Goal: Task Accomplishment & Management: Complete application form

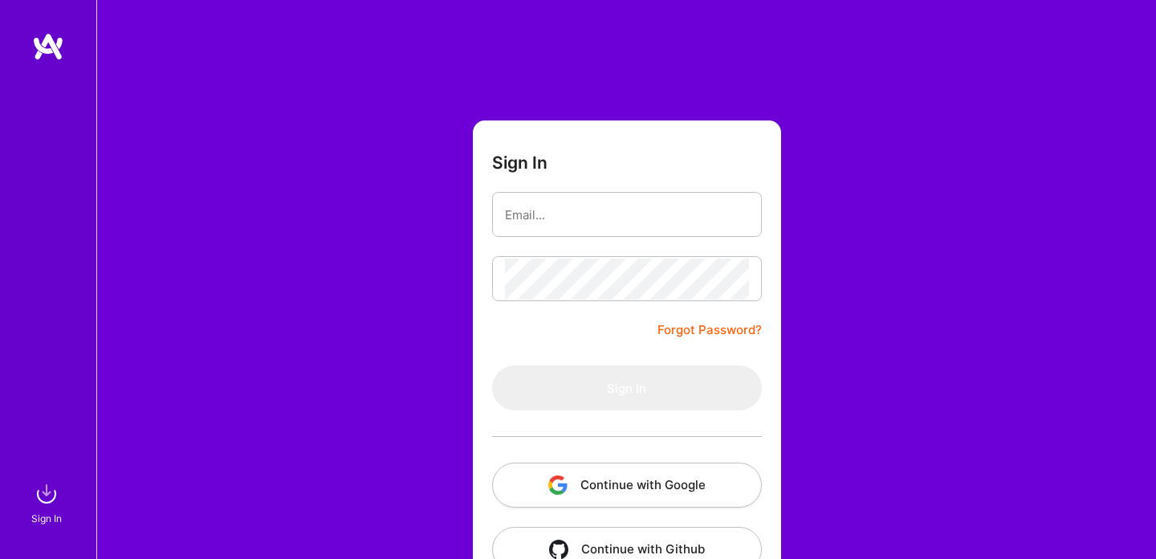
click at [587, 479] on button "Continue with Google" at bounding box center [627, 484] width 270 height 45
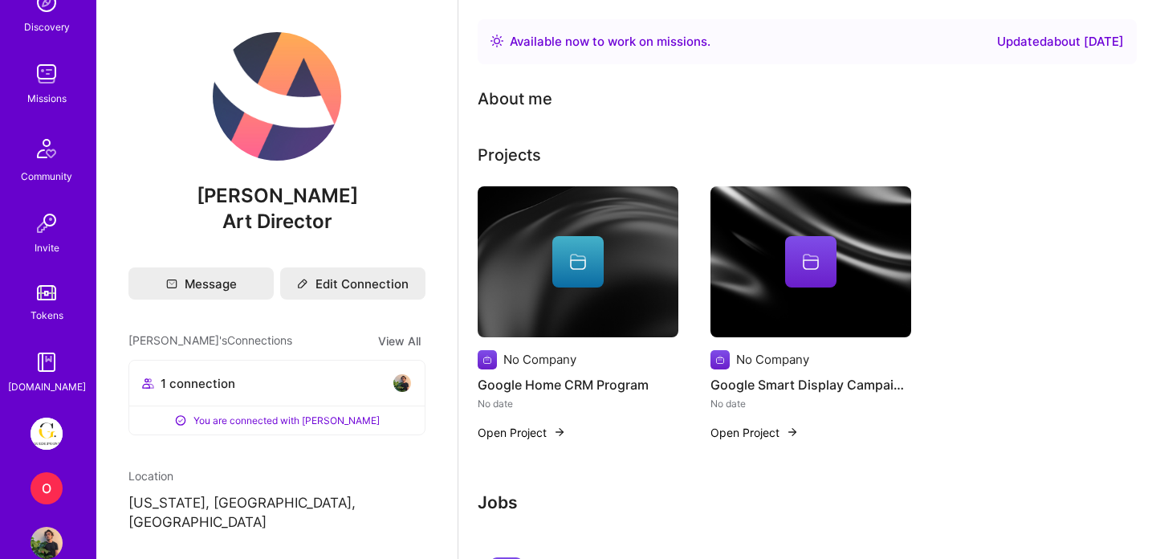
scroll to position [202, 0]
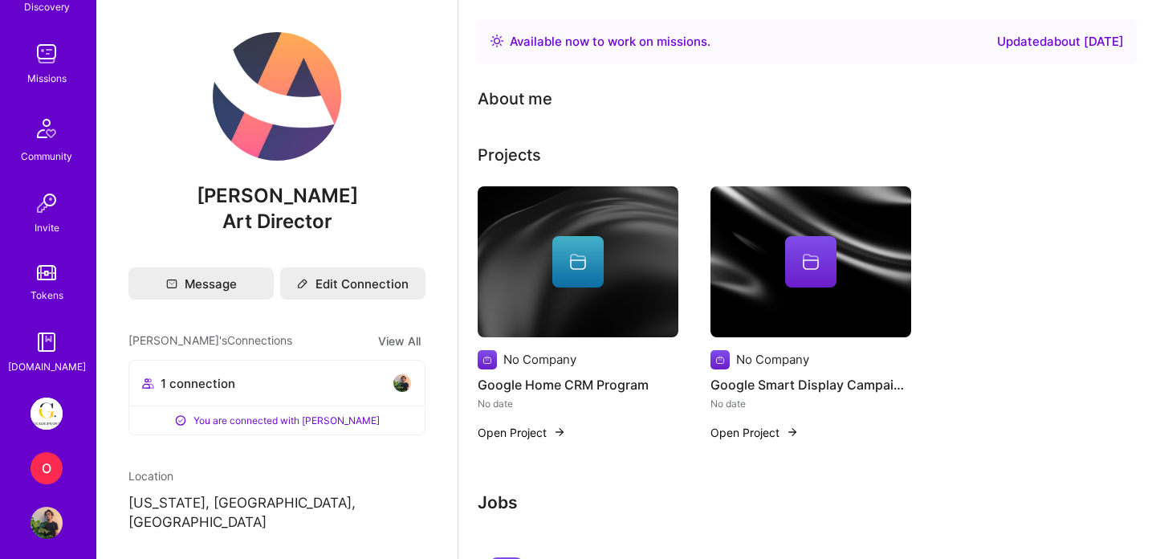
click at [46, 470] on div "O" at bounding box center [47, 468] width 32 height 32
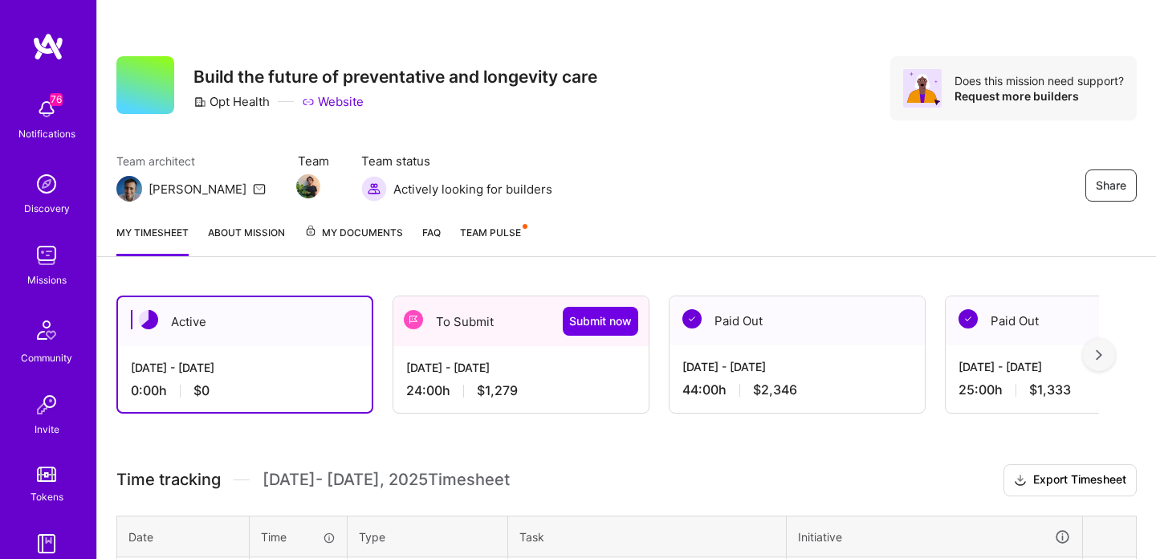
click at [538, 369] on div "[DATE] - [DATE]" at bounding box center [521, 367] width 230 height 17
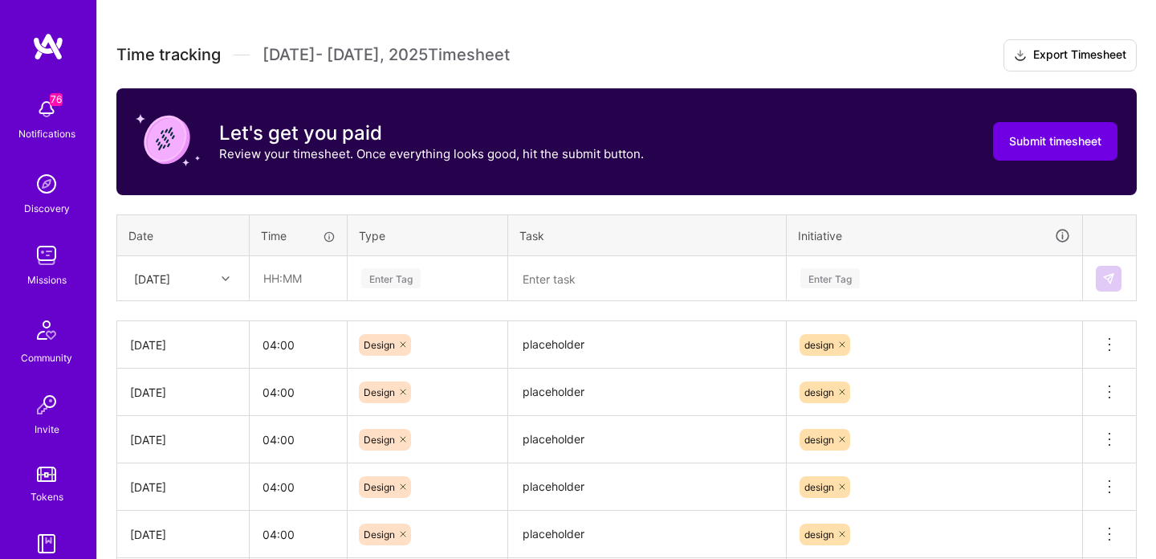
scroll to position [593, 0]
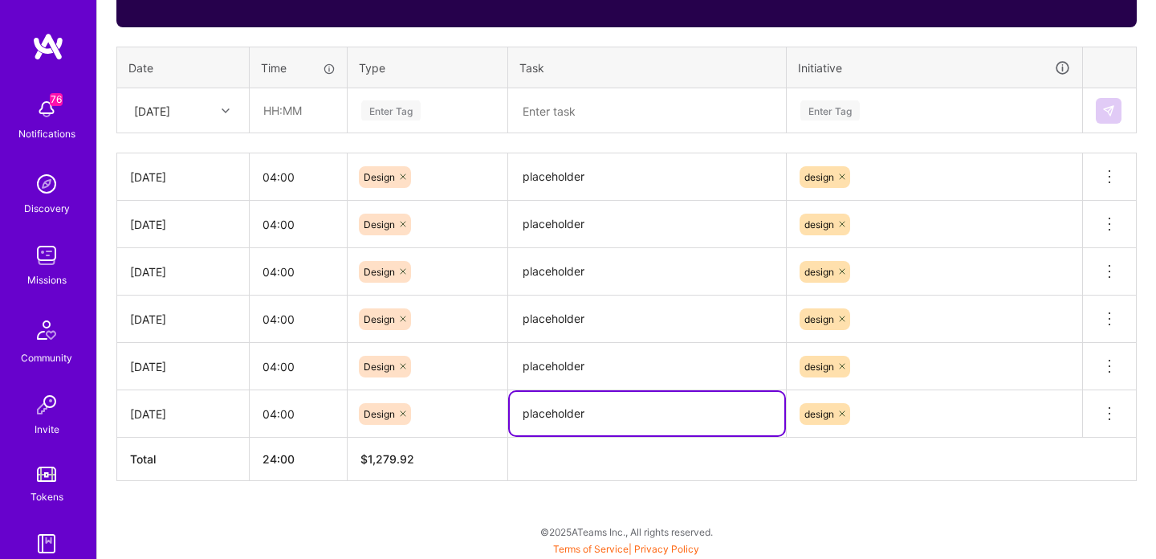
click at [570, 422] on textarea "placeholder" at bounding box center [647, 413] width 275 height 43
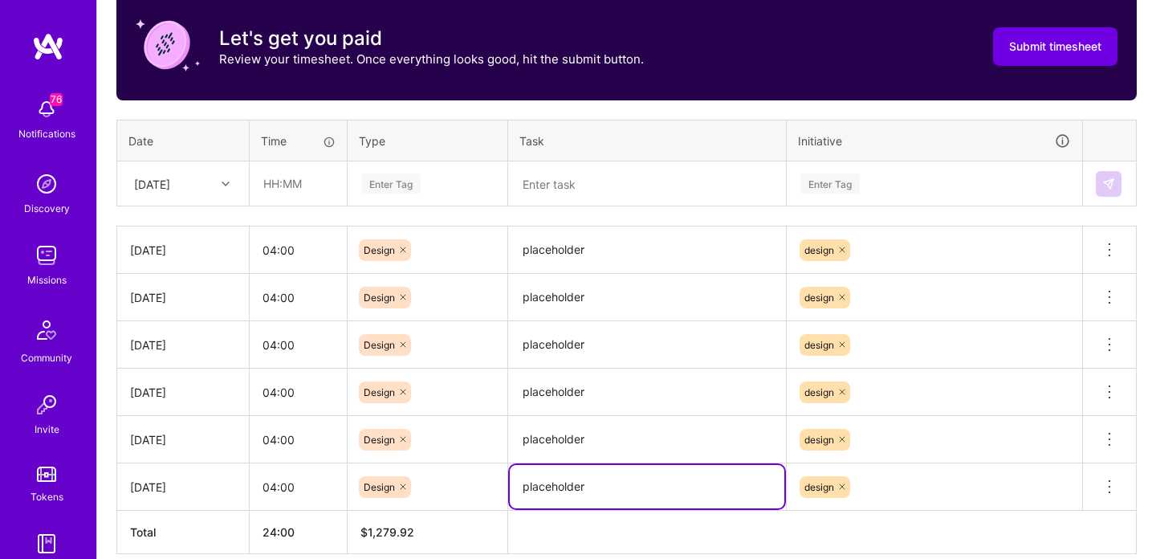
scroll to position [503, 0]
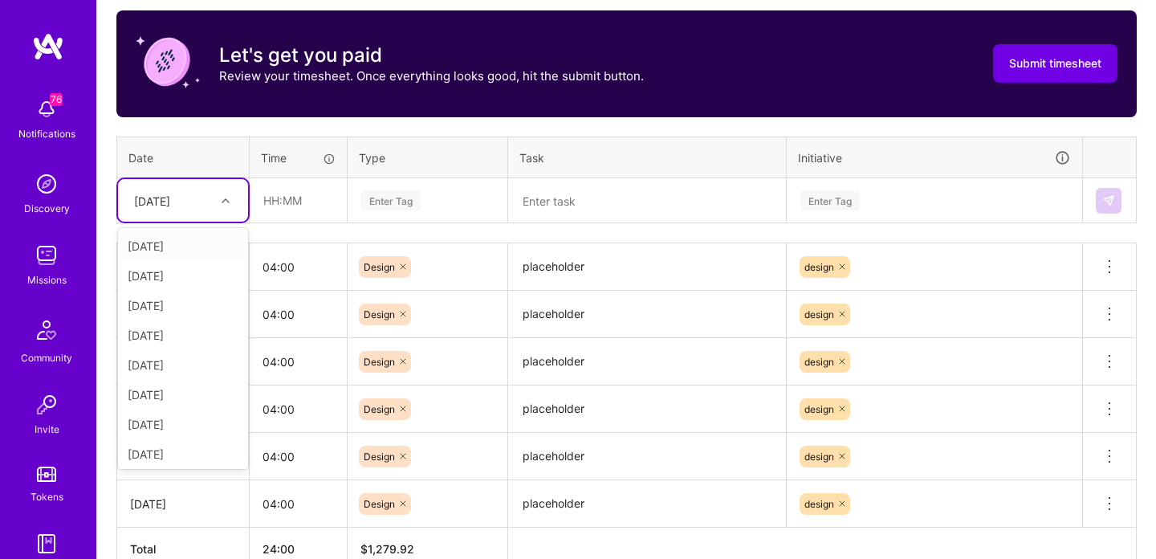
click at [170, 198] on div "[DATE]" at bounding box center [152, 200] width 36 height 17
click at [172, 429] on div "[DATE]" at bounding box center [183, 428] width 130 height 30
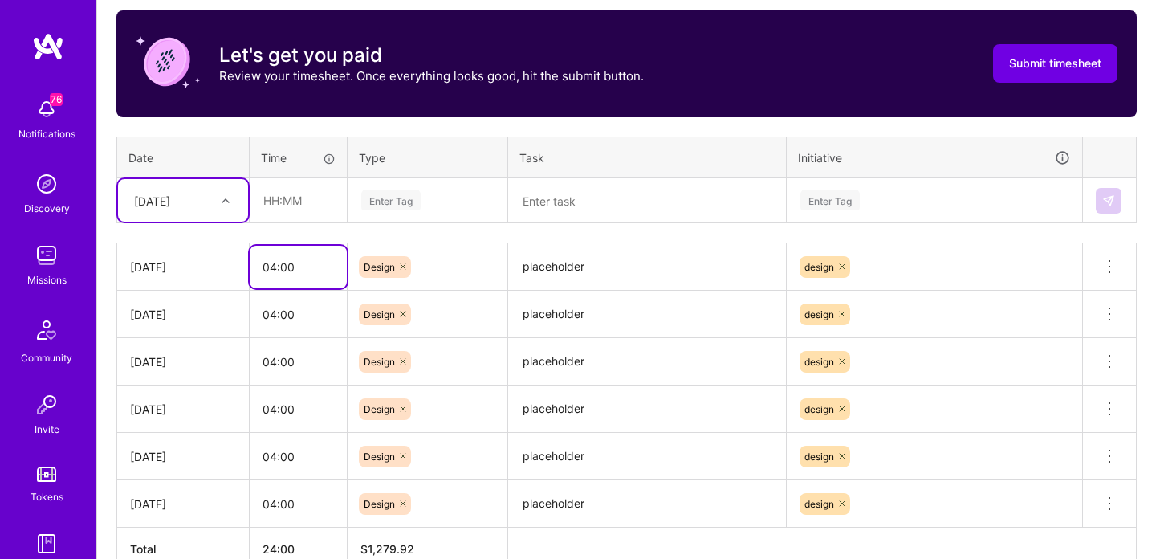
click at [278, 275] on input "04:00" at bounding box center [298, 267] width 97 height 43
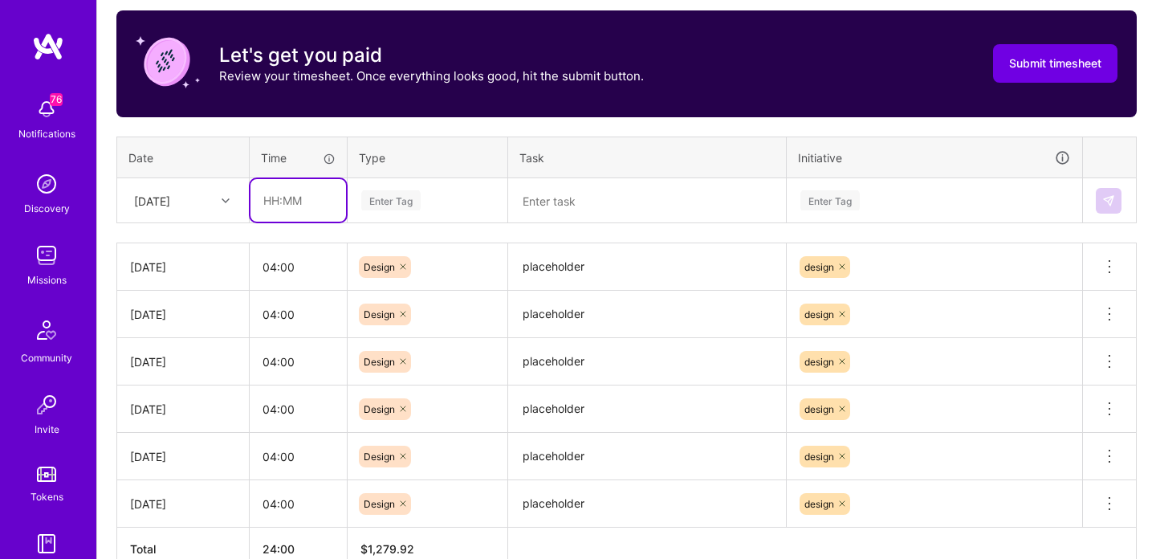
click at [312, 196] on input "text" at bounding box center [298, 200] width 96 height 43
paste input "04:00"
type input "04:00"
click at [555, 206] on textarea at bounding box center [647, 201] width 275 height 42
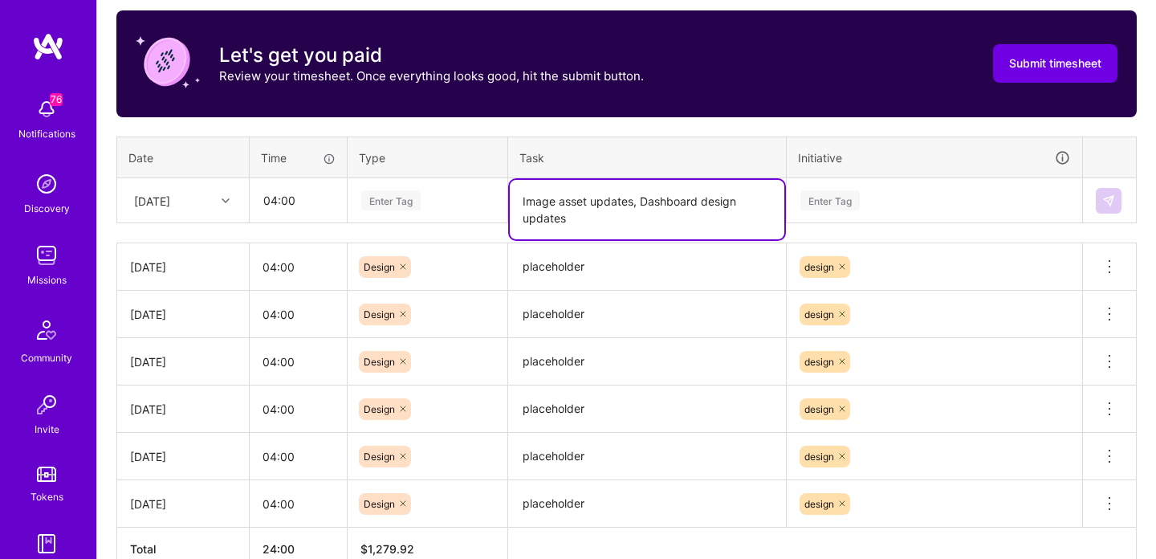
type textarea "Image asset updates, Dashboard design updates"
click at [591, 273] on textarea "placeholder" at bounding box center [647, 267] width 275 height 44
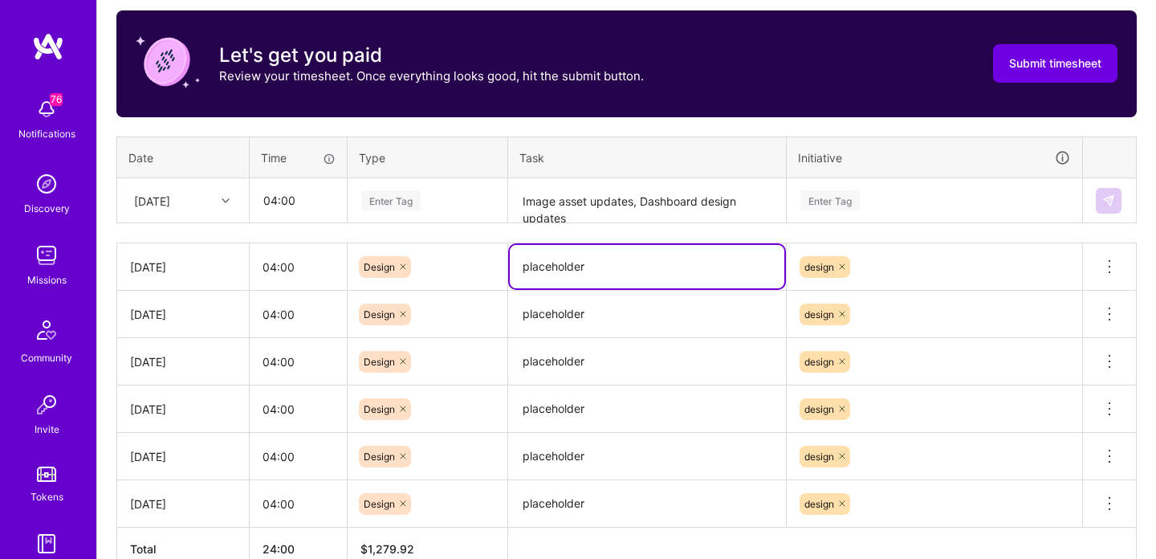
paste textarea "Image asset updates, Dashboard design updates"
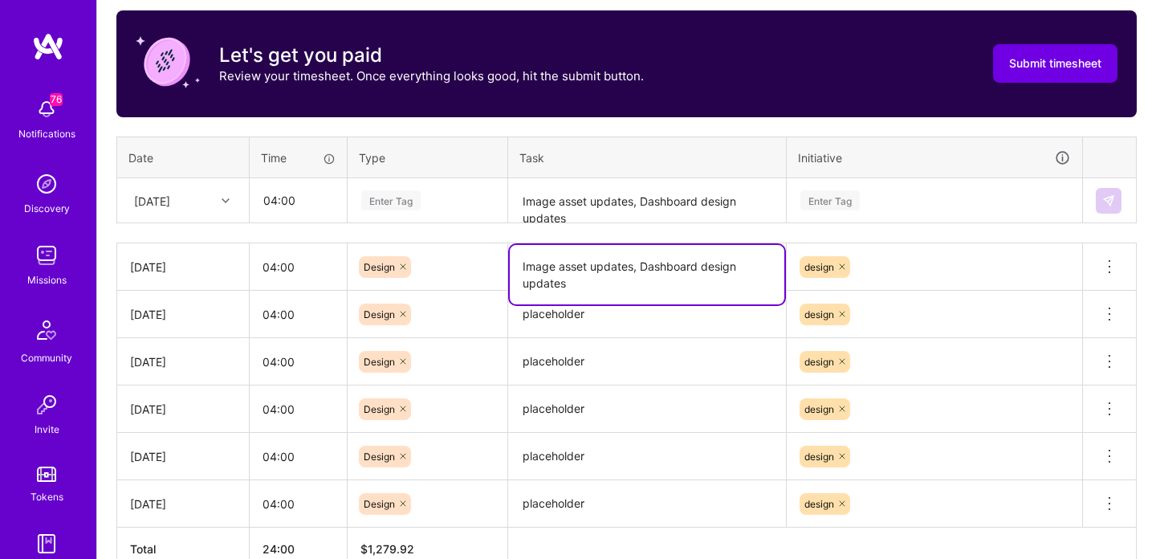
type textarea "Image asset updates, Dashboard design updates"
click at [566, 322] on textarea "placeholder" at bounding box center [647, 314] width 275 height 44
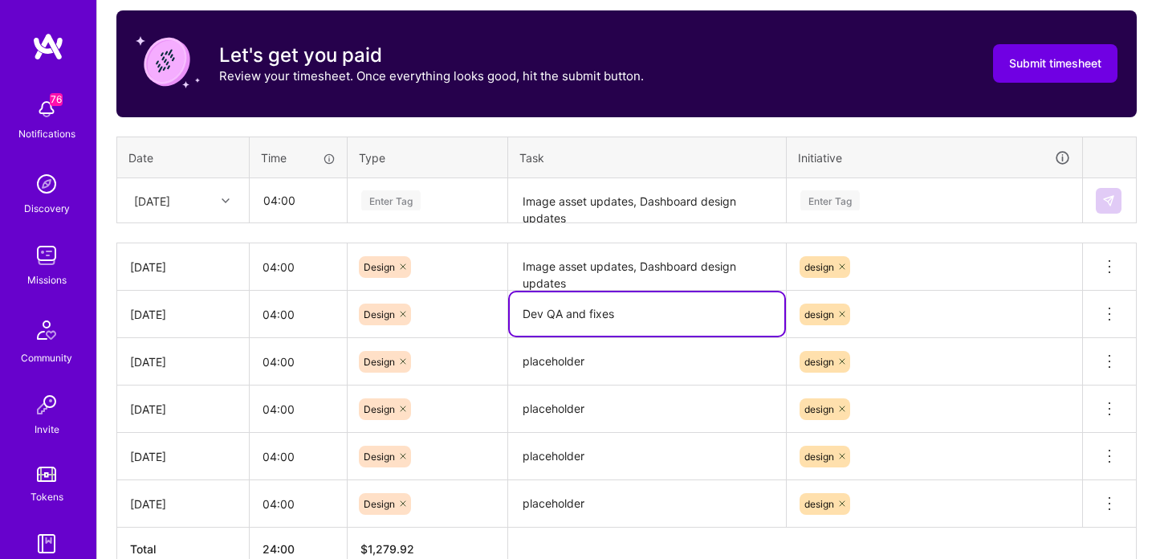
type textarea "Dev QA and fixes"
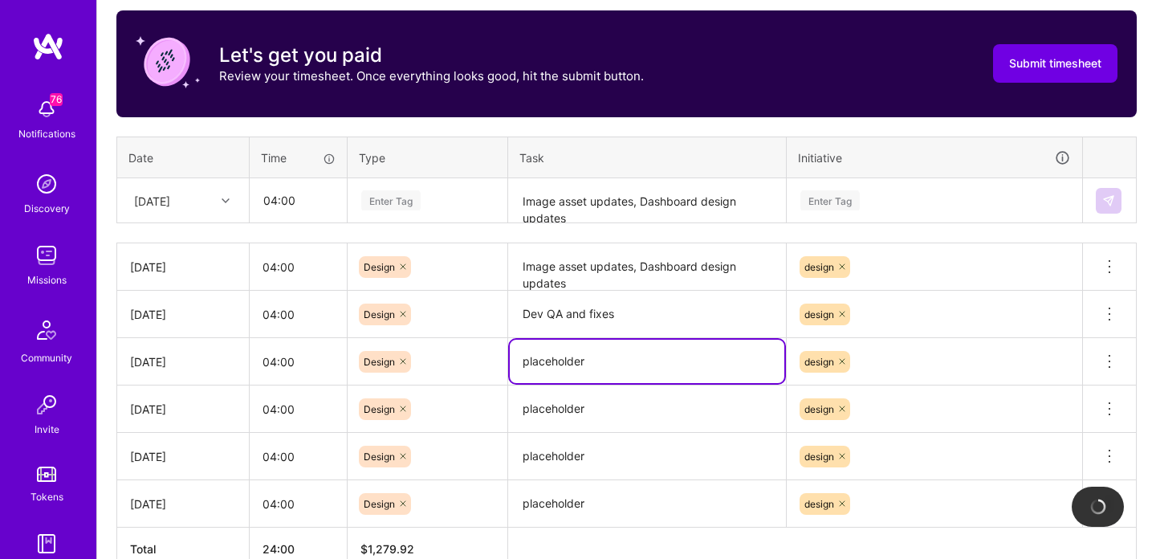
click at [585, 357] on textarea "placeholder" at bounding box center [647, 361] width 275 height 43
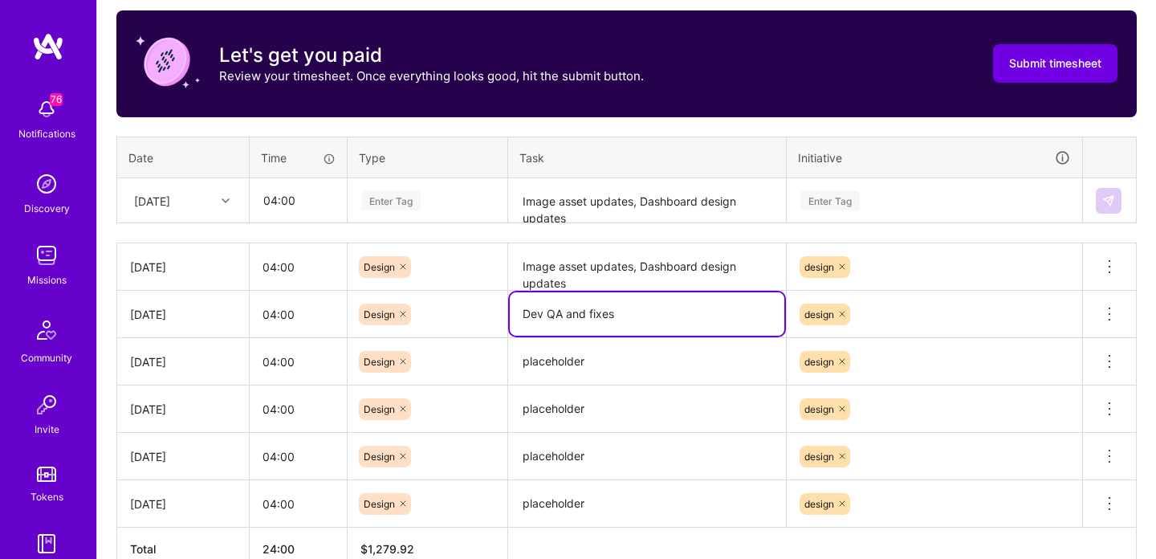
click at [582, 314] on textarea "Dev QA and fixes" at bounding box center [647, 313] width 275 height 43
click at [567, 372] on textarea "placeholder" at bounding box center [647, 362] width 275 height 45
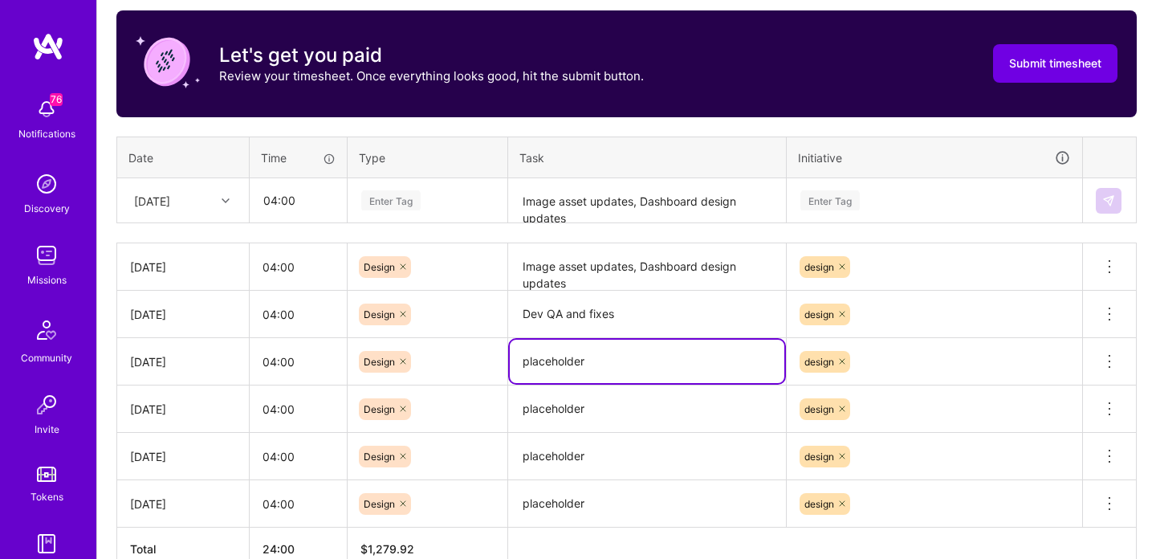
paste textarea "Dev QA and fixes"
type textarea "Dev QA and fixes"
click at [564, 409] on textarea "placeholder" at bounding box center [647, 409] width 275 height 44
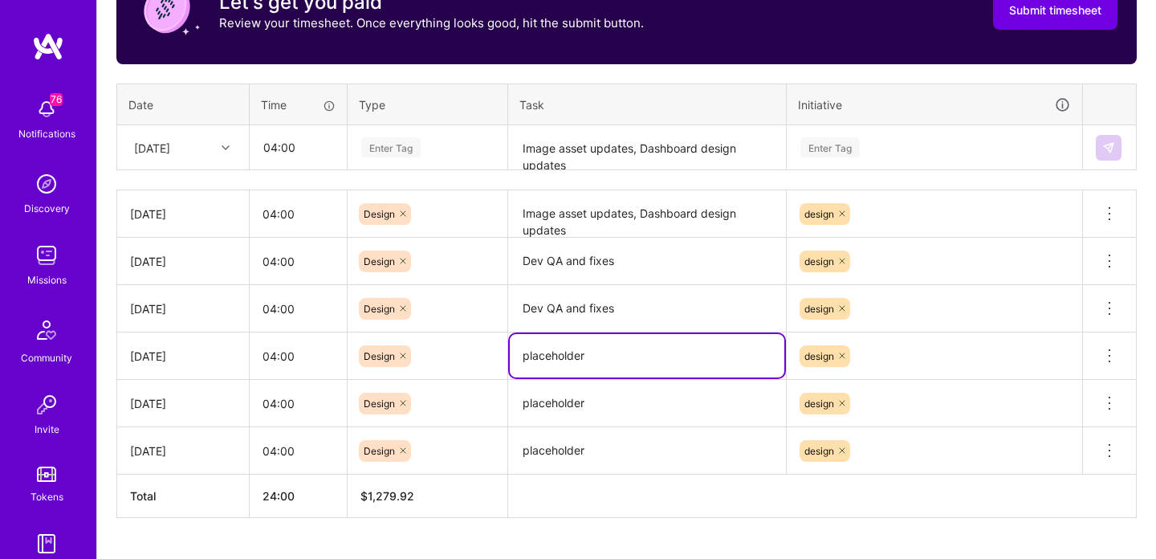
scroll to position [560, 0]
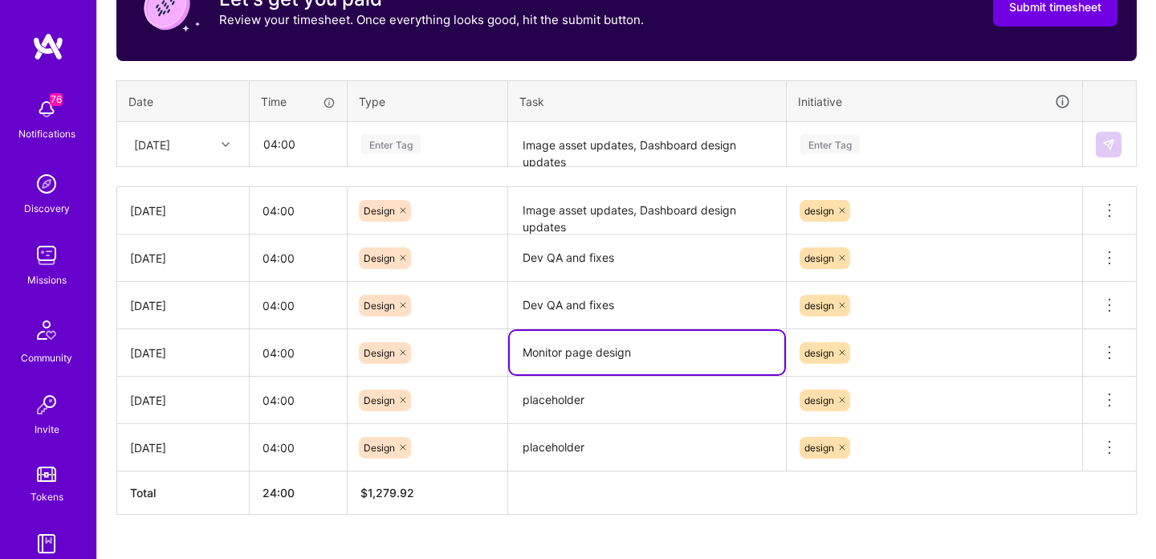
type textarea "Monitor page design"
click at [566, 399] on textarea "placeholder" at bounding box center [647, 400] width 275 height 44
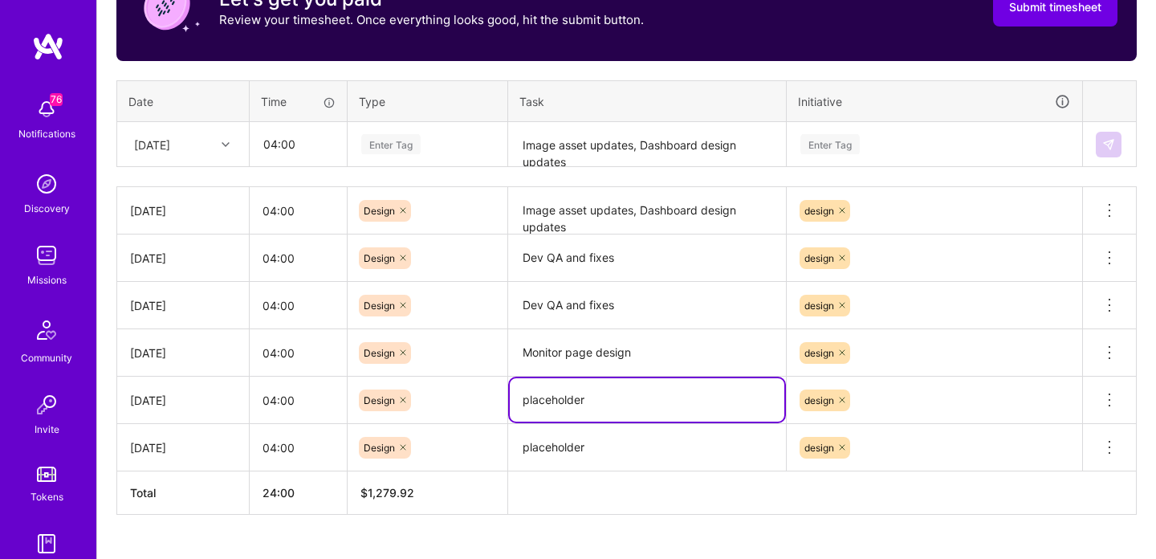
paste textarea "Monitor page design"
click at [598, 399] on textarea "Monitor page design" at bounding box center [647, 399] width 275 height 43
paste textarea "Showing Shipping info"
type textarea "Showing Shipping info design"
click at [563, 447] on textarea "placeholder" at bounding box center [647, 448] width 275 height 45
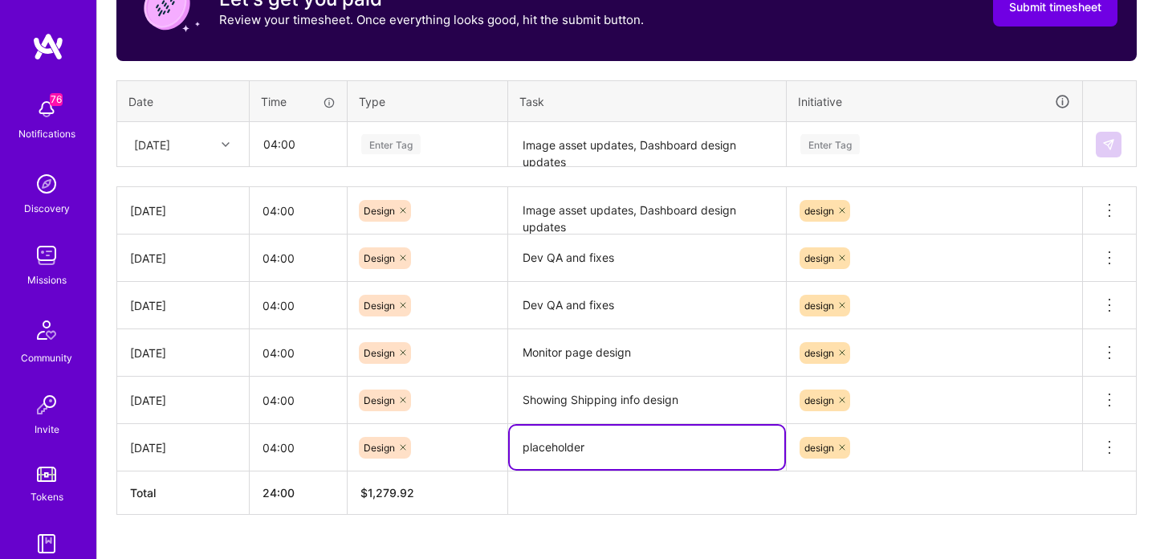
click at [562, 447] on textarea "placeholder" at bounding box center [647, 447] width 275 height 43
paste textarea "Order Details"
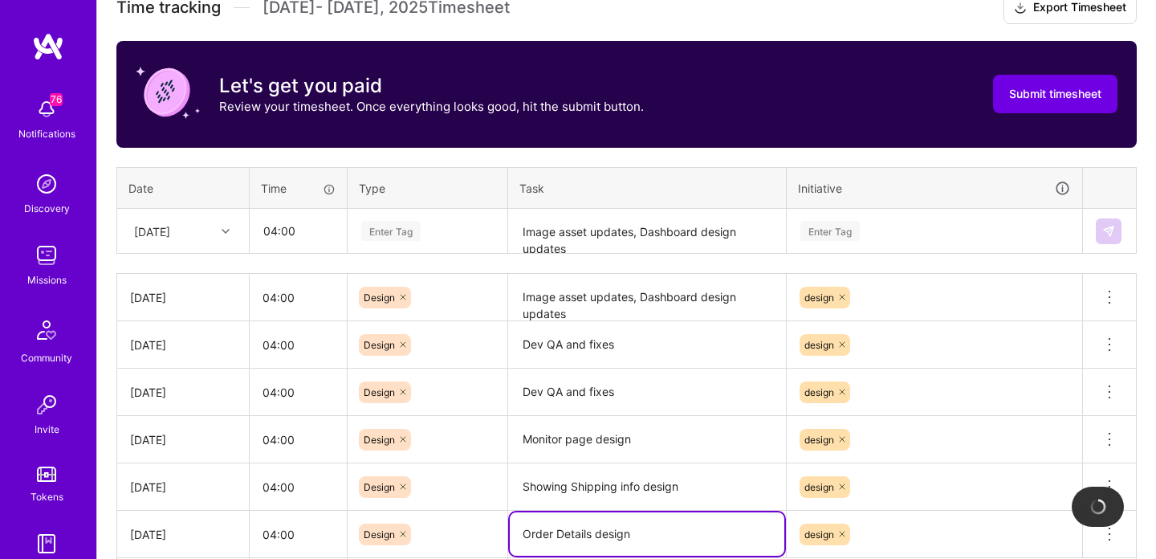
scroll to position [462, 0]
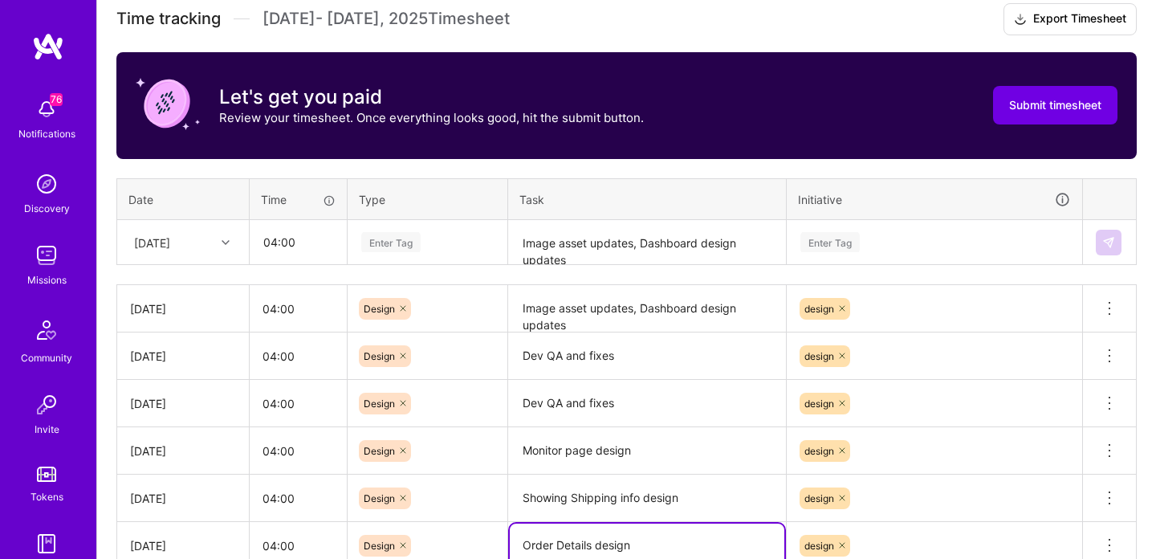
type textarea "Order Details design"
click at [412, 239] on div "Enter Tag" at bounding box center [390, 242] width 59 height 25
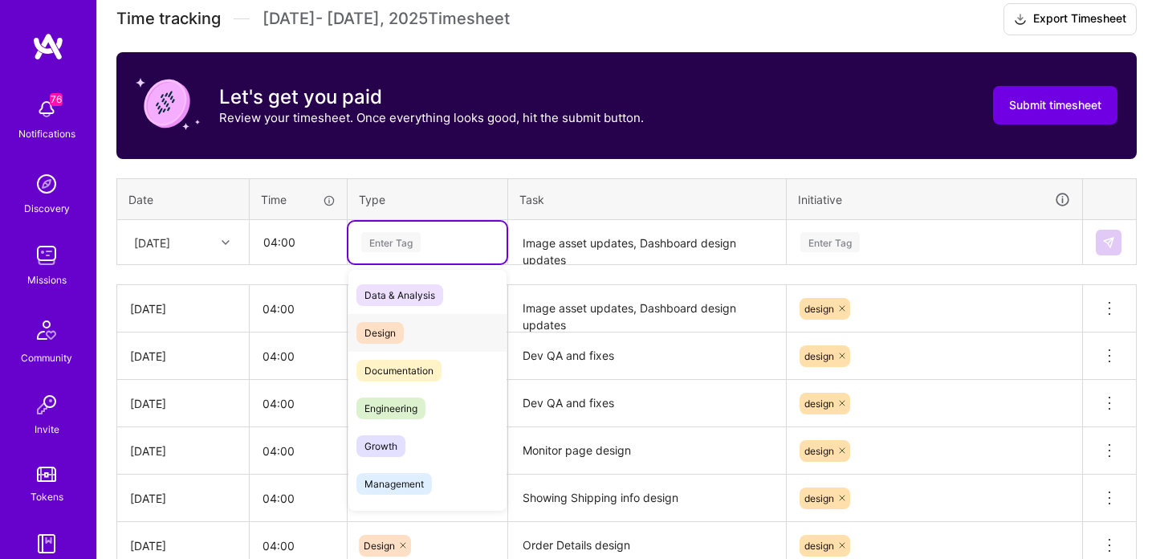
click at [396, 326] on span "Design" at bounding box center [379, 333] width 47 height 22
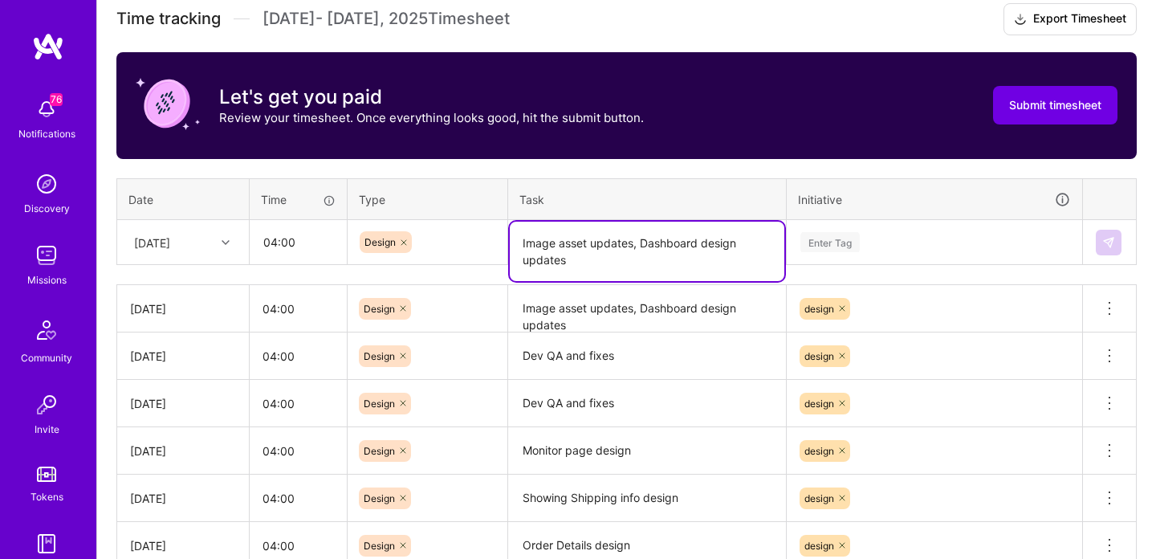
click at [567, 251] on textarea "Image asset updates, Dashboard design updates" at bounding box center [647, 251] width 275 height 59
paste textarea "Shipping on dashboard Option 2 (Order made)"
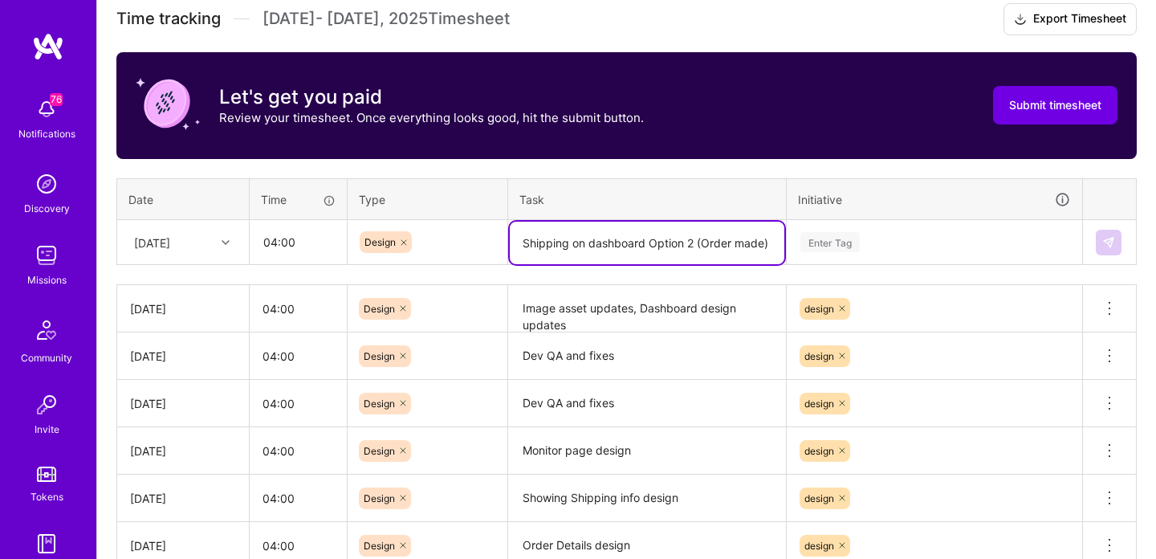
type textarea "Shipping on dashboard Option 2 (Order made)"
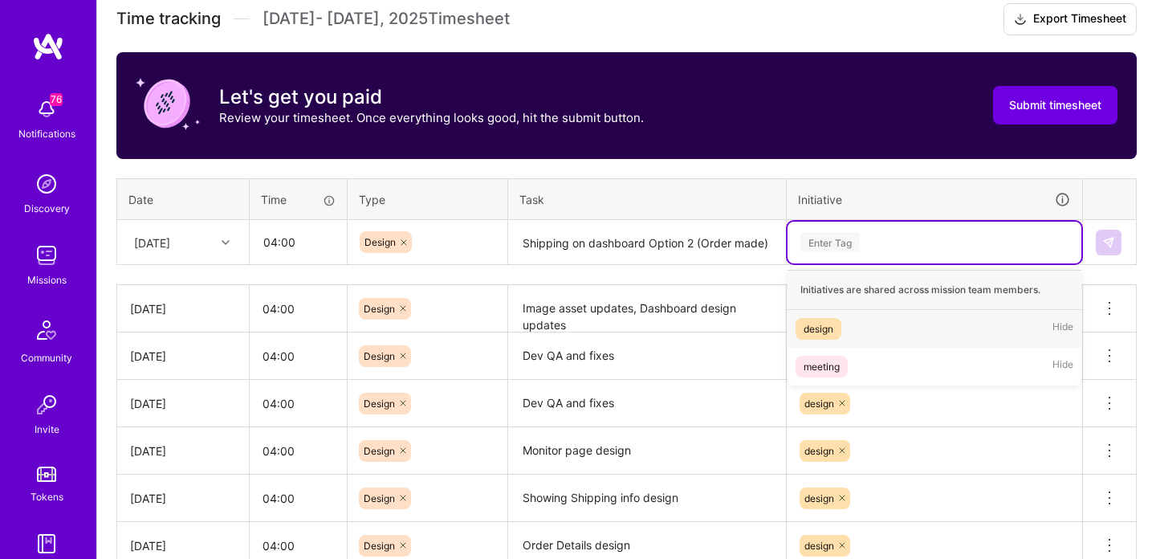
click at [887, 236] on div "Enter Tag" at bounding box center [934, 242] width 271 height 20
click at [840, 323] on span "design" at bounding box center [819, 329] width 46 height 22
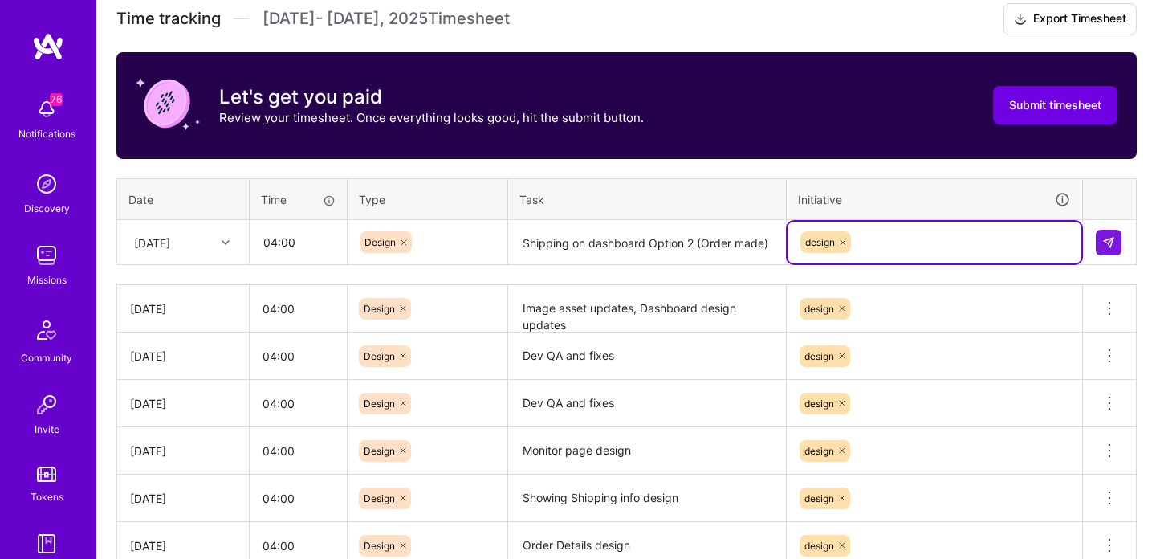
scroll to position [452, 0]
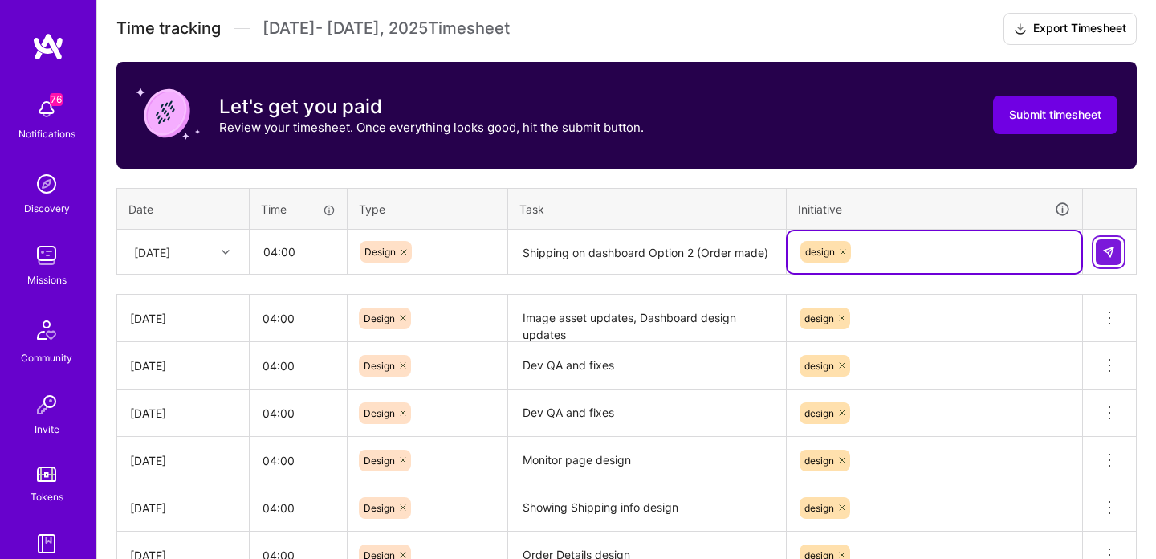
click at [1100, 250] on button at bounding box center [1109, 252] width 26 height 26
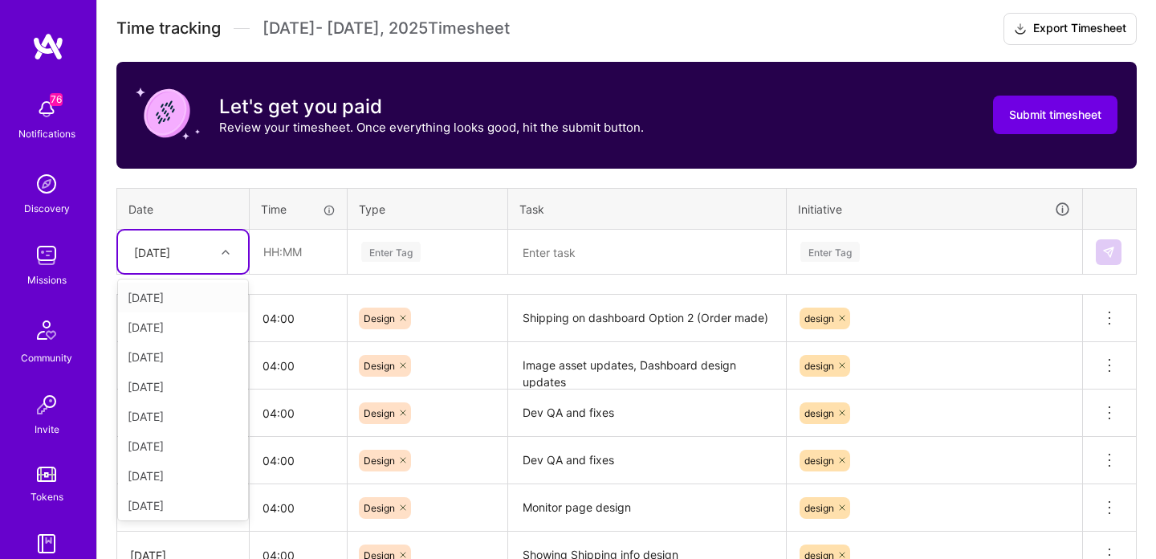
click at [192, 236] on div "[DATE]" at bounding box center [183, 251] width 130 height 43
click at [166, 395] on div "[DATE]" at bounding box center [183, 384] width 130 height 30
click at [204, 248] on div "[DATE]" at bounding box center [170, 251] width 89 height 26
click at [177, 383] on div "[DATE]" at bounding box center [183, 384] width 130 height 30
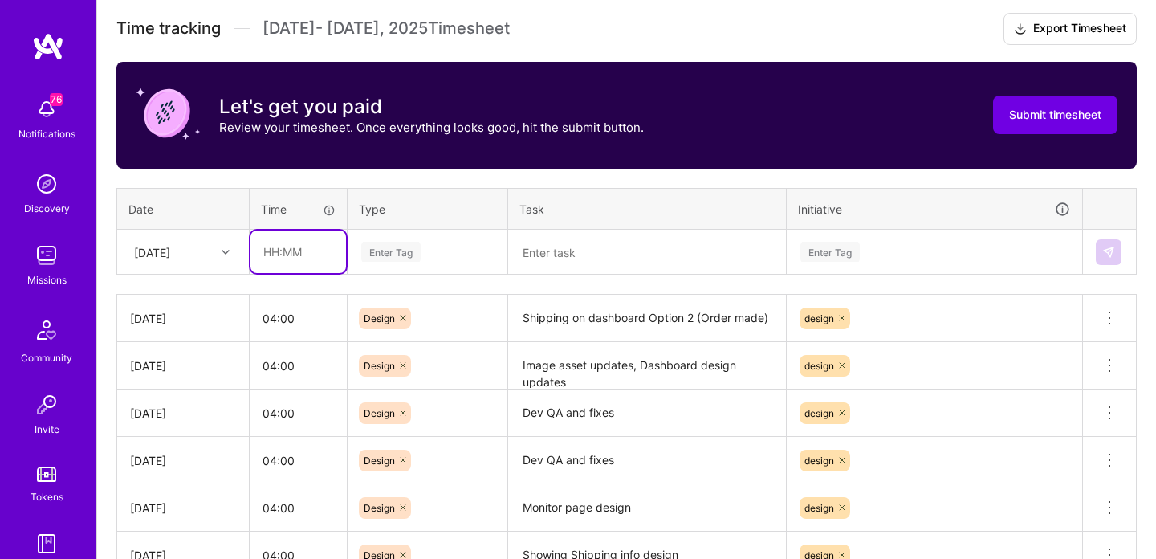
click at [288, 250] on input "text" at bounding box center [298, 251] width 96 height 43
type input "04:00"
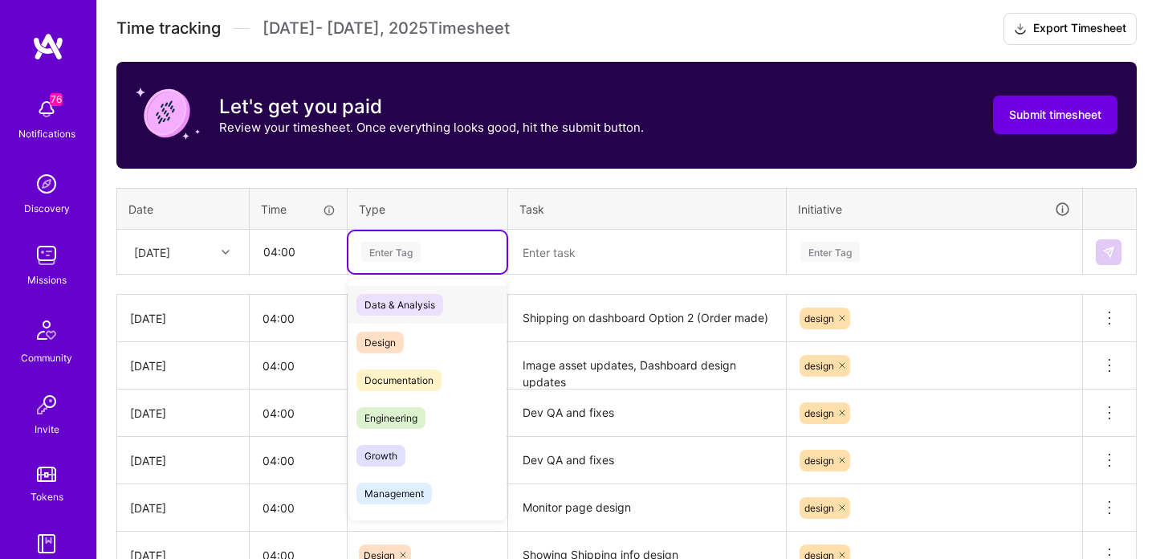
click at [427, 237] on div "Enter Tag" at bounding box center [427, 252] width 158 height 42
click at [403, 338] on span "Design" at bounding box center [379, 343] width 47 height 22
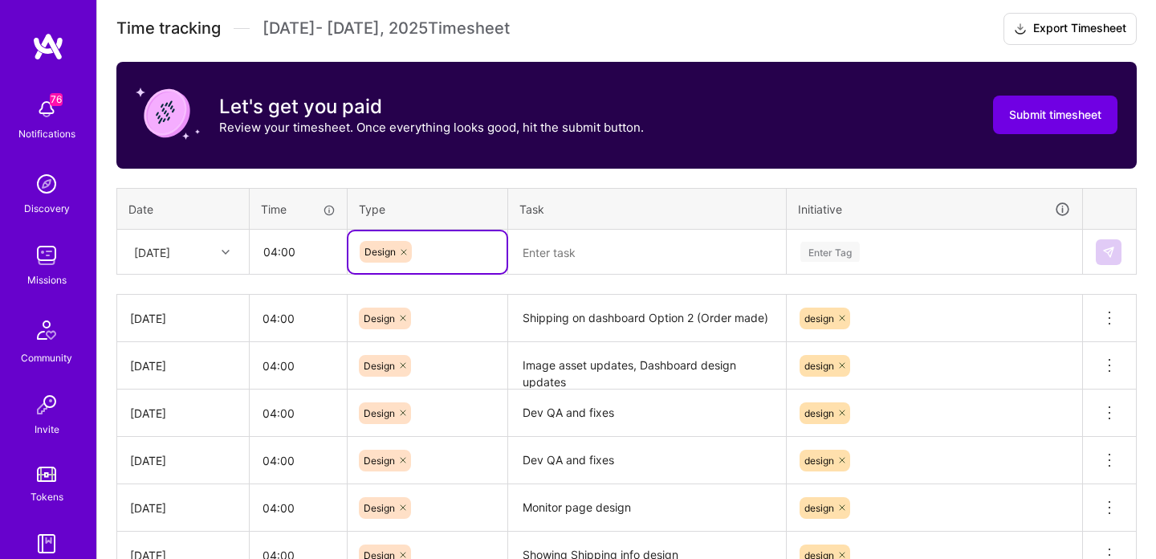
click at [588, 254] on textarea at bounding box center [647, 252] width 275 height 43
paste textarea "Shipping on dashboard Option 2 (Order made)"
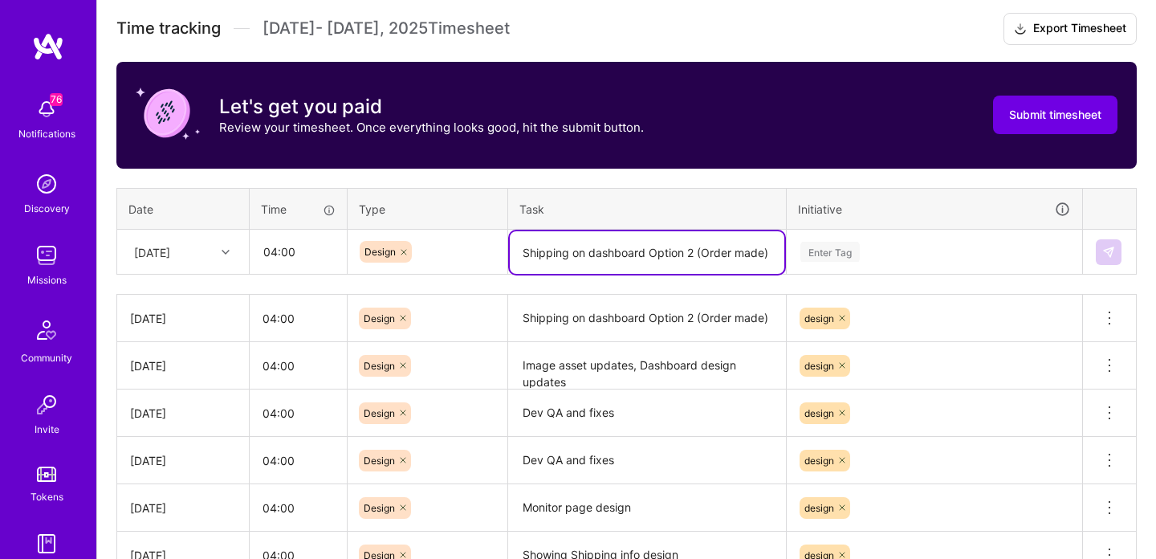
type textarea "Shipping on dashboard Option 2 (Order made)"
click at [908, 254] on div "Enter Tag" at bounding box center [934, 252] width 271 height 20
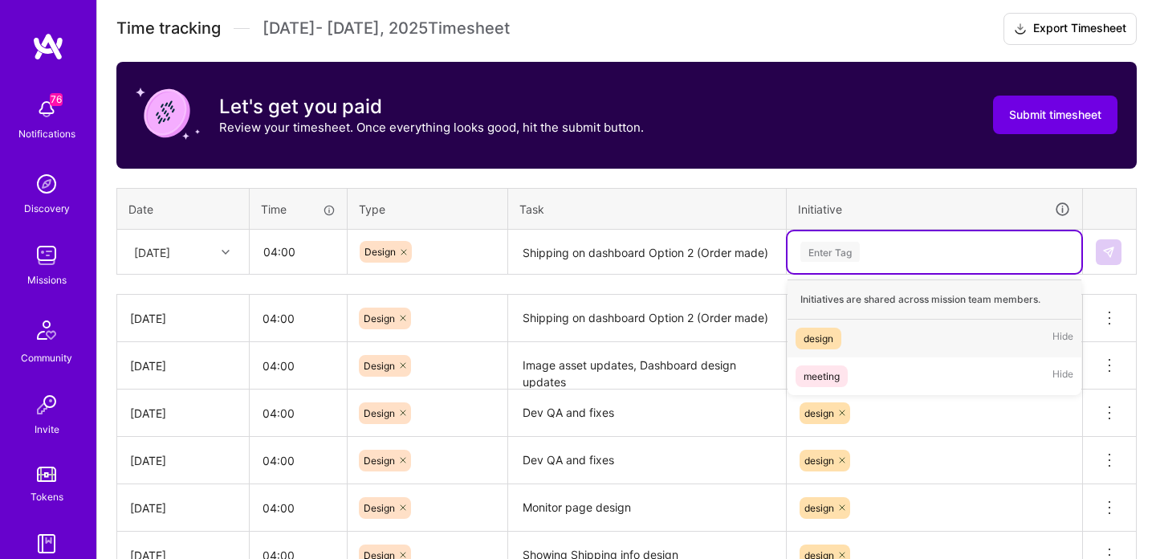
click at [859, 336] on div "design Hide" at bounding box center [935, 339] width 294 height 38
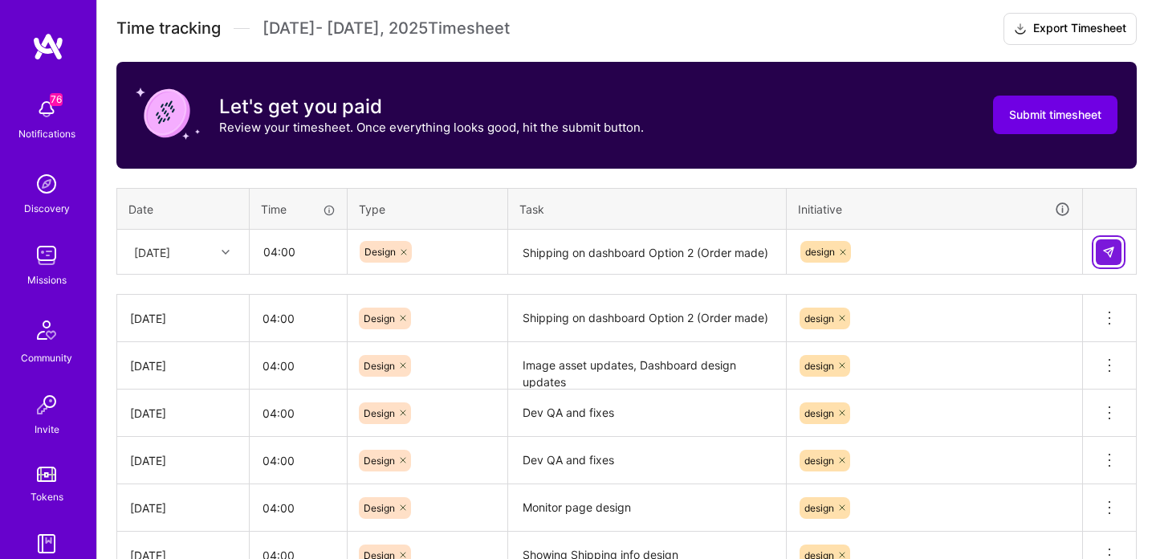
click at [1100, 249] on button at bounding box center [1109, 252] width 26 height 26
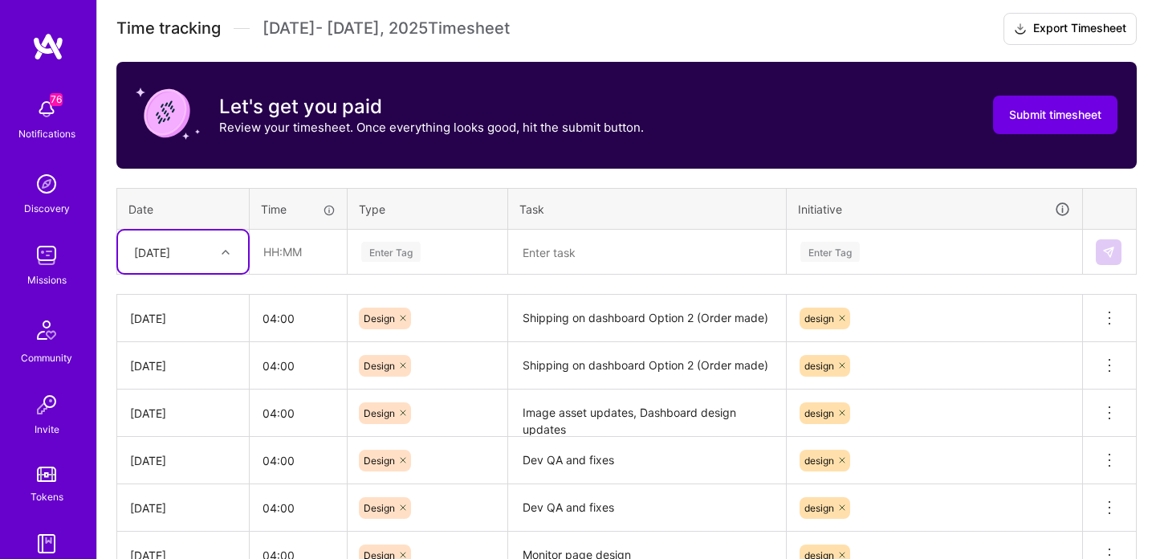
click at [170, 247] on div "[DATE]" at bounding box center [152, 251] width 36 height 17
click at [169, 381] on div "[DATE]" at bounding box center [183, 384] width 130 height 30
click at [291, 253] on input "text" at bounding box center [298, 251] width 96 height 43
type input "04:00"
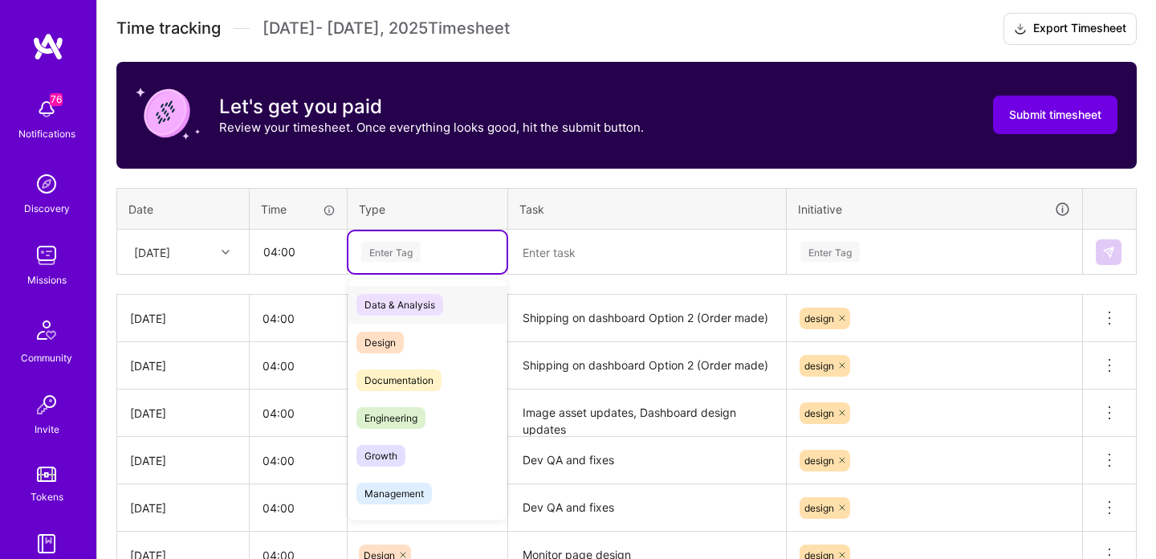
click at [427, 255] on div "Enter Tag" at bounding box center [428, 252] width 136 height 20
click at [400, 334] on span "Design" at bounding box center [379, 343] width 47 height 22
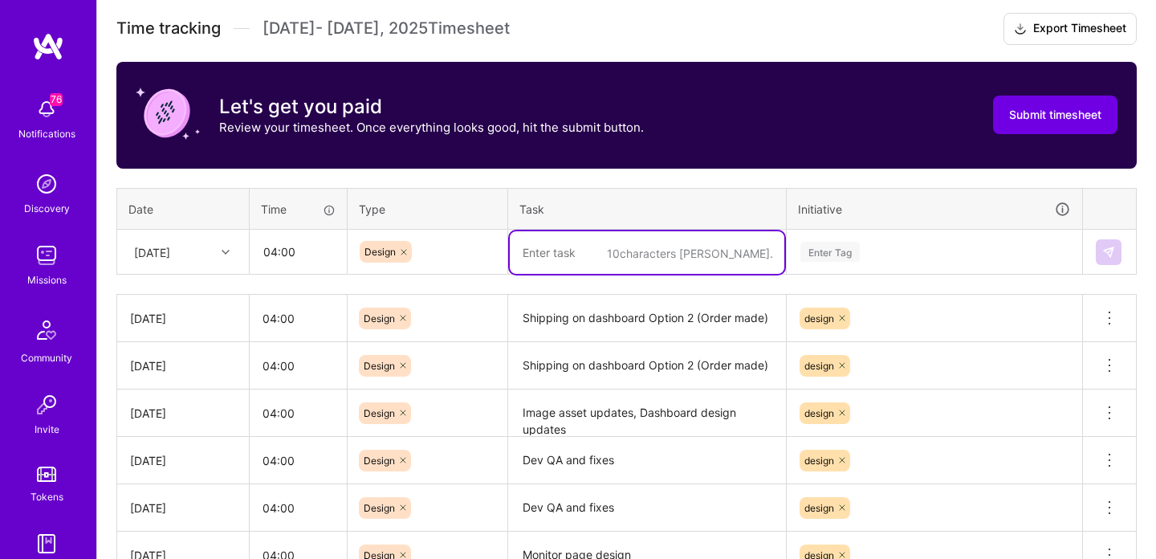
click at [571, 249] on textarea at bounding box center [647, 252] width 275 height 43
paste textarea "Lab Results Option 1"
type textarea "Lab Results Option 1, team meeting"
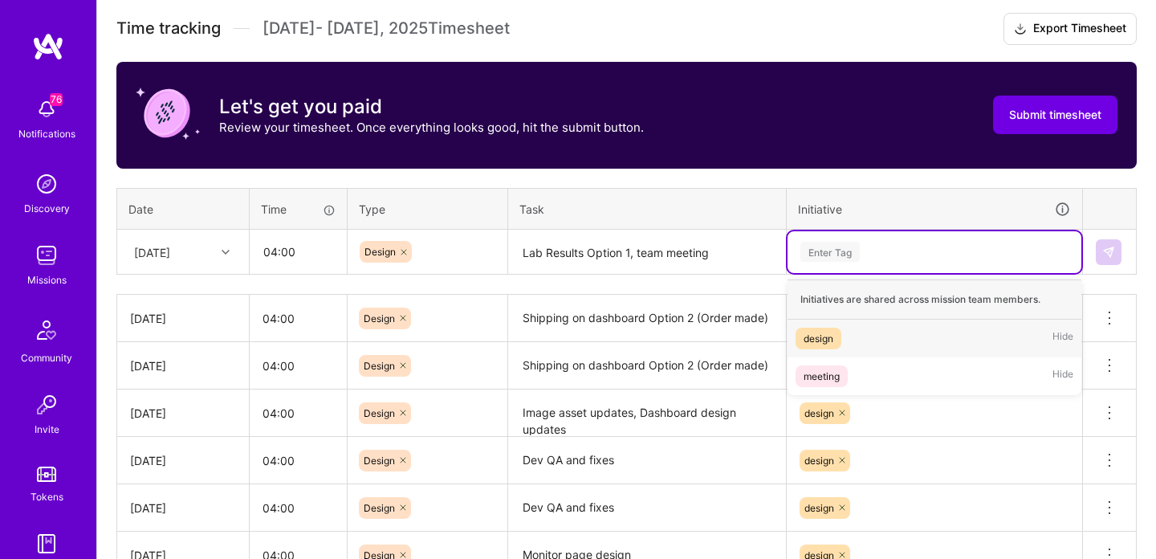
click at [927, 246] on div "Enter Tag" at bounding box center [934, 252] width 271 height 20
click at [836, 342] on span "design" at bounding box center [819, 339] width 46 height 22
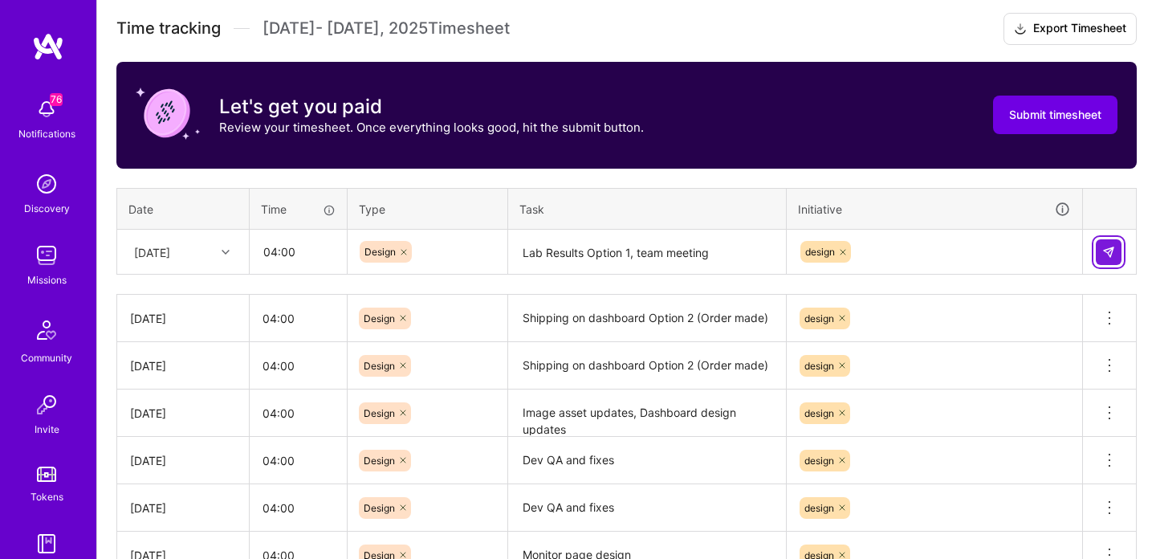
click at [1110, 250] on img at bounding box center [1108, 252] width 13 height 13
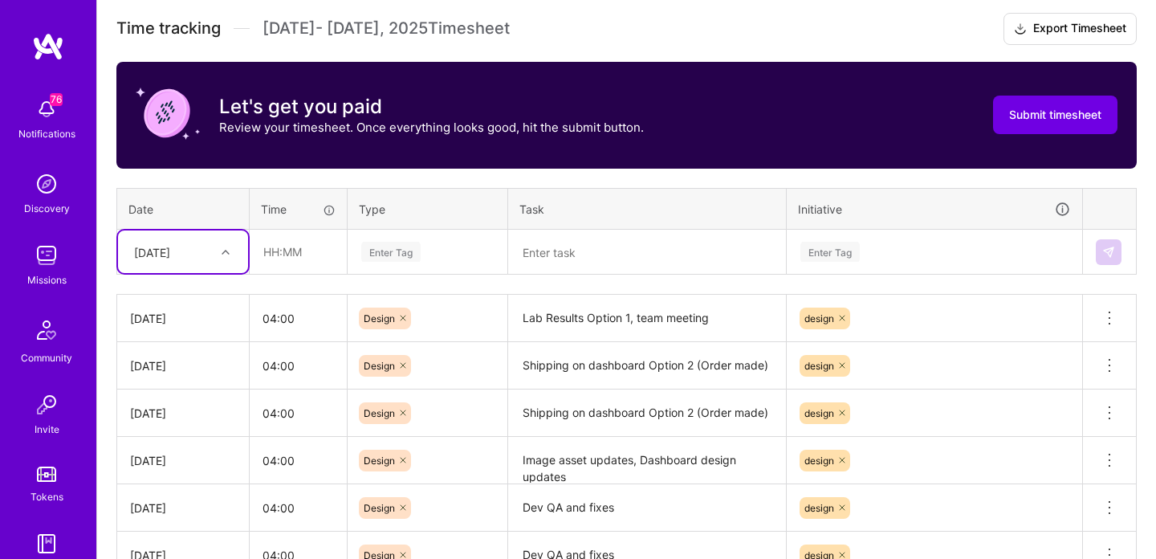
click at [192, 245] on div "[DATE]" at bounding box center [170, 251] width 89 height 26
click at [179, 466] on div "[DATE]" at bounding box center [183, 473] width 130 height 30
click at [311, 250] on input "text" at bounding box center [298, 251] width 96 height 43
type input "04:00"
click at [411, 250] on div "Enter Tag" at bounding box center [390, 251] width 59 height 25
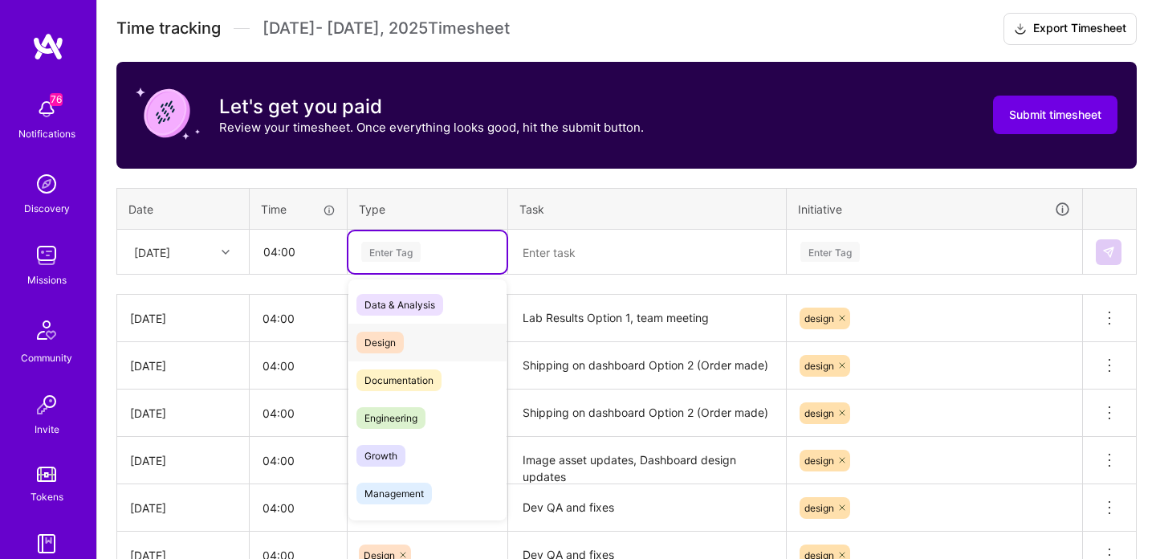
click at [410, 337] on div "Design" at bounding box center [427, 343] width 158 height 38
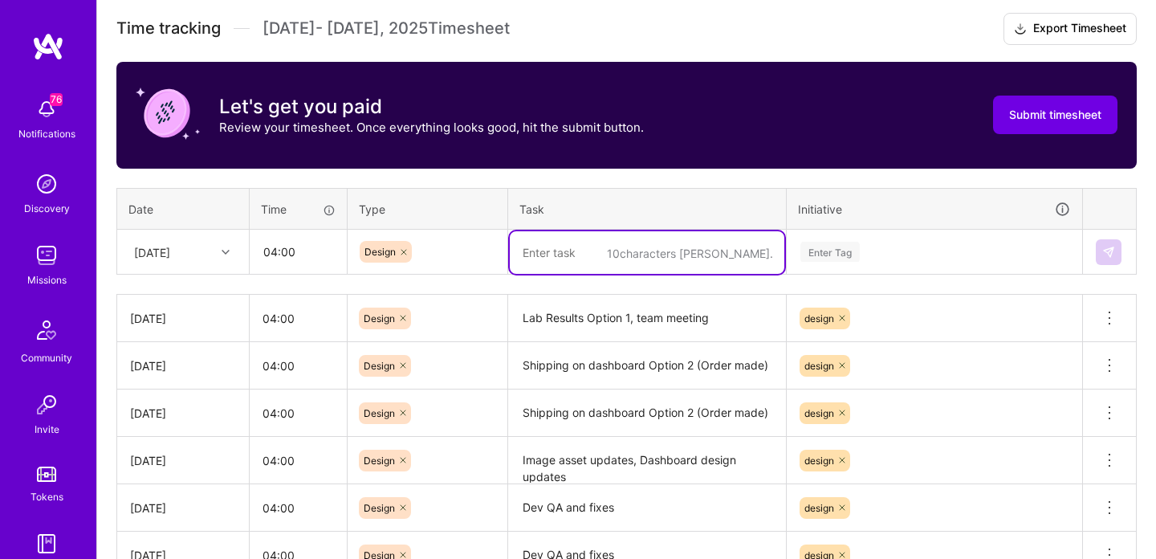
click at [561, 264] on textarea at bounding box center [647, 252] width 275 height 43
paste textarea "Lab Results Option 1"
type textarea "Lab Results Options"
click at [878, 248] on div "Enter Tag" at bounding box center [934, 252] width 271 height 20
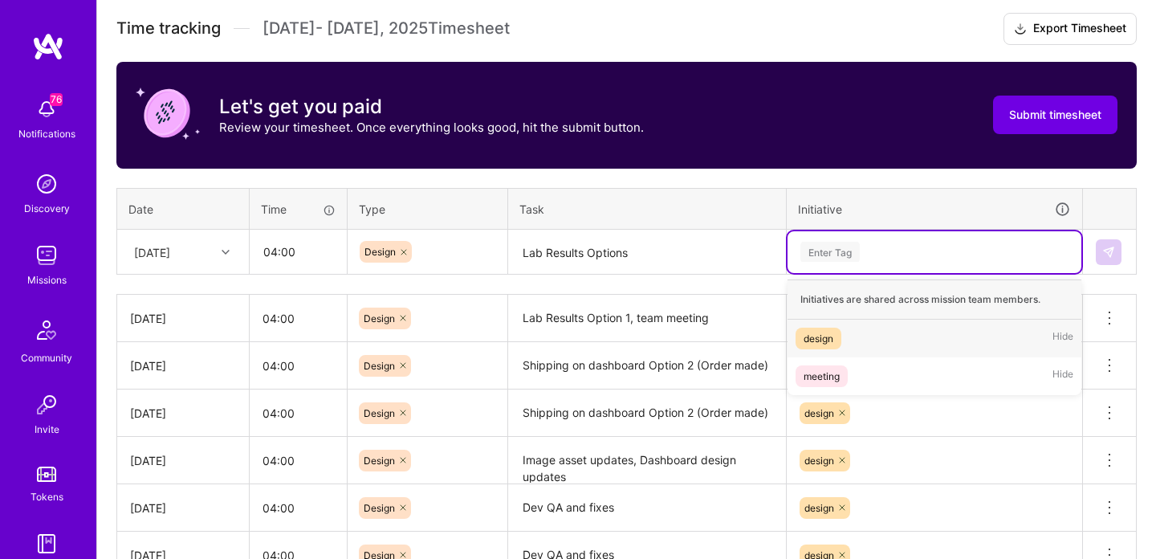
click at [859, 333] on div "design Hide" at bounding box center [935, 339] width 294 height 38
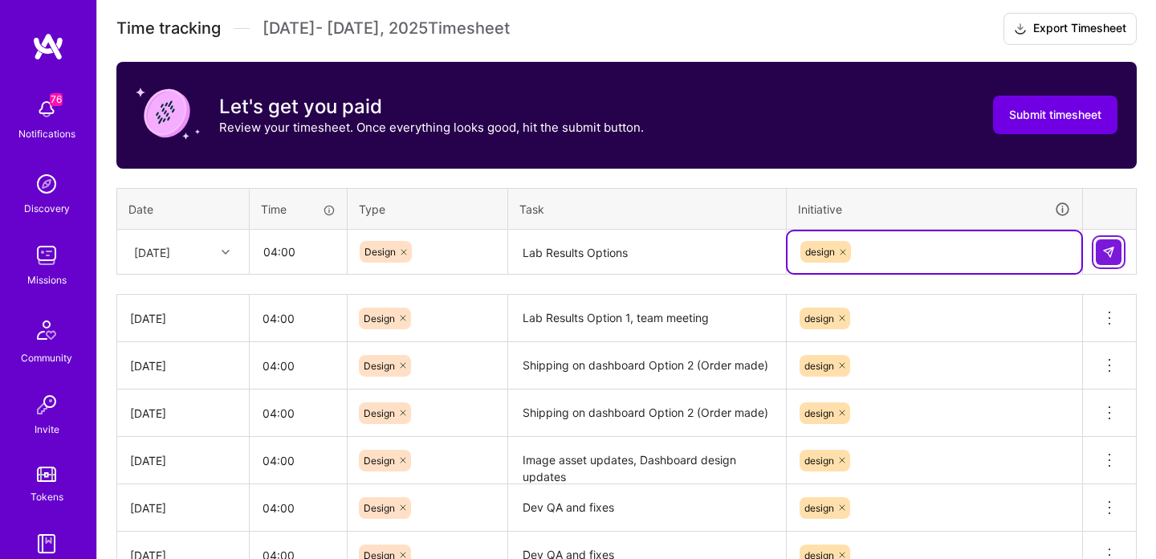
click at [1112, 249] on img at bounding box center [1108, 252] width 13 height 13
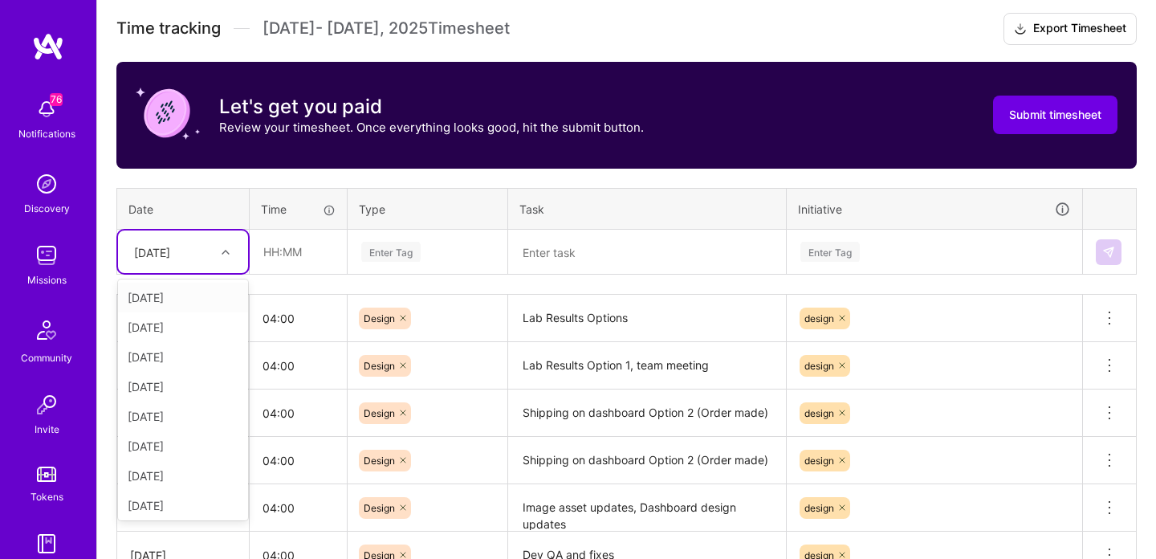
click at [170, 245] on div "[DATE]" at bounding box center [152, 251] width 36 height 17
click at [175, 503] on div "[DATE]" at bounding box center [183, 502] width 130 height 30
click at [611, 254] on textarea at bounding box center [647, 252] width 275 height 43
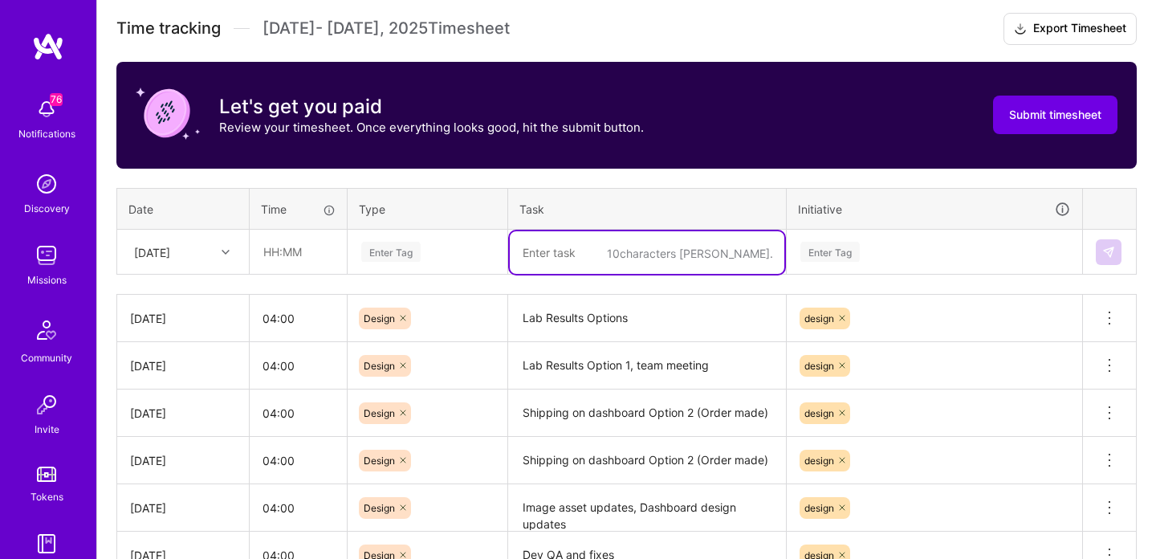
scroll to position [442, 0]
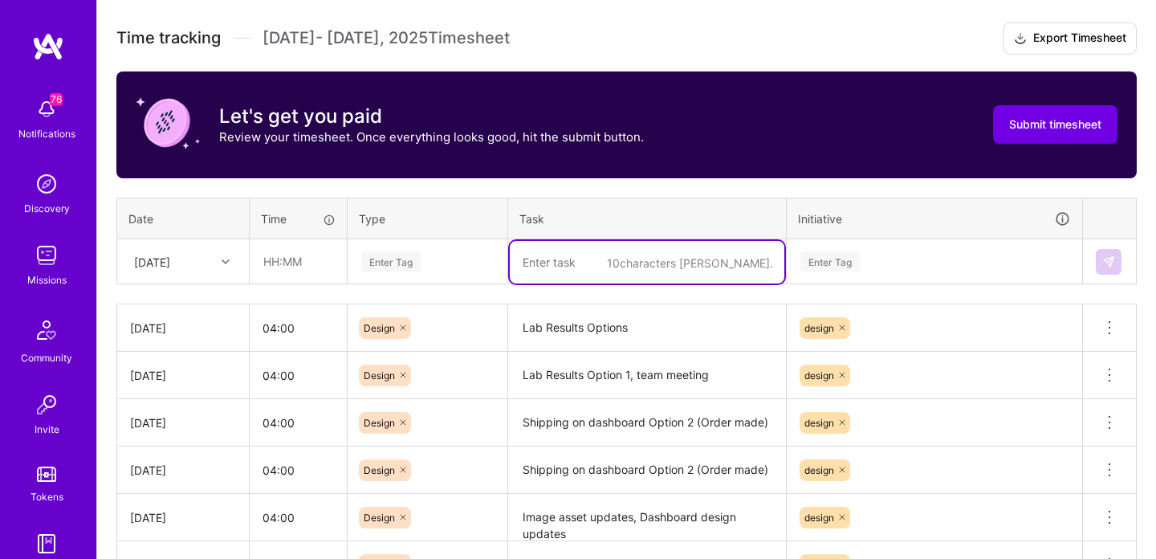
paste textarea "Wearable Data"
type textarea "Wearable Data design"
click at [445, 271] on div "Enter Tag" at bounding box center [427, 262] width 158 height 42
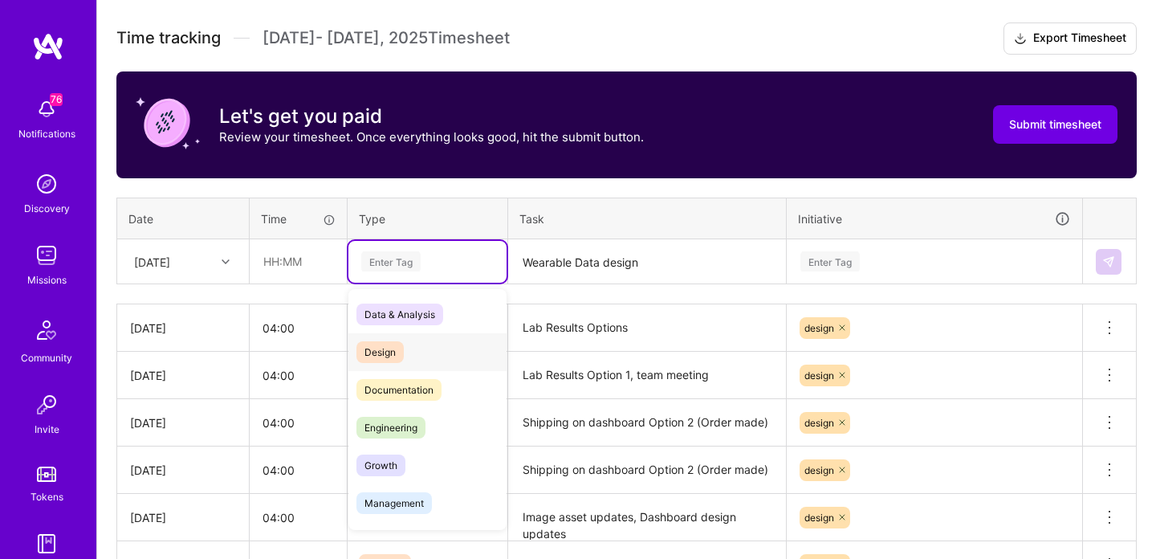
click at [409, 349] on div "Design" at bounding box center [427, 352] width 158 height 38
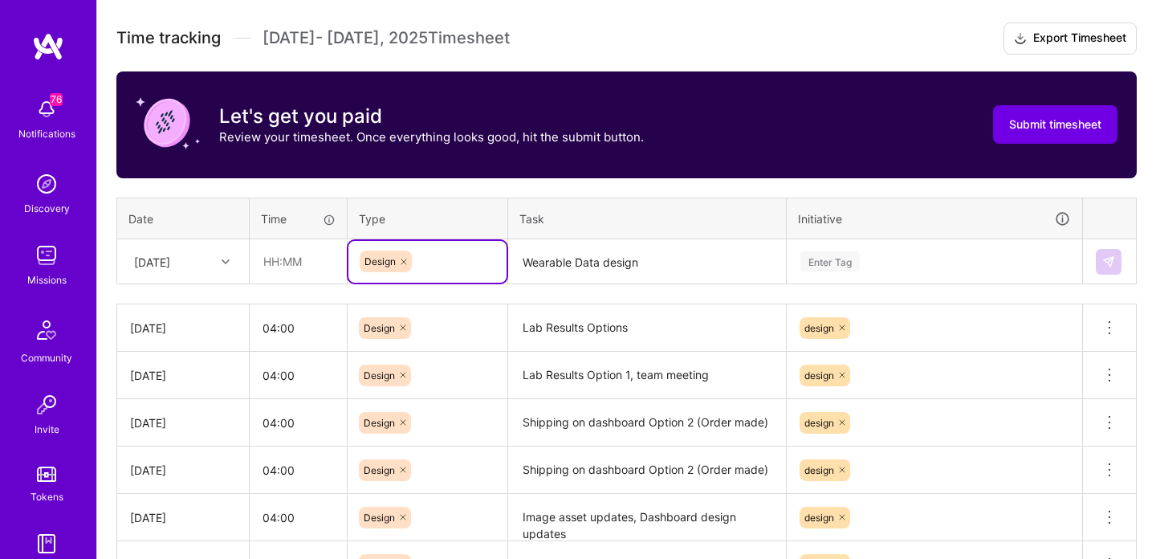
click at [873, 260] on div "Enter Tag" at bounding box center [934, 261] width 271 height 20
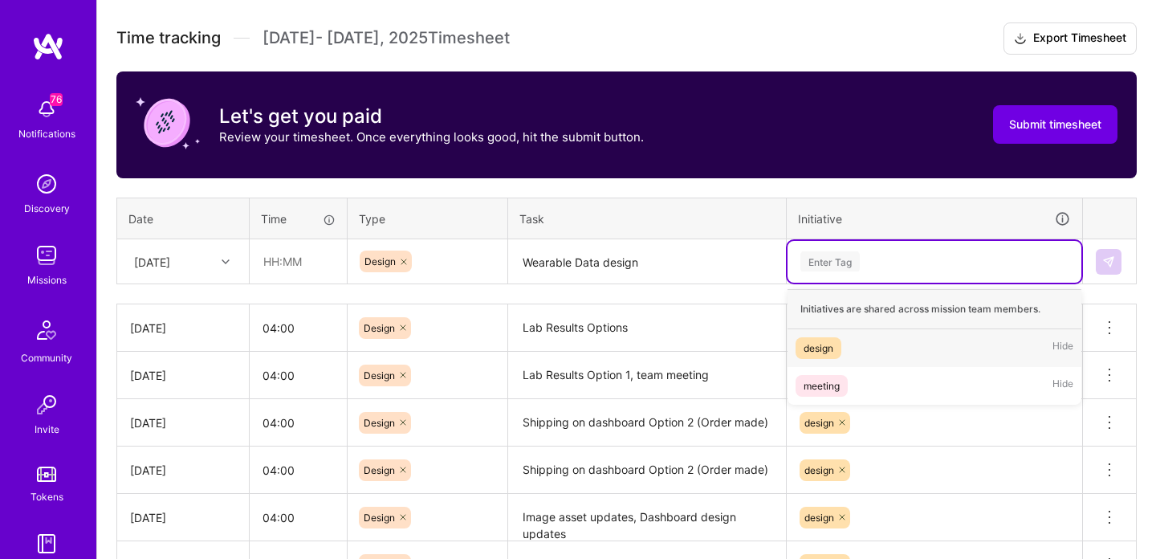
click at [838, 349] on span "design" at bounding box center [819, 348] width 46 height 22
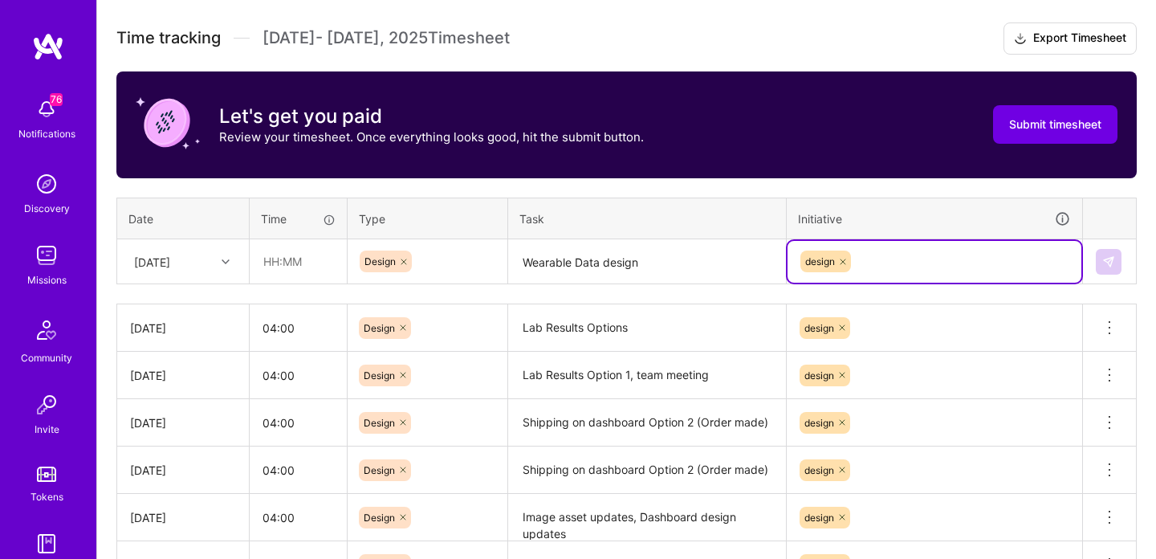
click at [199, 266] on div "[DATE]" at bounding box center [170, 261] width 89 height 26
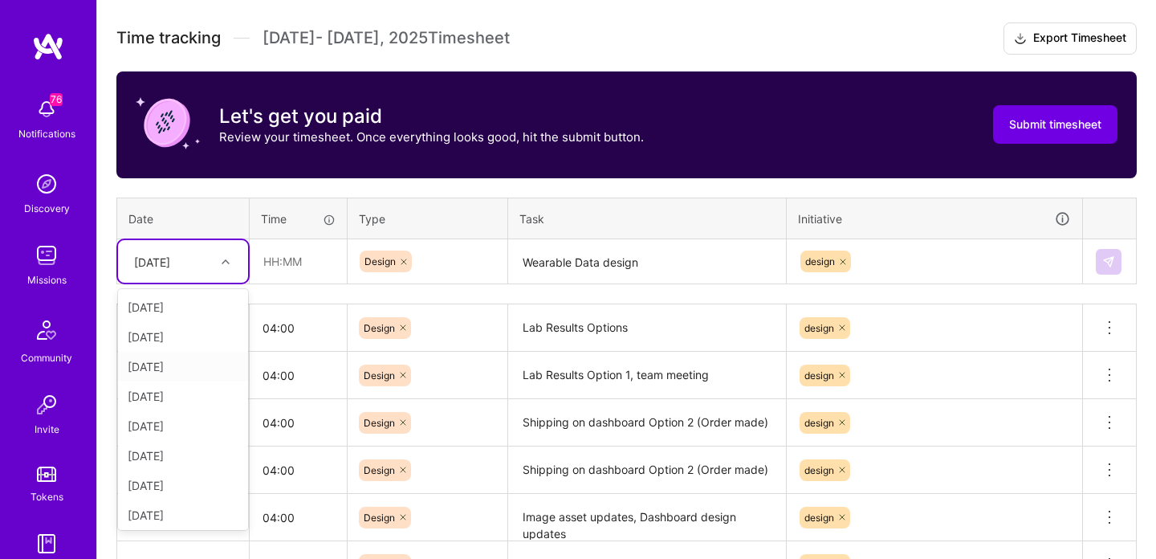
scroll to position [181, 0]
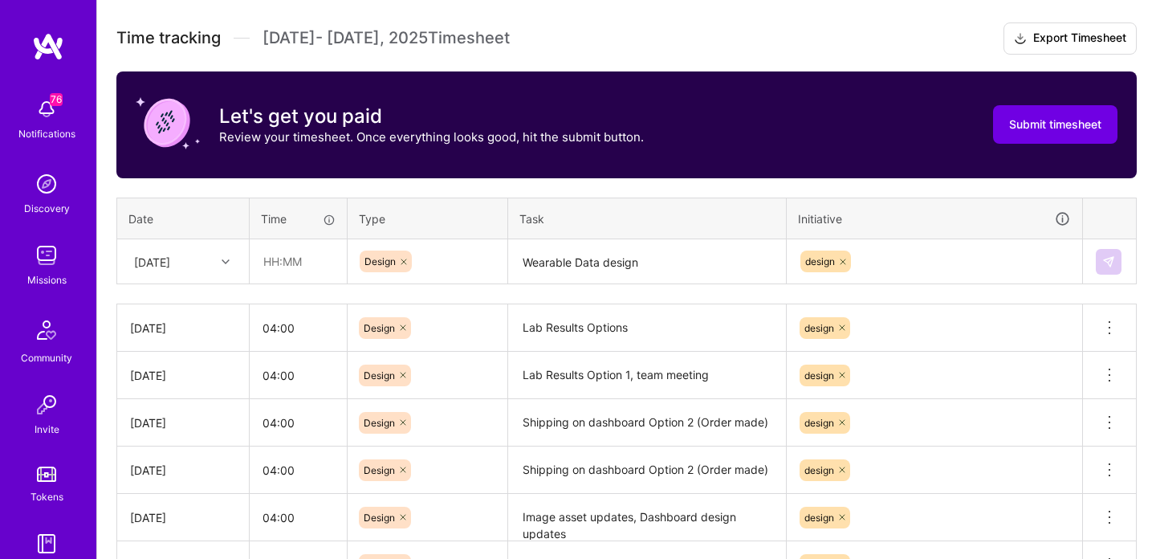
click at [112, 185] on div "Active [DATE] - [DATE] 0:00 h $0 To Submit Submit now [DATE] - [DATE] 40:00 h $…" at bounding box center [626, 367] width 1059 height 1066
click at [293, 264] on input "text" at bounding box center [298, 261] width 96 height 43
type input "04:00"
click at [1114, 261] on img at bounding box center [1108, 261] width 13 height 13
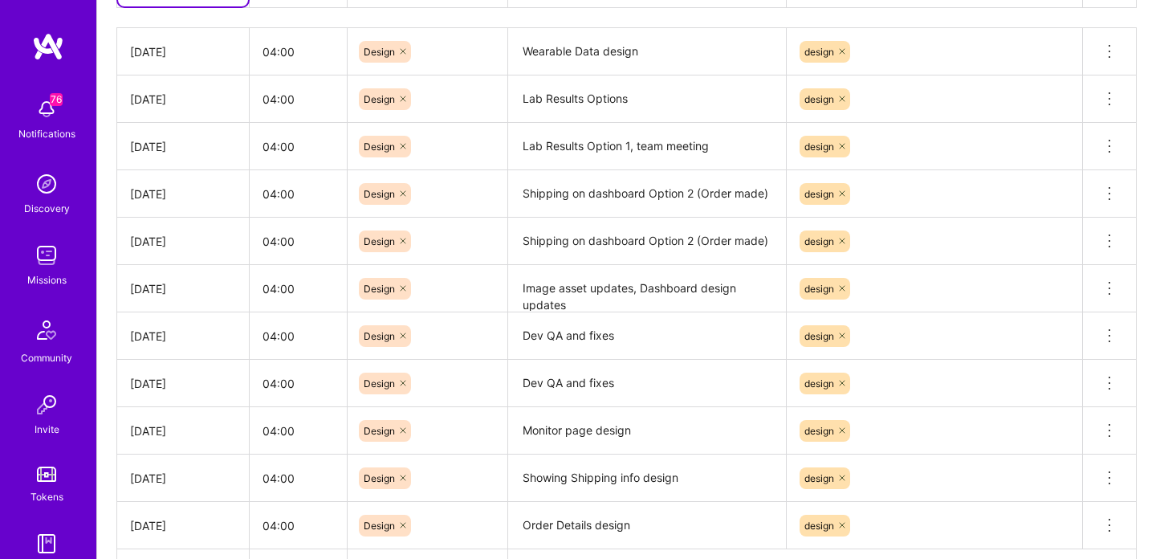
scroll to position [0, 0]
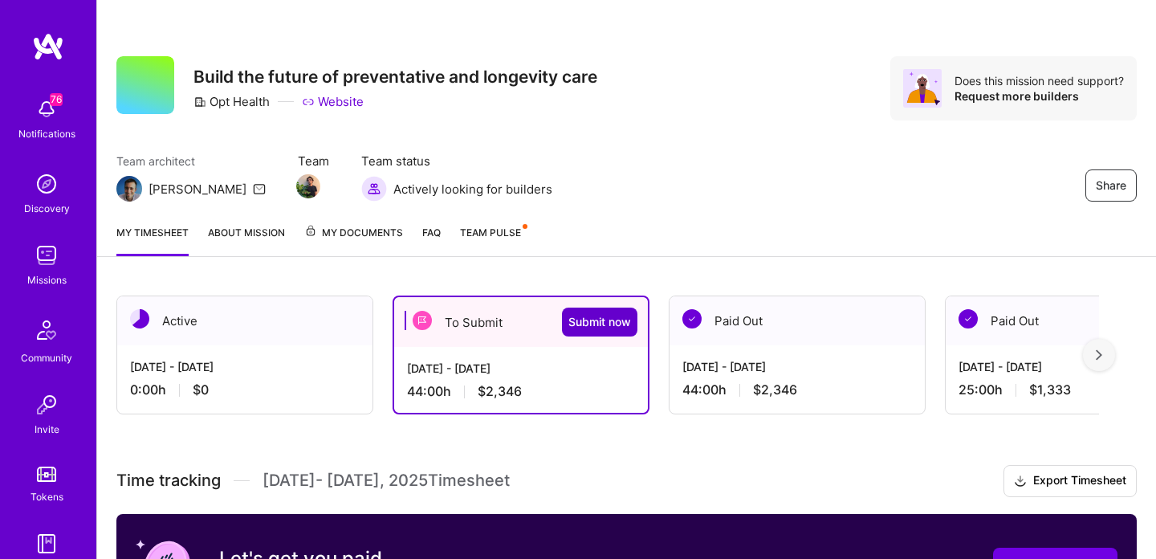
click at [601, 321] on span "Submit now" at bounding box center [599, 322] width 63 height 16
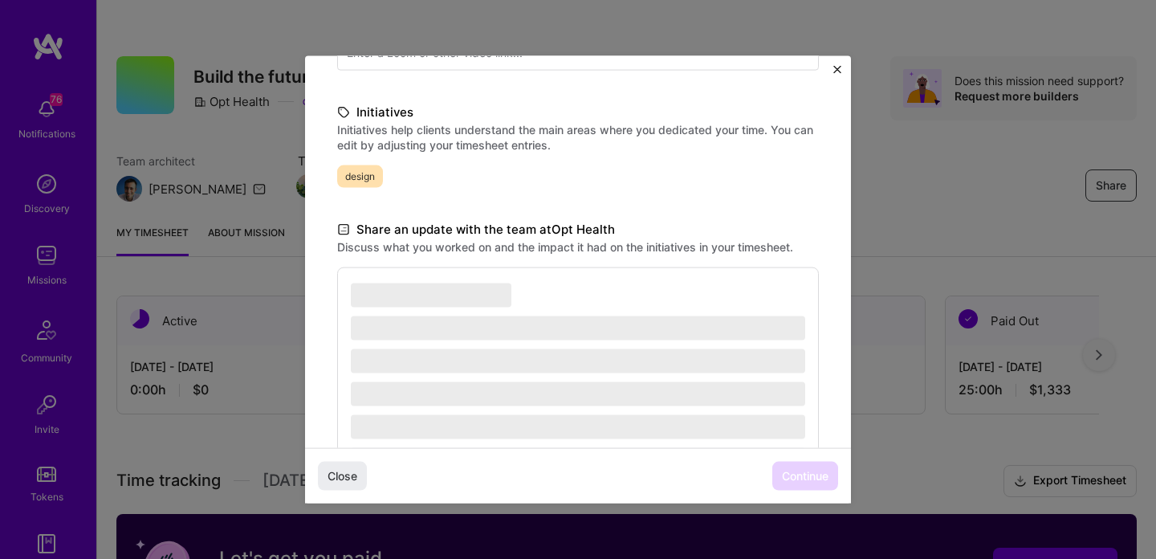
scroll to position [407, 0]
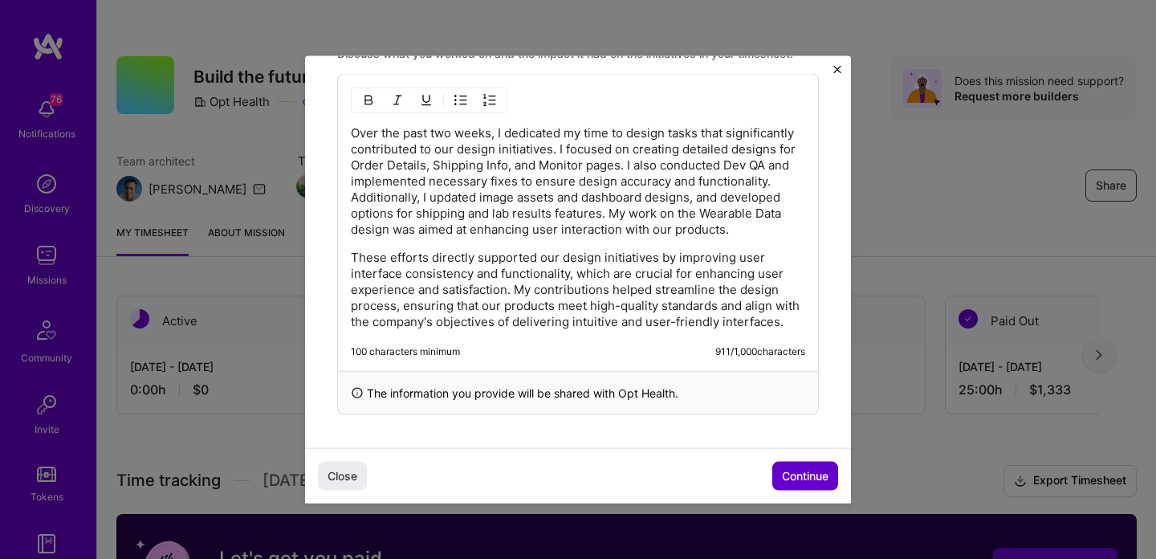
click at [812, 470] on span "Continue" at bounding box center [805, 475] width 47 height 16
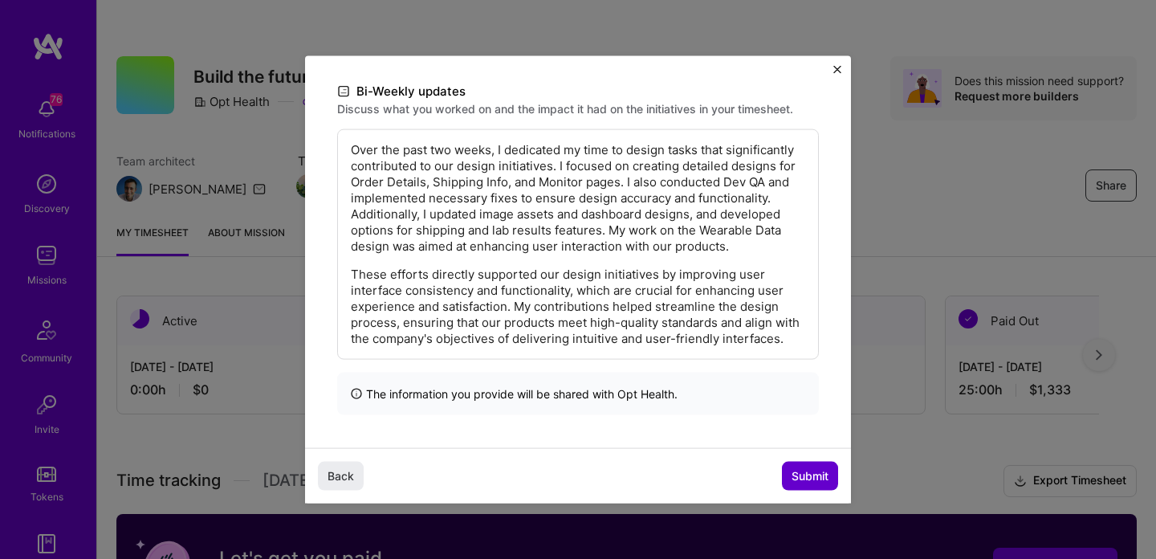
click at [812, 474] on span "Submit" at bounding box center [810, 475] width 37 height 16
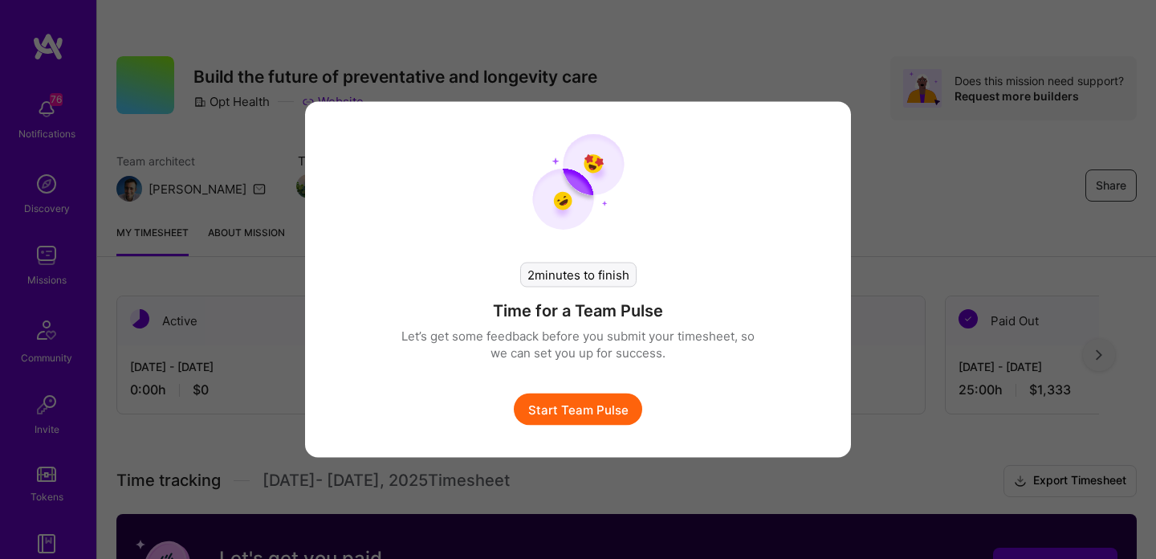
click at [605, 408] on button "Start Team Pulse" at bounding box center [578, 409] width 128 height 32
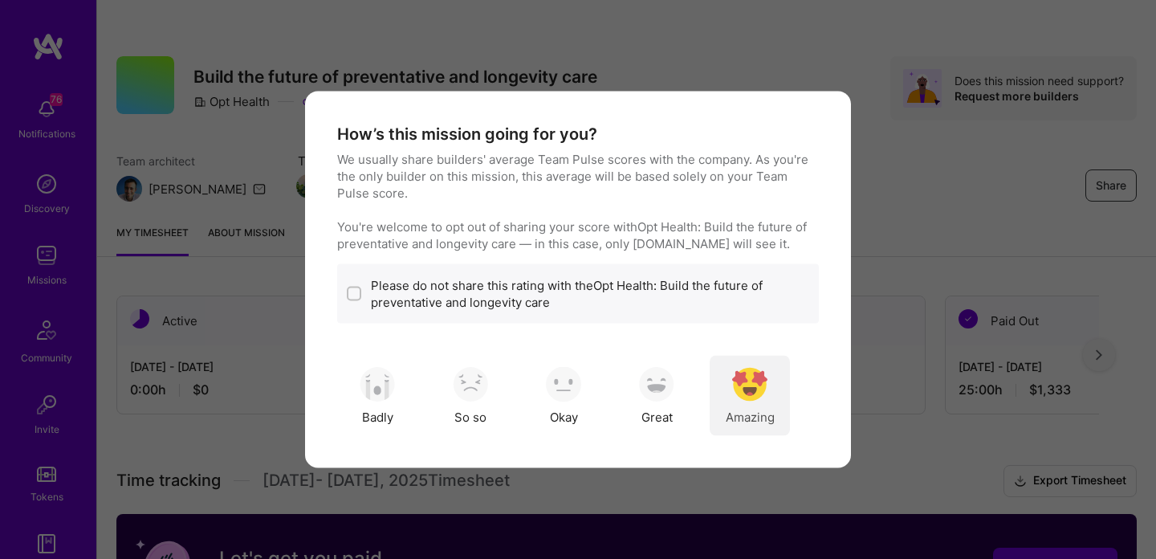
click at [738, 394] on img "modal" at bounding box center [749, 383] width 35 height 35
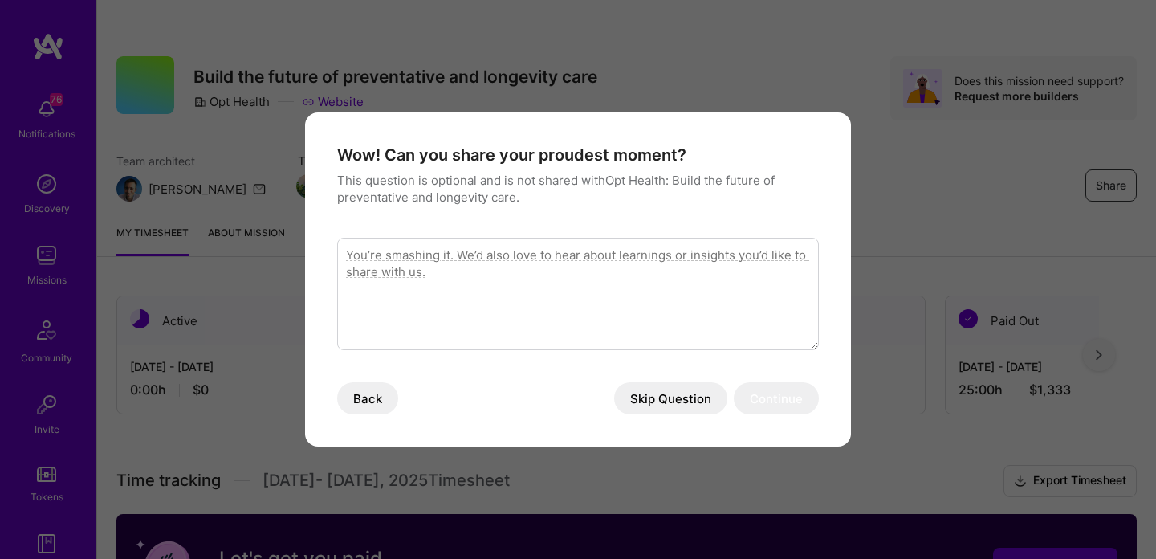
click at [666, 394] on button "Skip Question" at bounding box center [670, 398] width 113 height 32
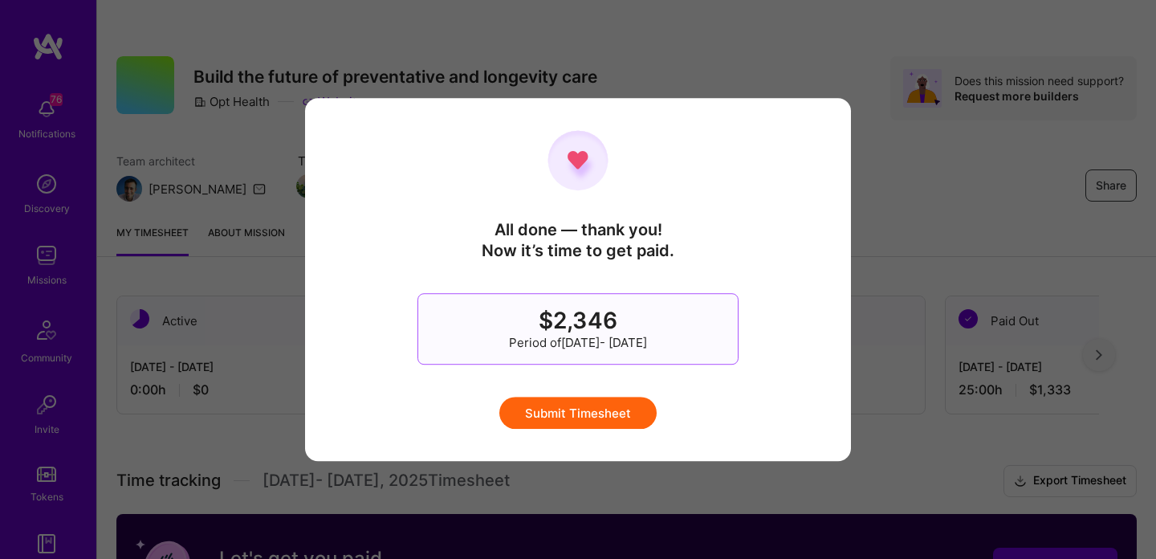
click at [597, 405] on button "Submit Timesheet" at bounding box center [577, 413] width 157 height 32
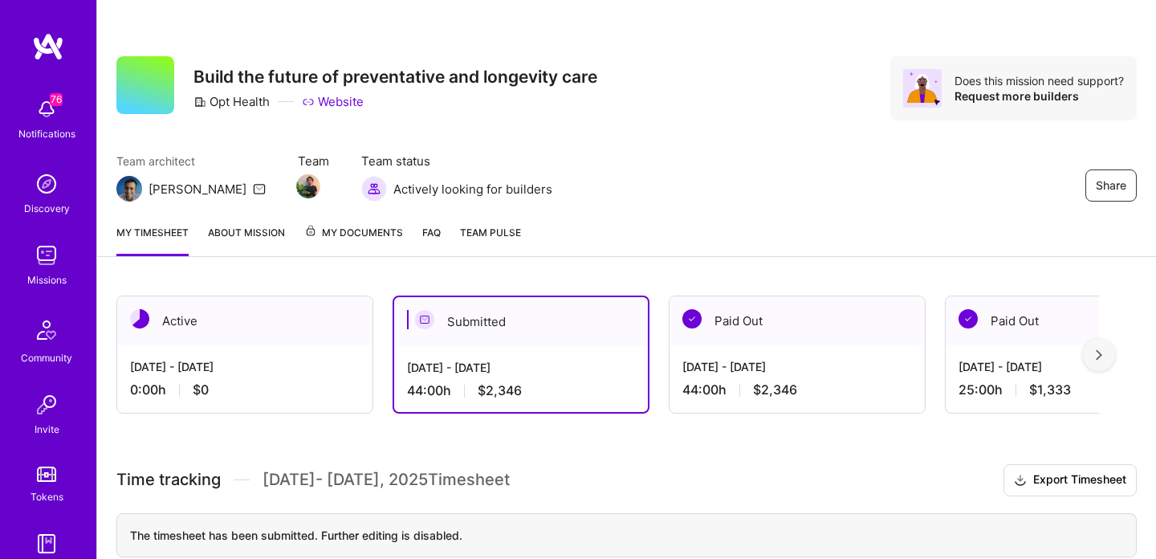
scroll to position [214, 0]
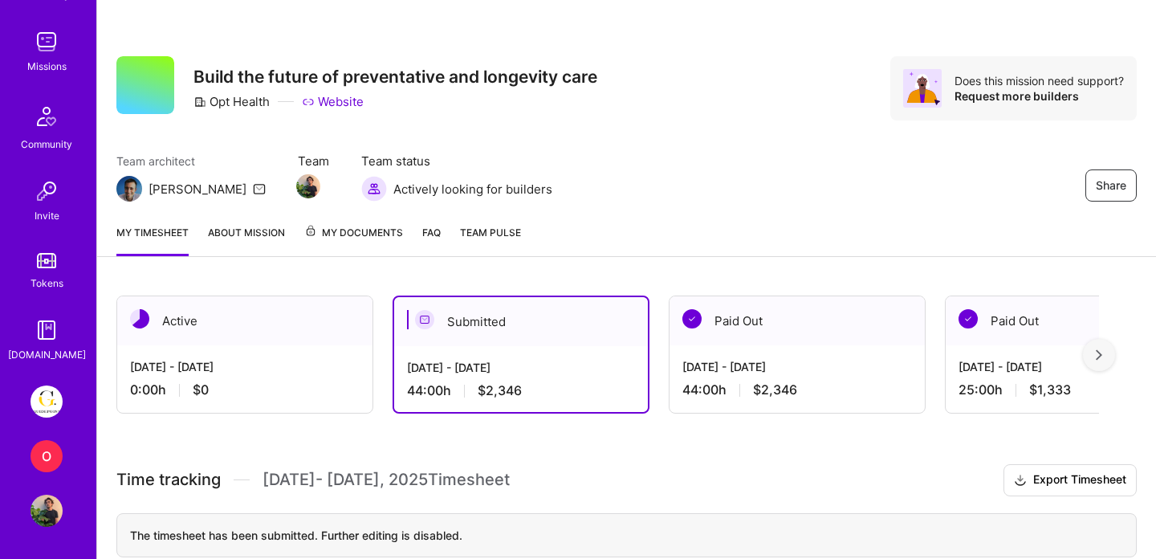
click at [54, 406] on img at bounding box center [47, 401] width 32 height 32
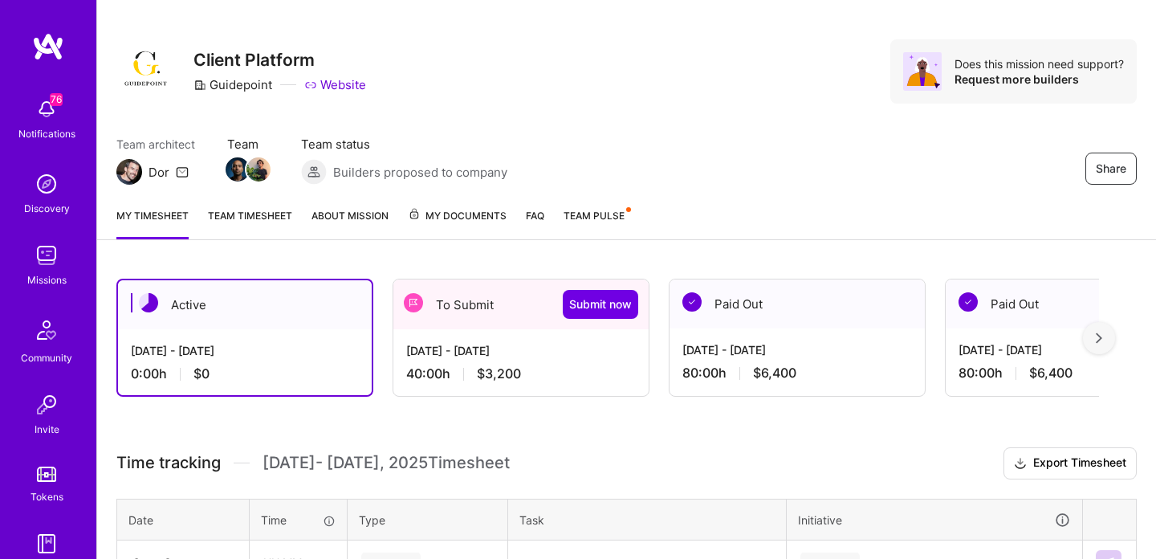
scroll to position [29, 0]
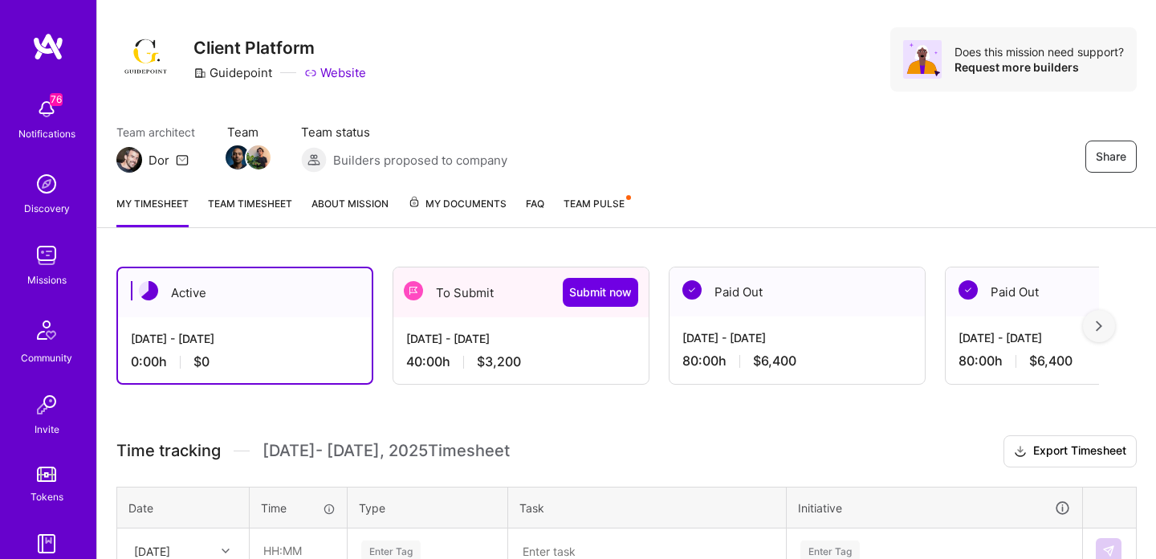
click at [584, 347] on div "[DATE] - [DATE] 40:00 h $3,200" at bounding box center [520, 350] width 255 height 66
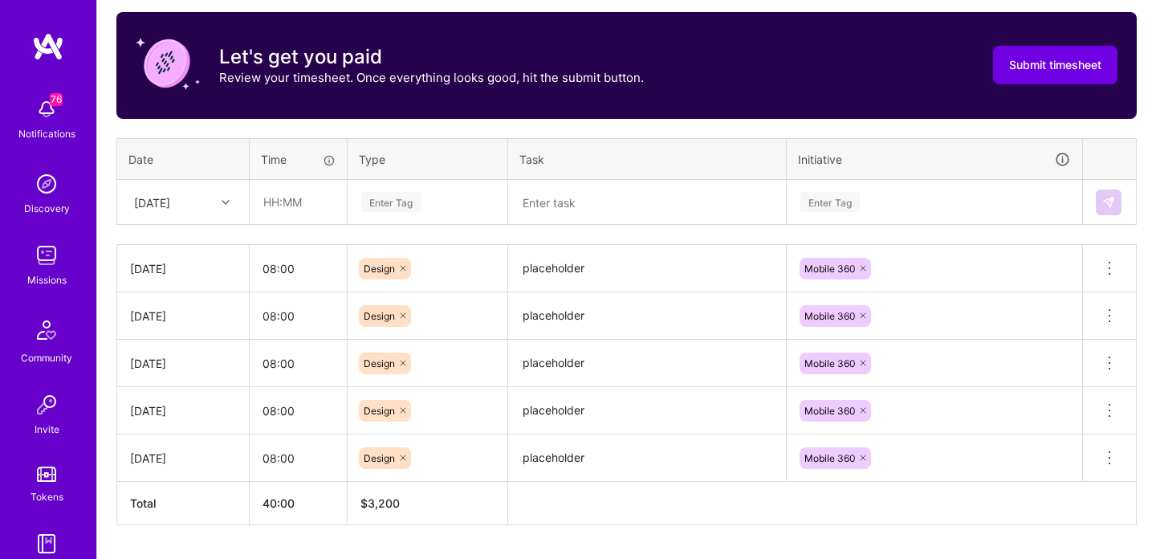
scroll to position [503, 0]
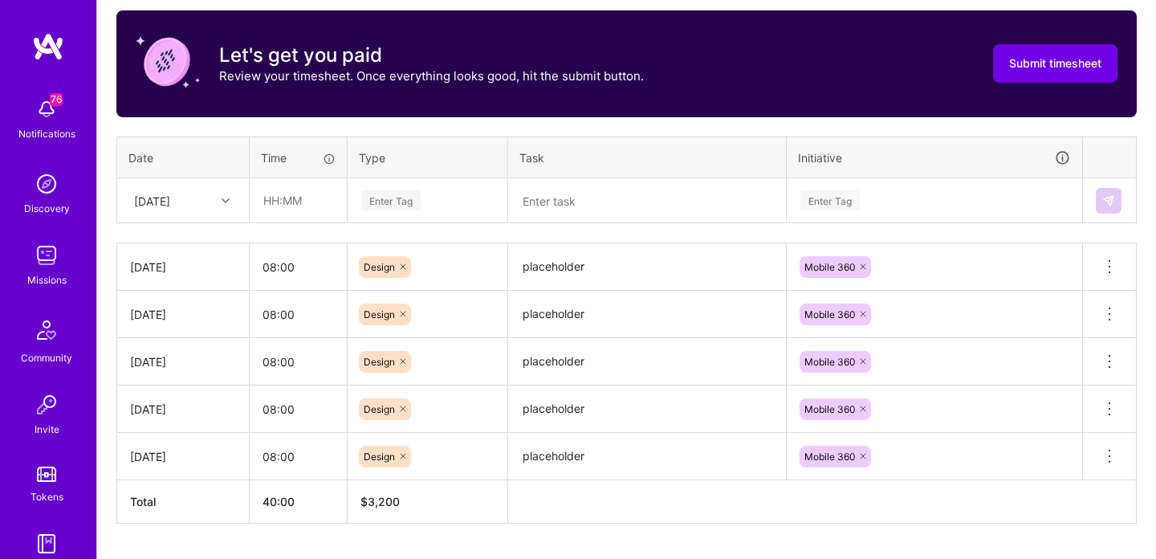
click at [210, 201] on div "[DATE]" at bounding box center [170, 200] width 89 height 26
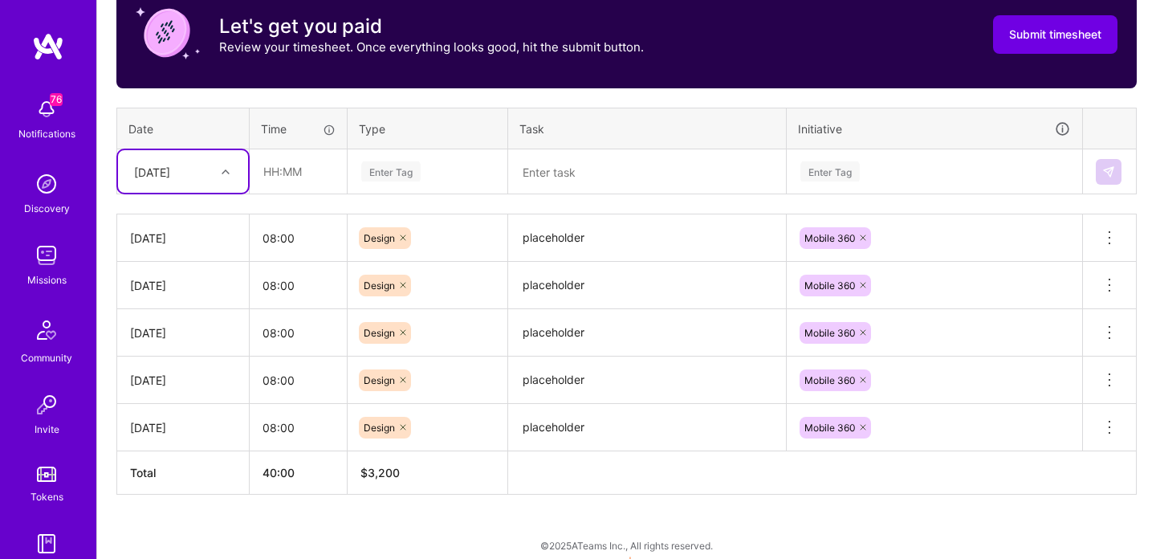
scroll to position [531, 0]
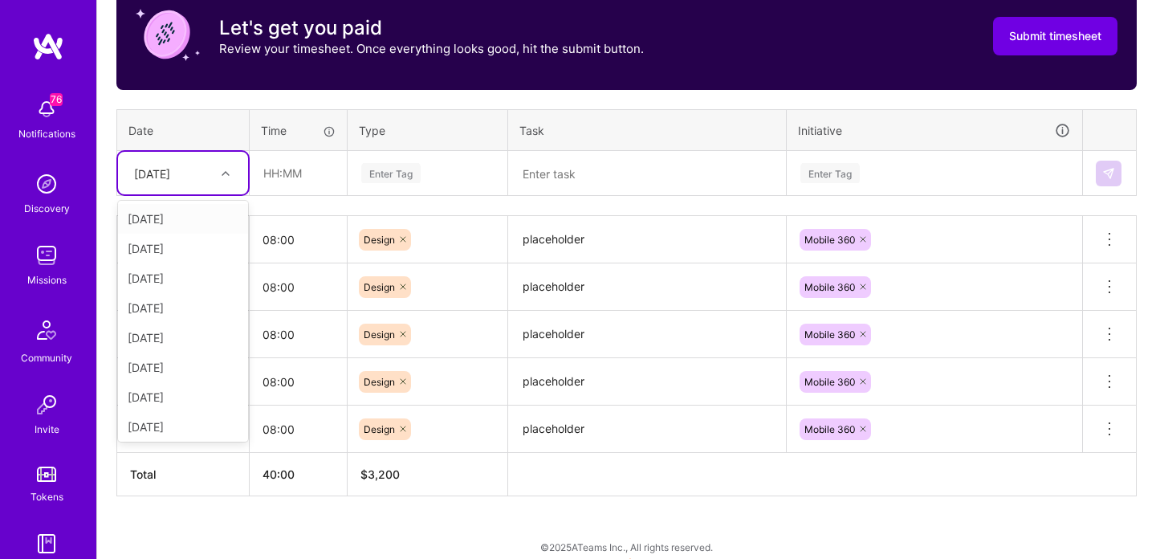
click at [208, 176] on div "[DATE]" at bounding box center [170, 173] width 89 height 26
click at [185, 393] on div "[DATE]" at bounding box center [183, 394] width 130 height 30
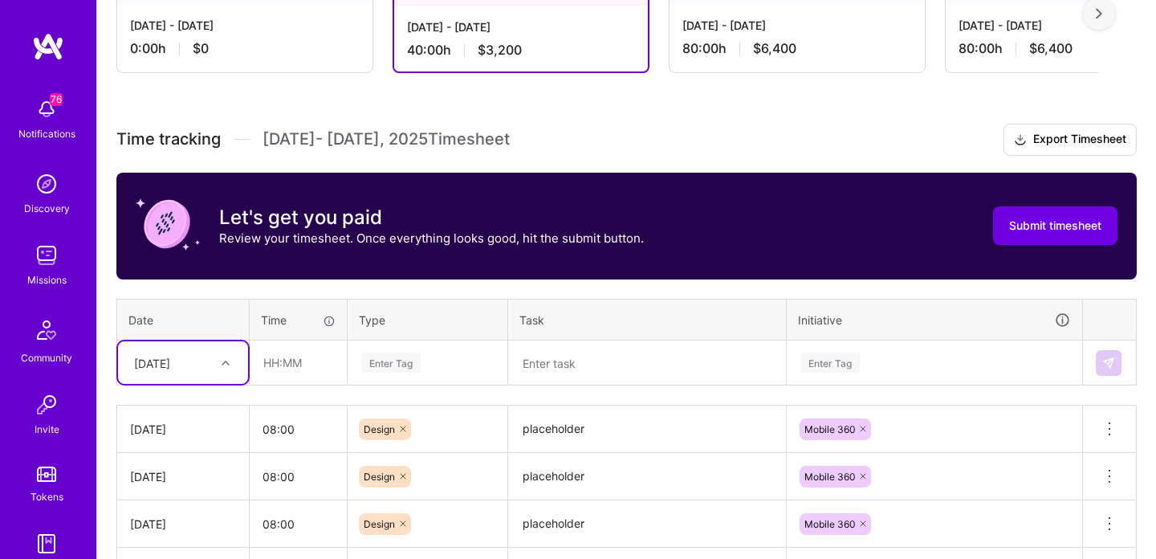
scroll to position [109, 0]
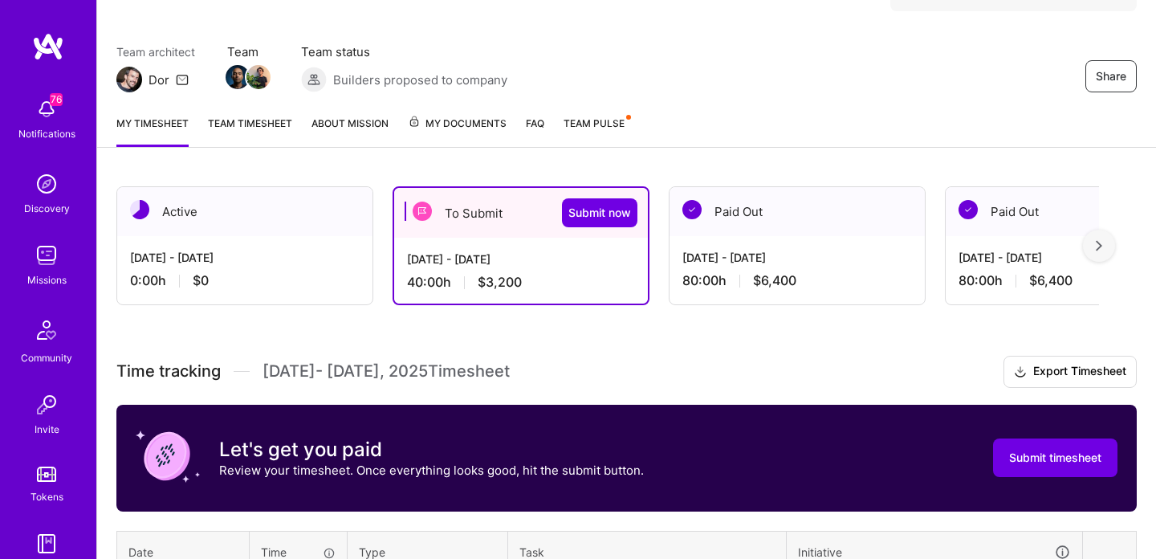
click at [733, 263] on div "[DATE] - [DATE]" at bounding box center [797, 257] width 230 height 17
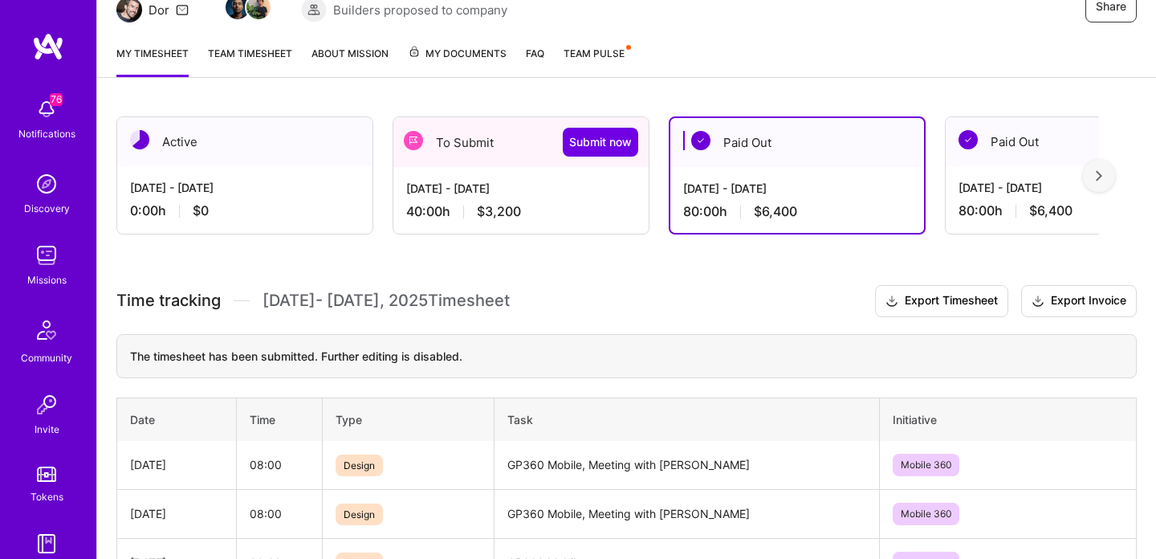
scroll to position [178, 0]
click at [580, 203] on div "[DATE] - [DATE] 40:00 h $3,200" at bounding box center [520, 201] width 255 height 66
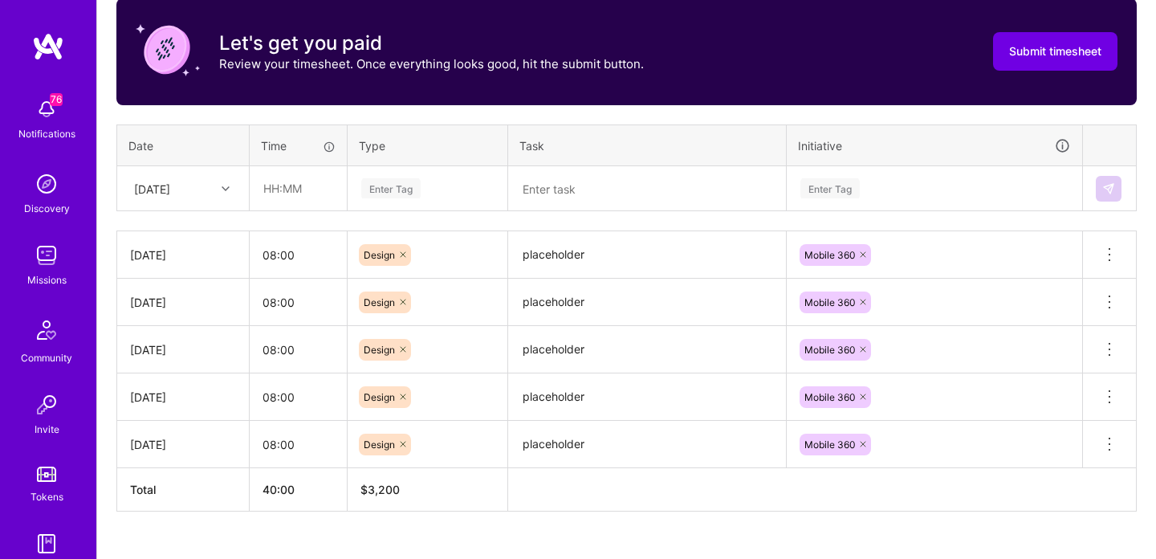
scroll to position [512, 0]
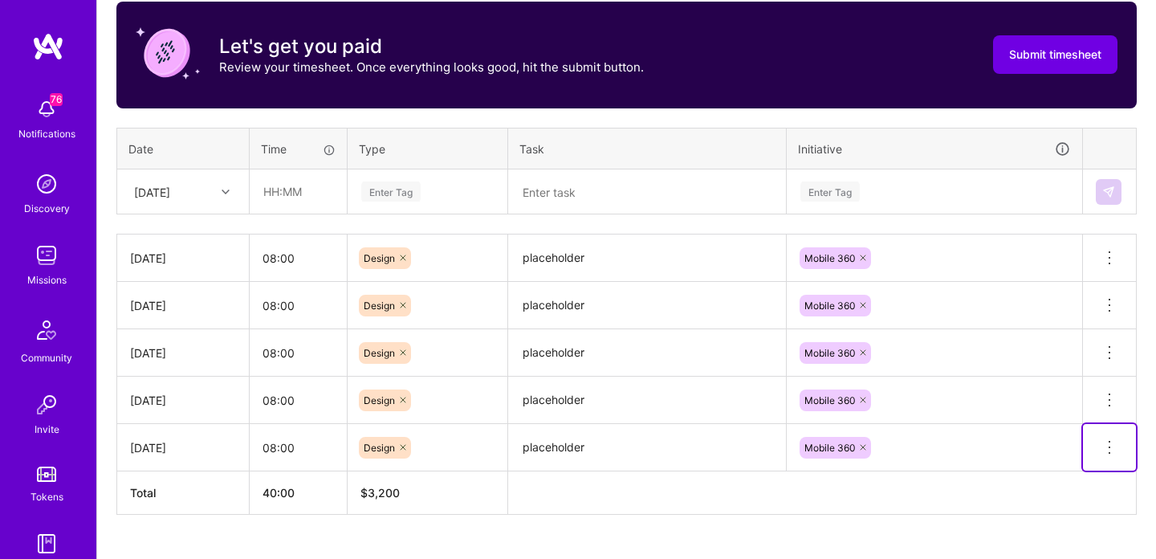
click at [1106, 442] on icon at bounding box center [1109, 447] width 19 height 19
click at [1061, 478] on button "Delete row" at bounding box center [1069, 474] width 83 height 39
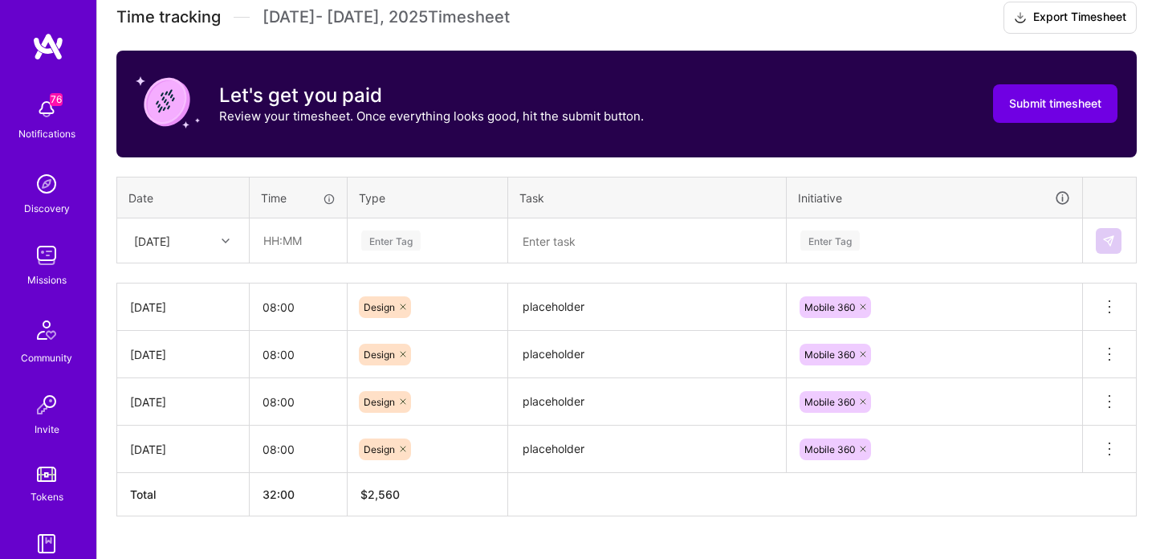
scroll to position [499, 0]
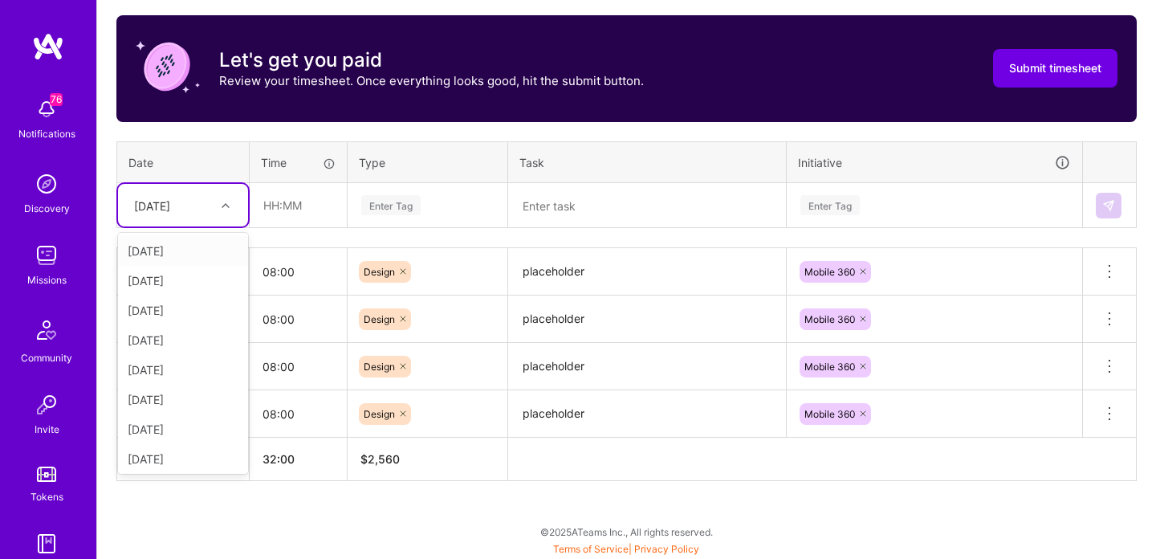
click at [170, 204] on div "[DATE]" at bounding box center [152, 205] width 36 height 17
click at [163, 438] on div "[DATE]" at bounding box center [183, 441] width 130 height 30
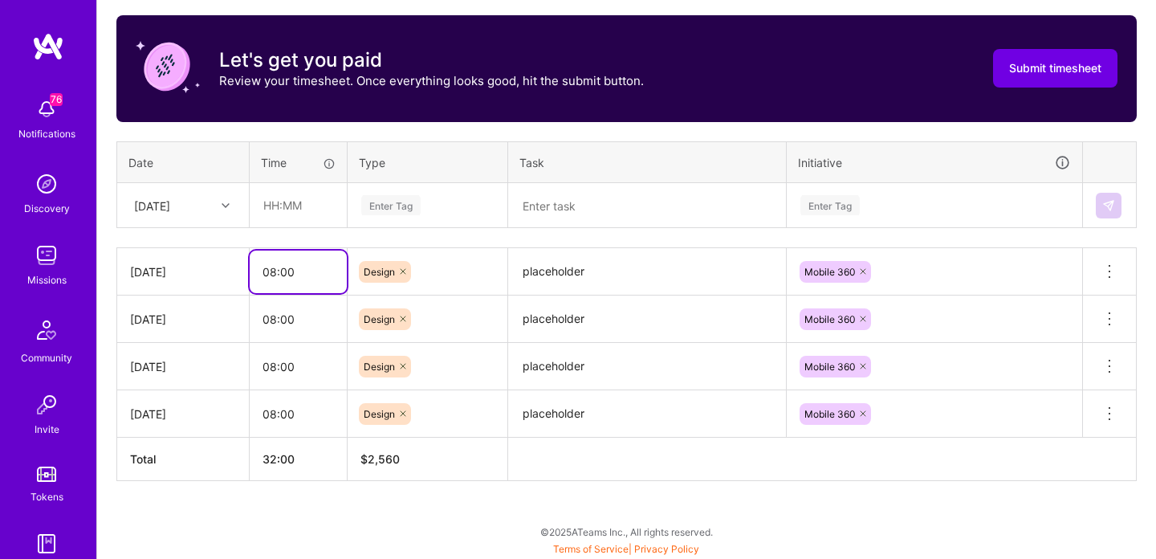
click at [287, 267] on input "08:00" at bounding box center [298, 271] width 97 height 43
click at [297, 206] on input "text" at bounding box center [298, 205] width 96 height 43
paste input "08:00"
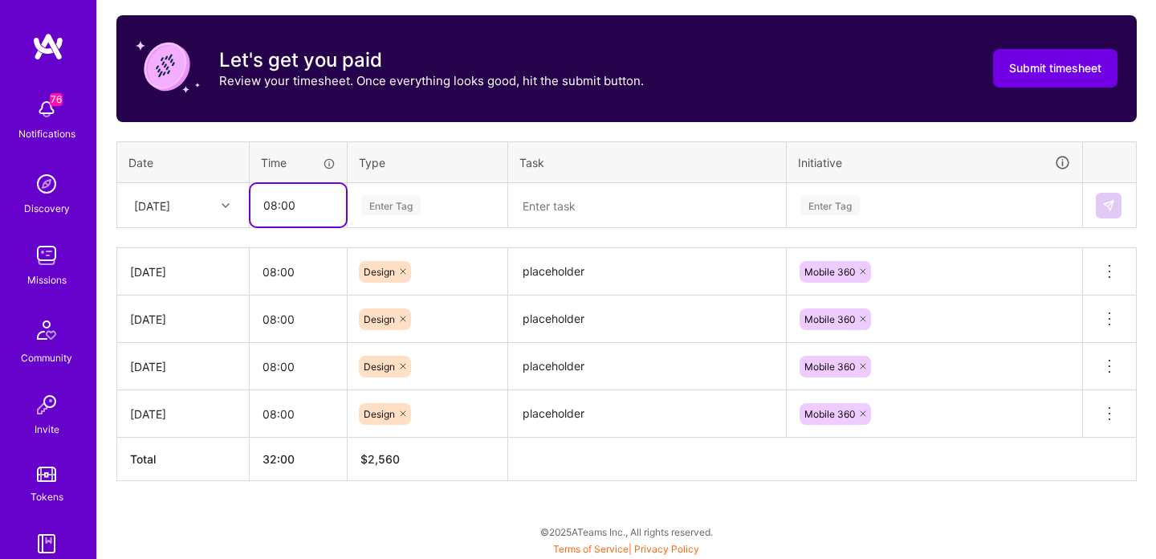
type input "08:00"
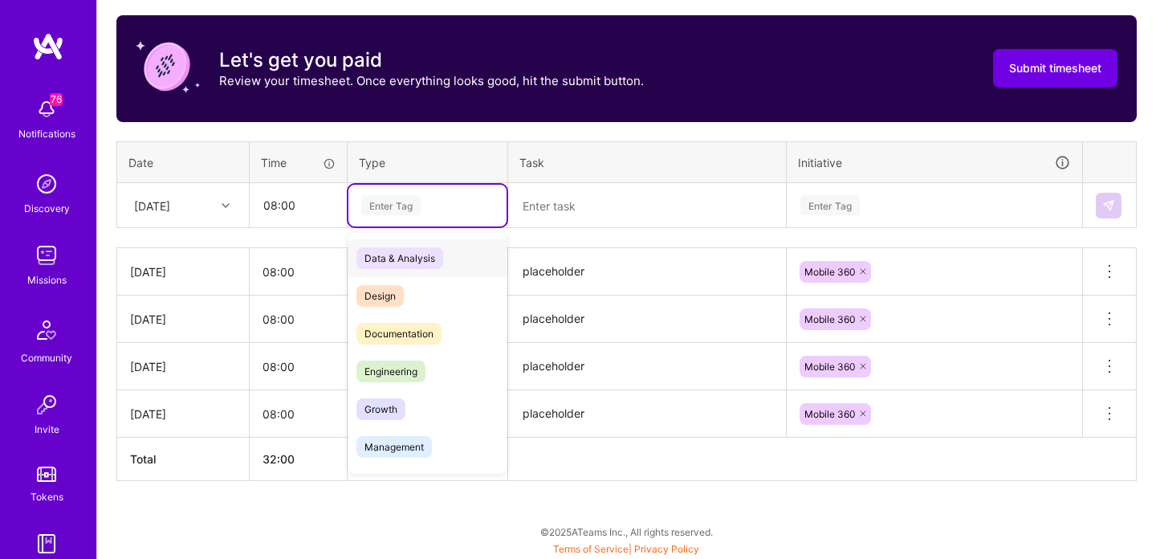
click at [405, 208] on div "Enter Tag" at bounding box center [390, 205] width 59 height 25
type input "d"
click at [389, 294] on span "Design" at bounding box center [379, 296] width 47 height 22
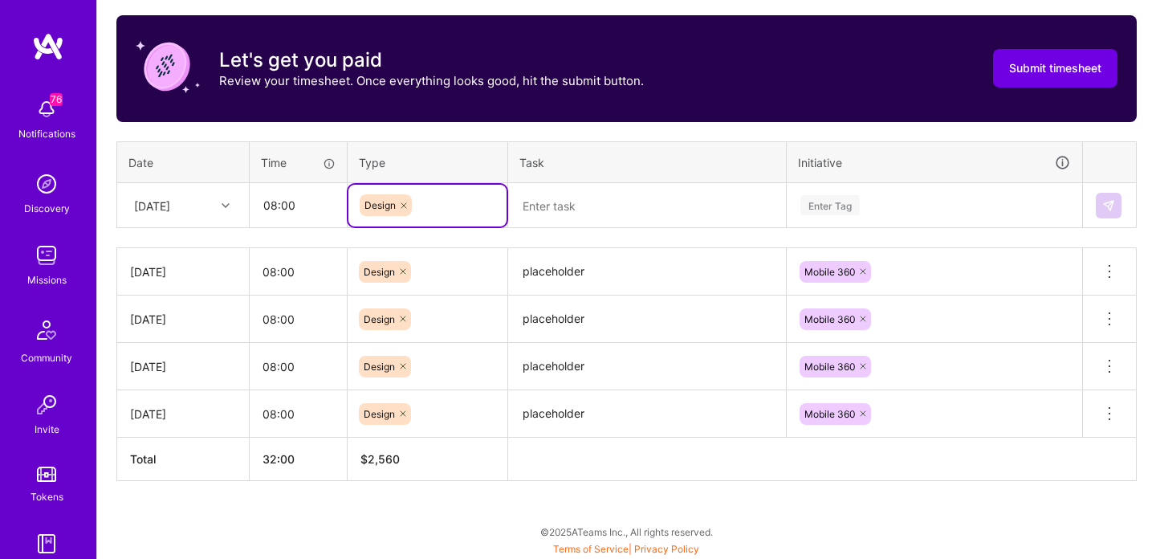
click at [572, 263] on textarea "placeholder" at bounding box center [647, 272] width 275 height 44
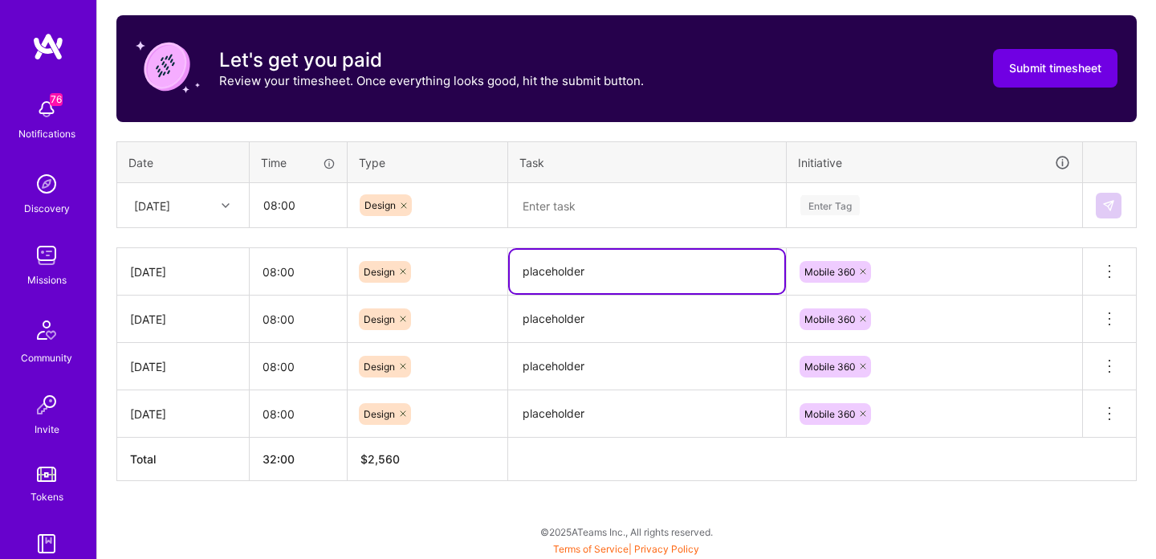
click at [573, 263] on textarea "placeholder" at bounding box center [647, 271] width 275 height 43
click at [570, 212] on textarea at bounding box center [647, 206] width 275 height 42
paste textarea "placeholder"
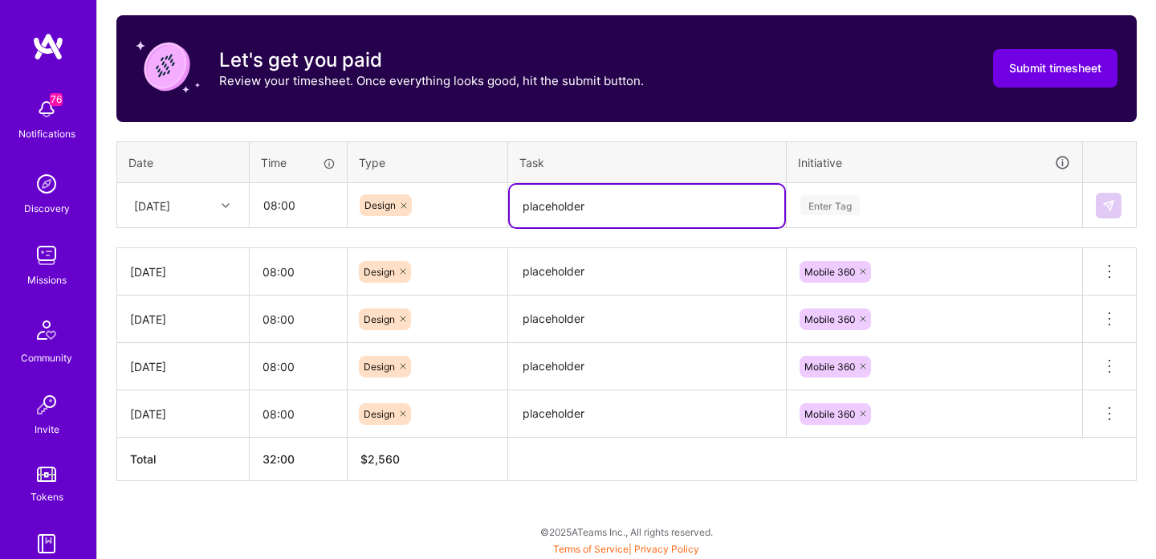
type textarea "placeholder"
click at [852, 209] on div "Enter Tag" at bounding box center [829, 205] width 59 height 25
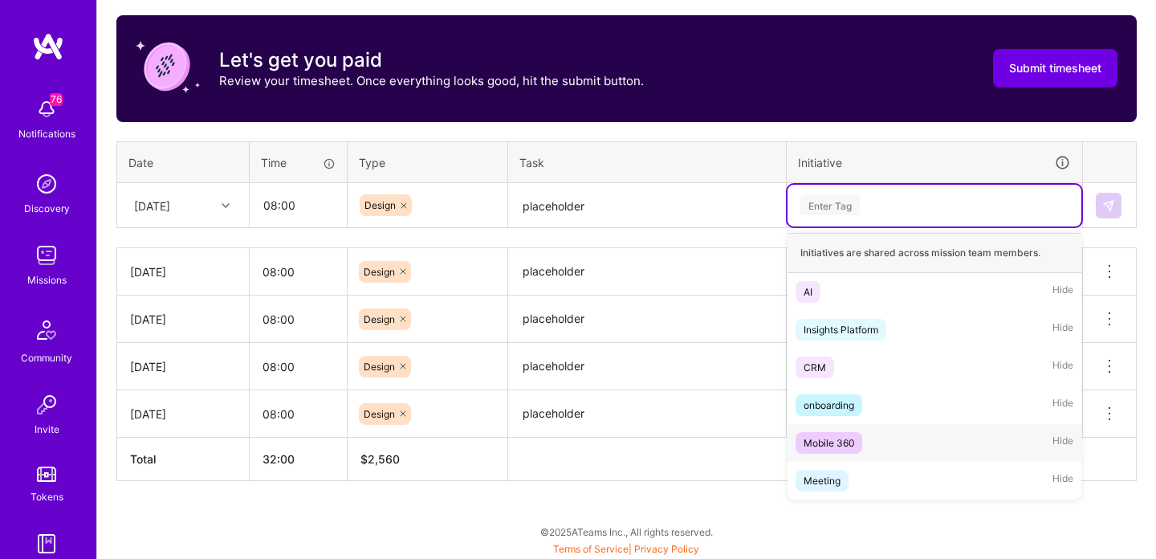
click at [837, 434] on div "Mobile 360" at bounding box center [829, 442] width 51 height 17
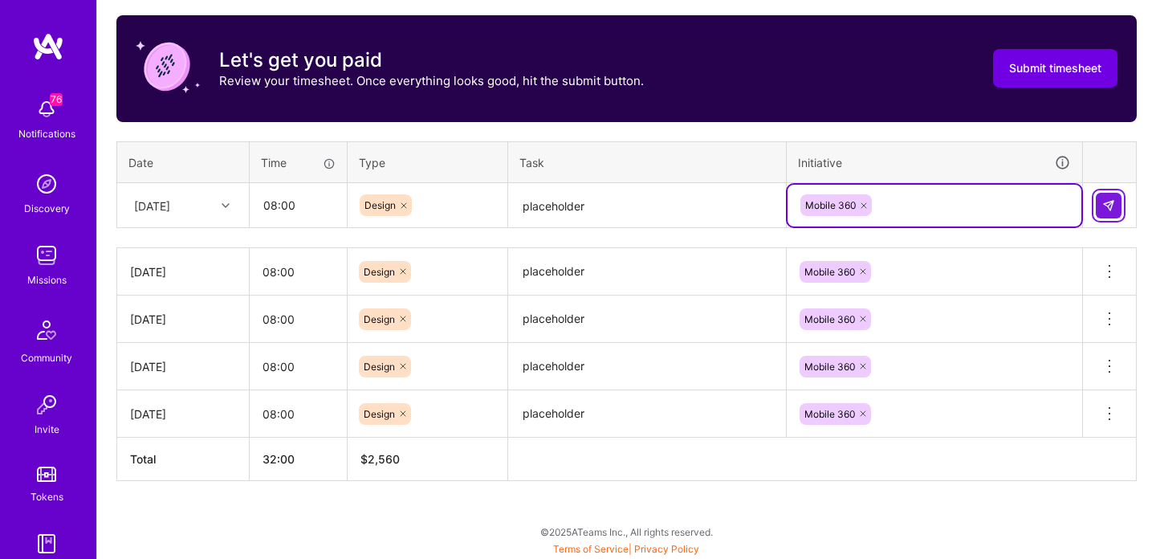
click at [1110, 206] on img at bounding box center [1108, 205] width 13 height 13
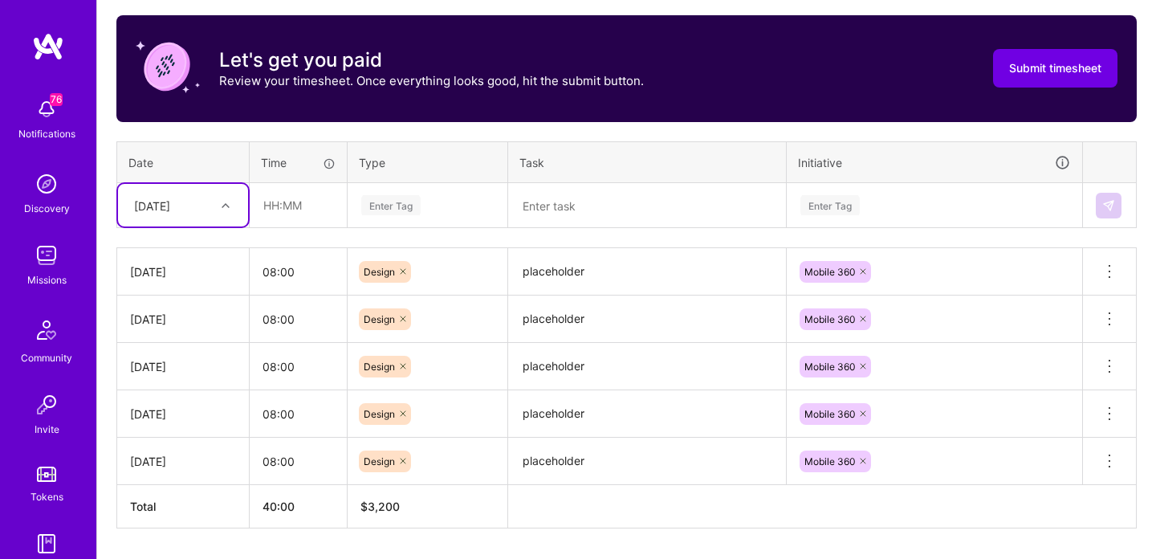
click at [212, 212] on div "[DATE]" at bounding box center [170, 205] width 89 height 26
click at [164, 433] on div "[DATE]" at bounding box center [183, 431] width 130 height 30
click at [282, 203] on input "text" at bounding box center [298, 205] width 96 height 43
type input "08:00"
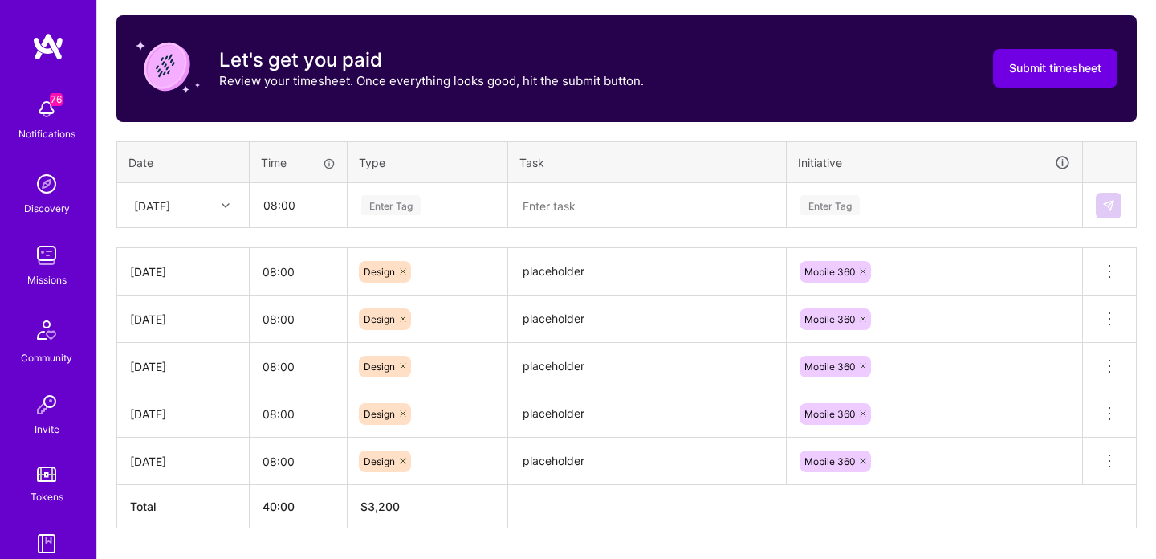
click at [430, 206] on div "Enter Tag" at bounding box center [428, 205] width 136 height 20
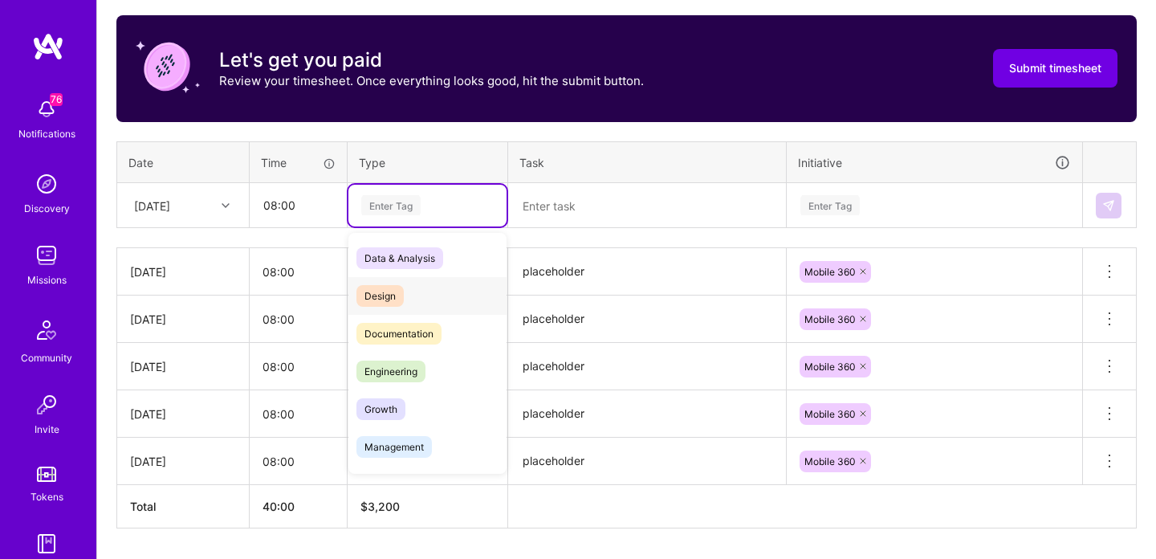
click at [422, 279] on div "Design" at bounding box center [427, 296] width 158 height 38
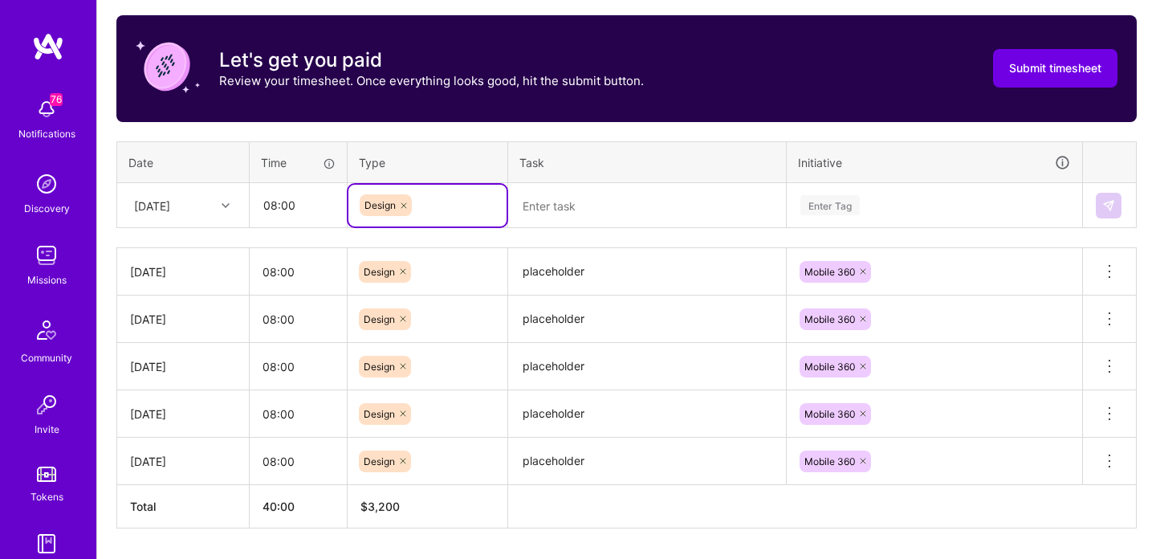
click at [595, 186] on textarea at bounding box center [647, 206] width 275 height 43
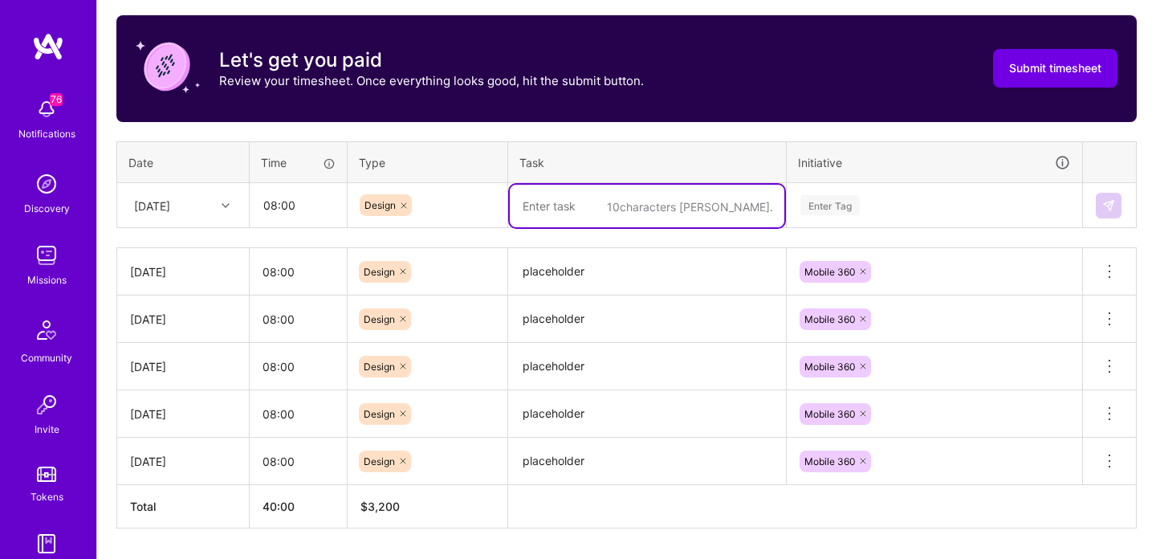
paste textarea "placeholder"
type textarea "placeholder"
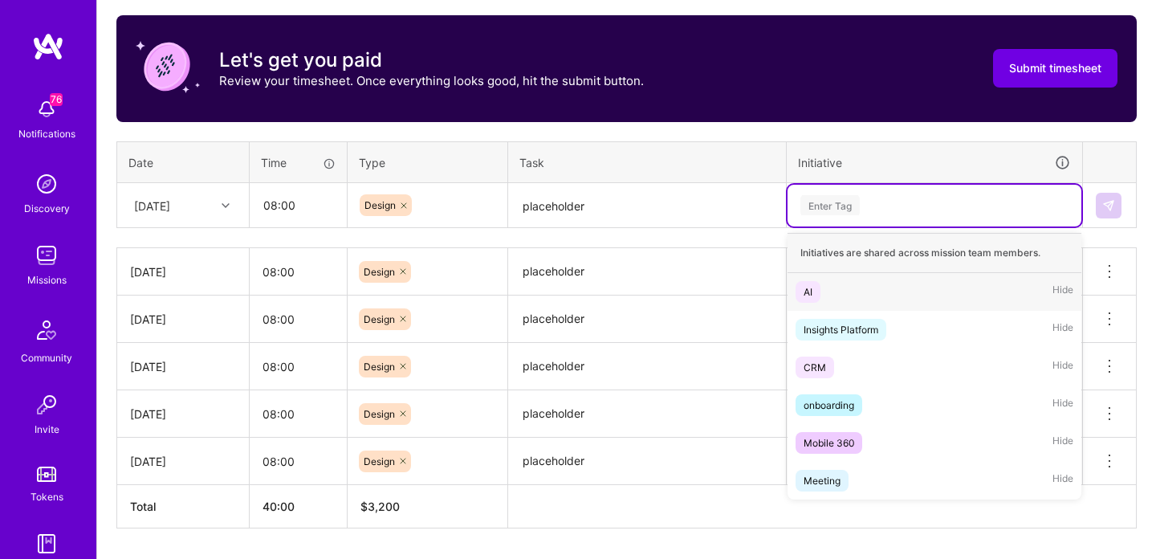
click at [889, 212] on div "Enter Tag" at bounding box center [934, 205] width 271 height 20
click at [818, 442] on div "Mobile 360" at bounding box center [829, 442] width 51 height 17
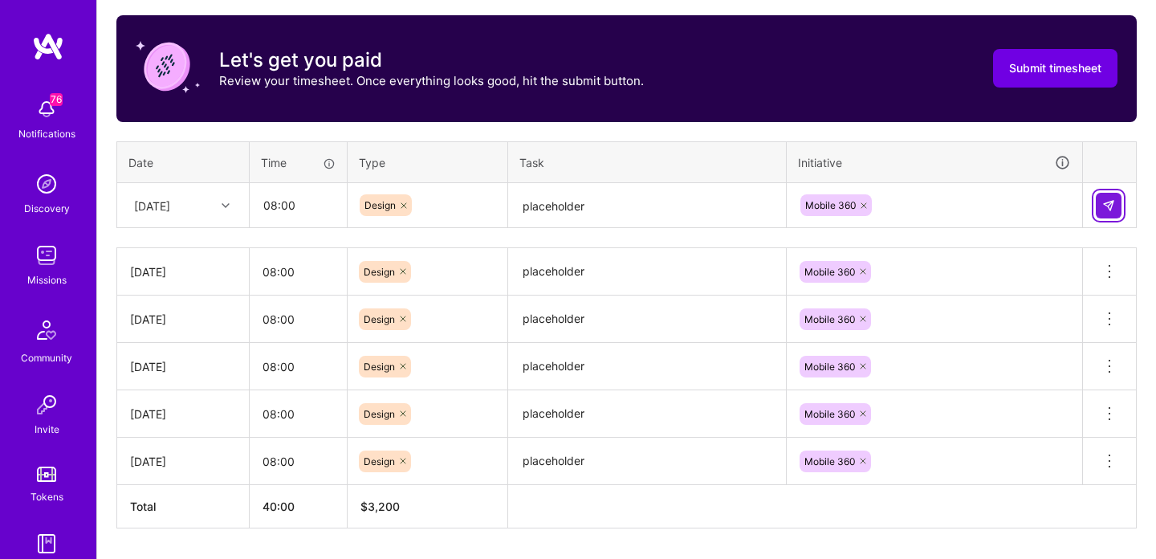
click at [1111, 202] on img at bounding box center [1108, 205] width 13 height 13
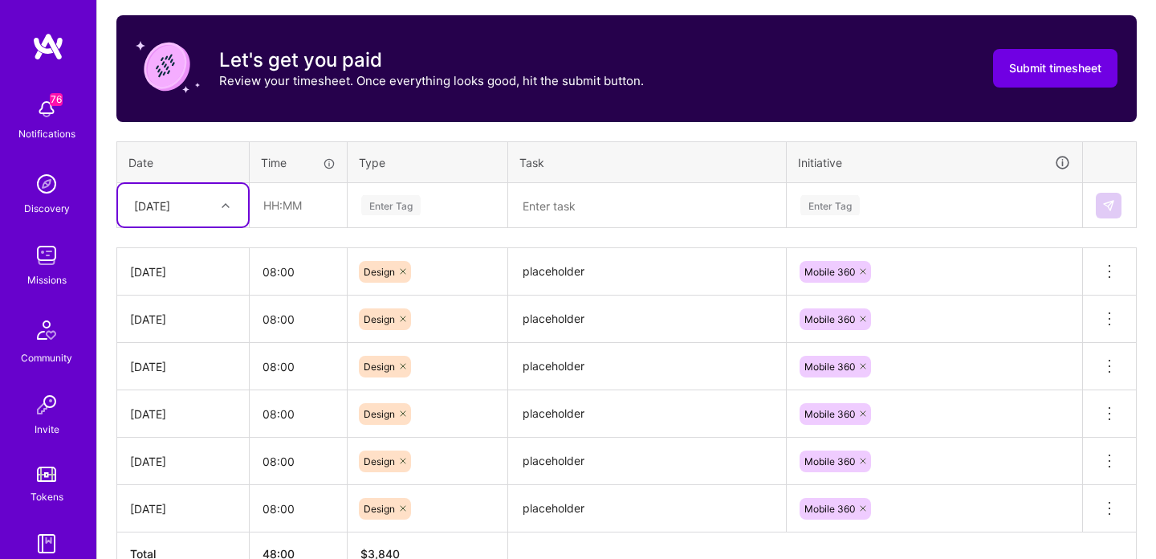
click at [170, 203] on div "[DATE]" at bounding box center [152, 205] width 36 height 17
click at [174, 449] on div "[DATE]" at bounding box center [183, 456] width 130 height 30
click at [297, 189] on input "text" at bounding box center [298, 205] width 96 height 43
type input "08:00"
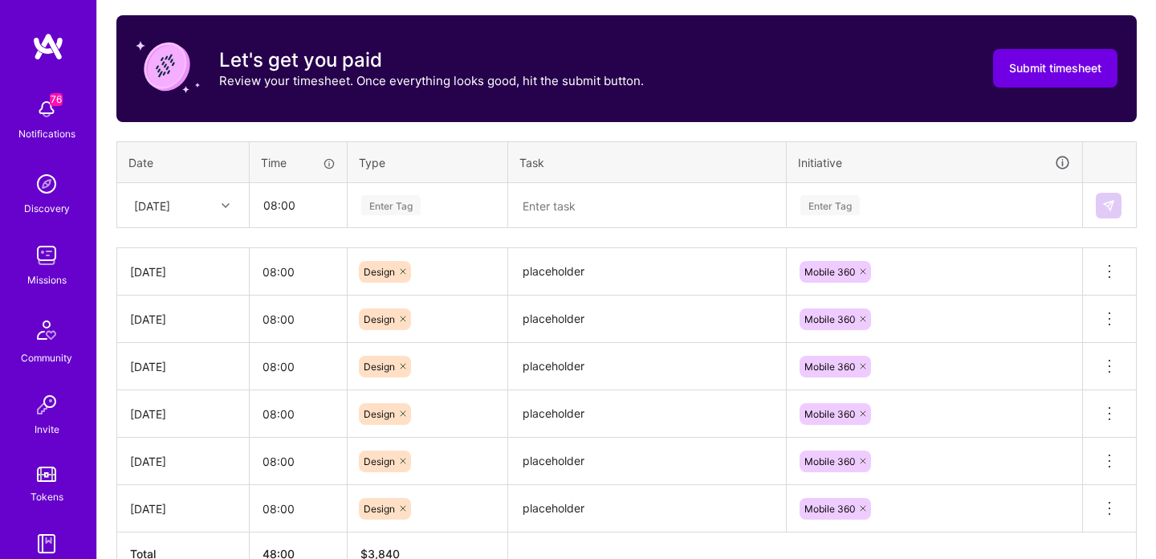
click at [422, 202] on div "Enter Tag" at bounding box center [428, 205] width 136 height 20
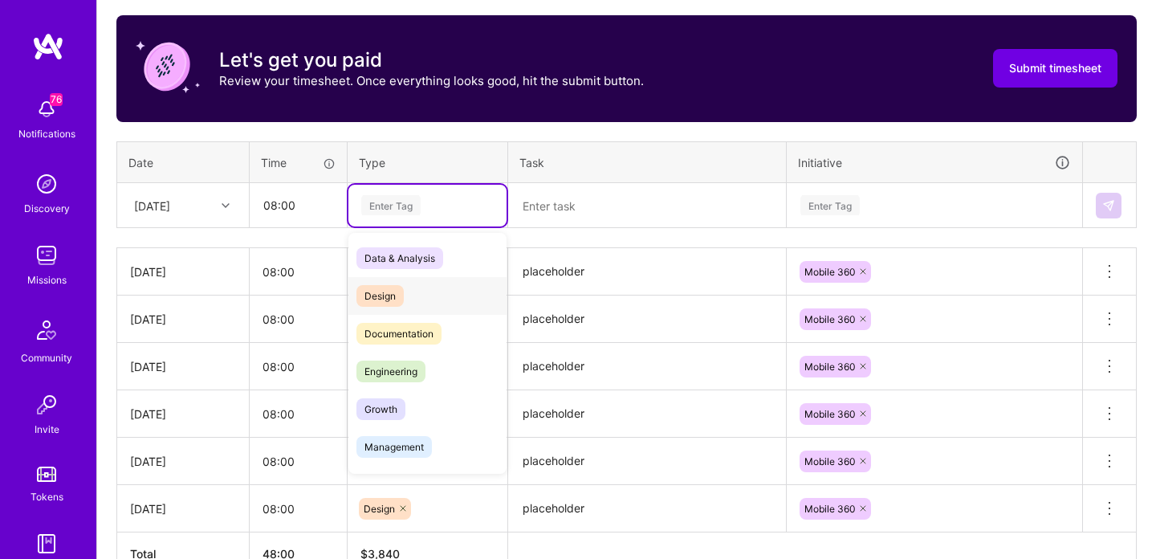
click at [412, 287] on div "Design" at bounding box center [427, 296] width 158 height 38
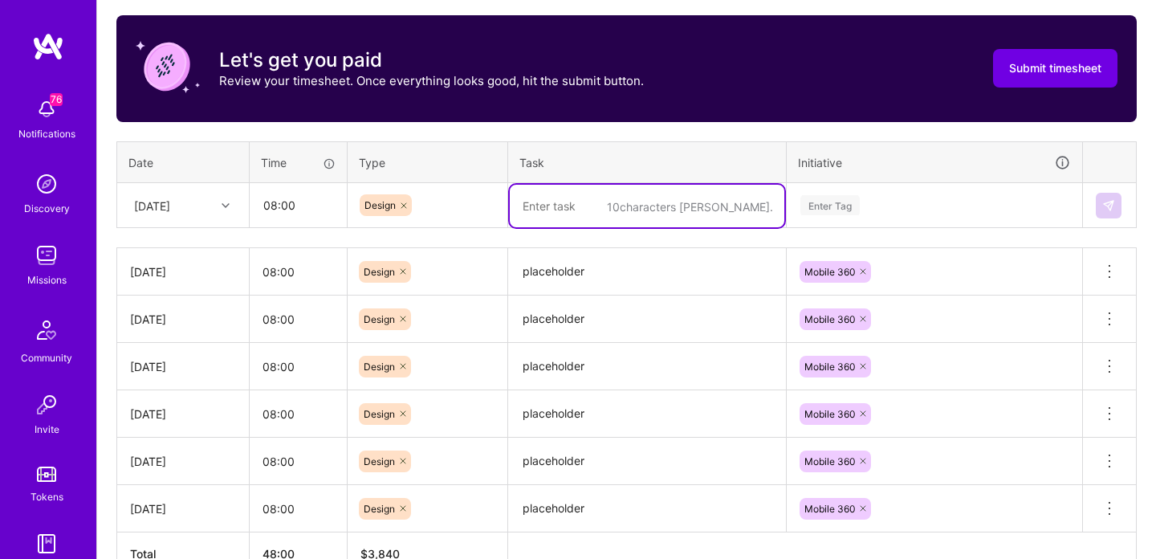
click at [609, 207] on textarea at bounding box center [647, 206] width 275 height 43
paste textarea "placeholder"
type textarea "placeholder"
click at [874, 206] on div "Enter Tag" at bounding box center [934, 205] width 271 height 20
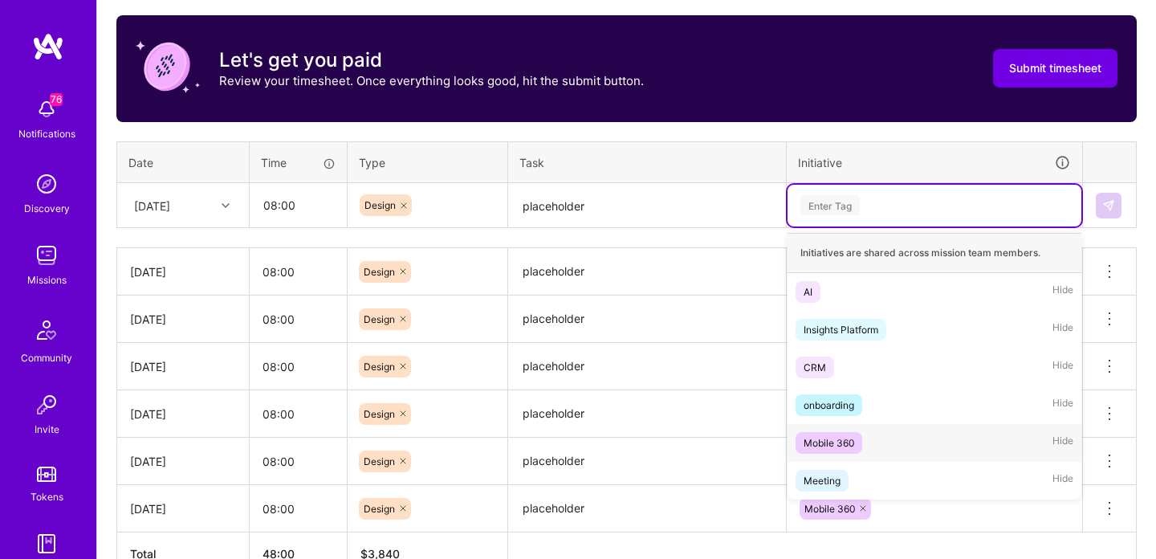
click at [826, 435] on div "Mobile 360" at bounding box center [829, 442] width 51 height 17
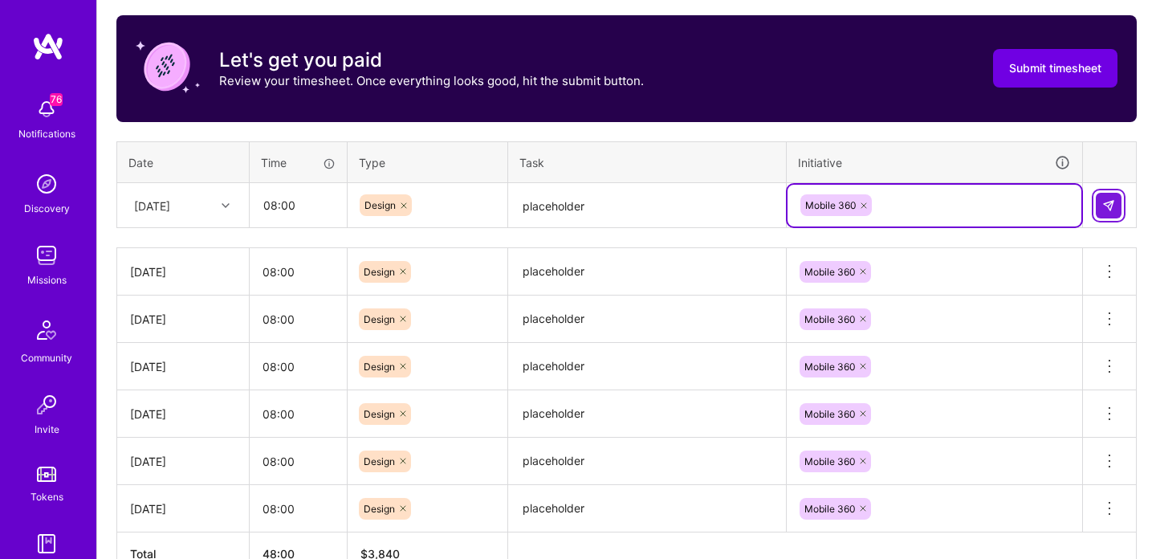
click at [1110, 205] on img at bounding box center [1108, 205] width 13 height 13
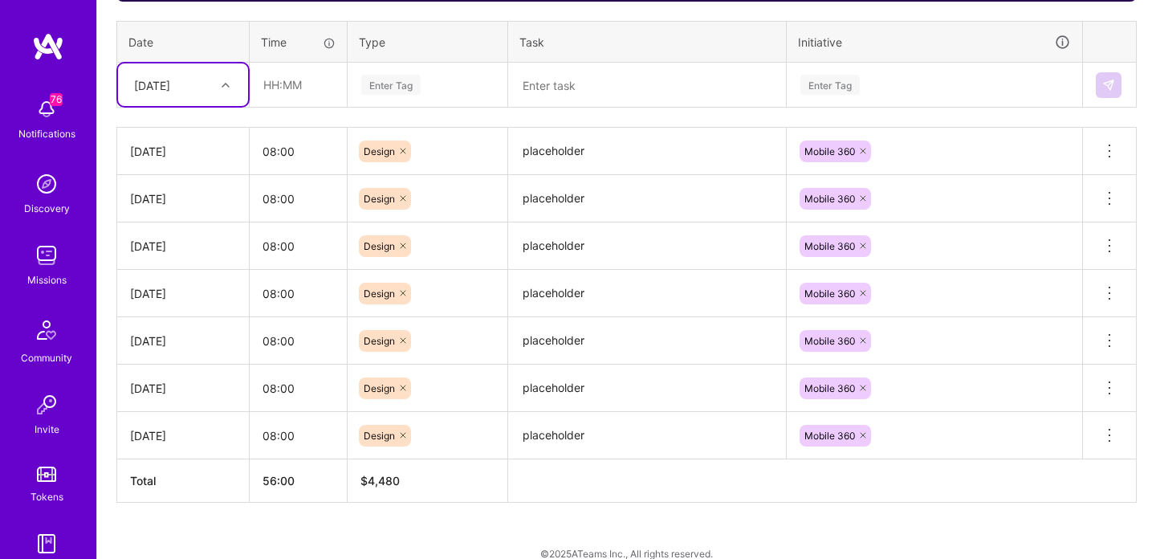
scroll to position [618, 0]
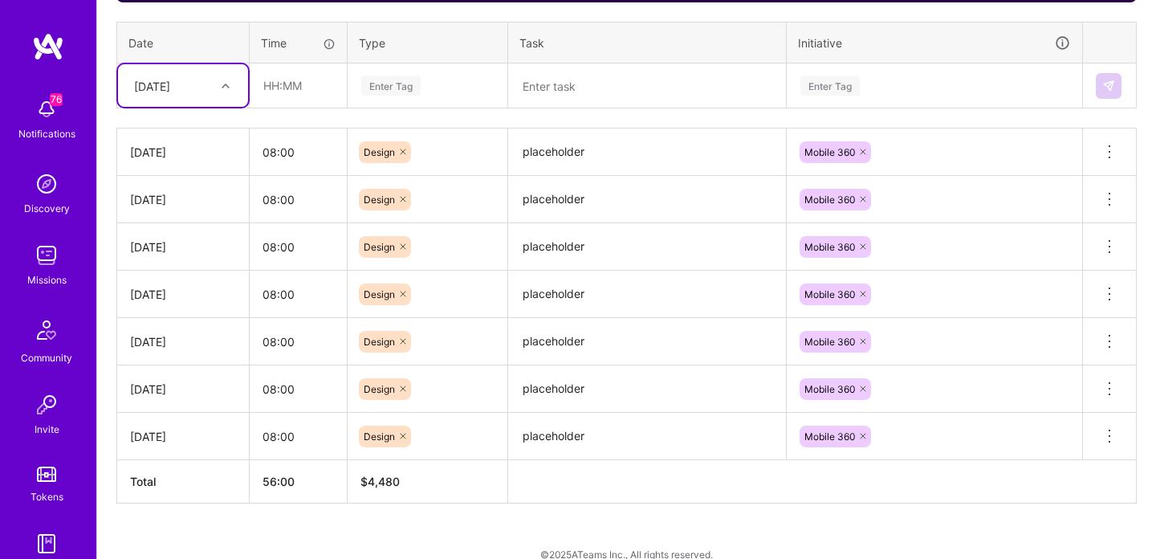
click at [571, 441] on textarea "placeholder" at bounding box center [647, 436] width 275 height 44
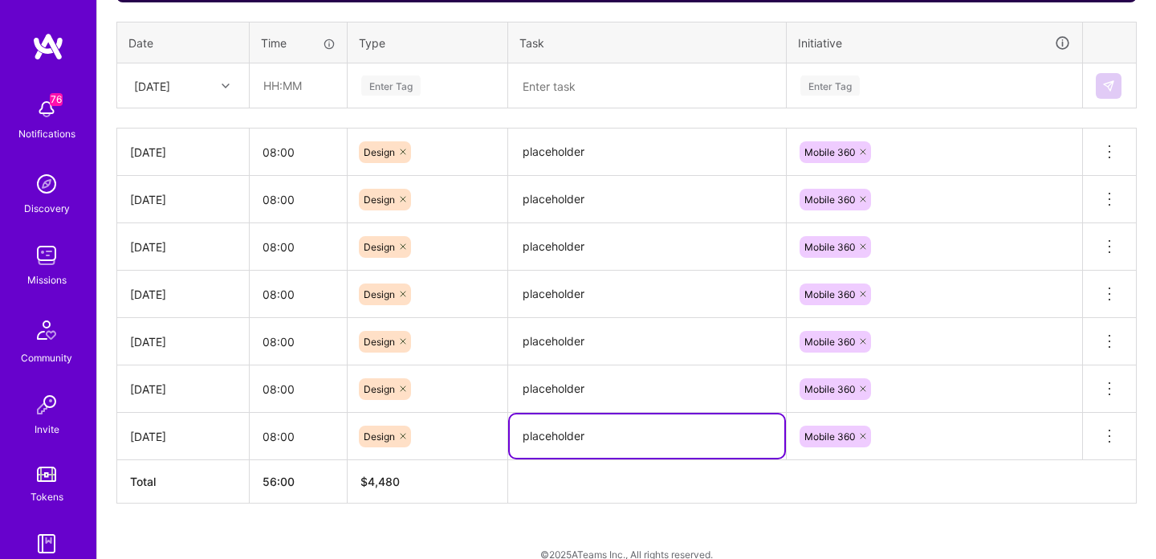
click at [571, 441] on textarea "placeholder" at bounding box center [647, 435] width 275 height 43
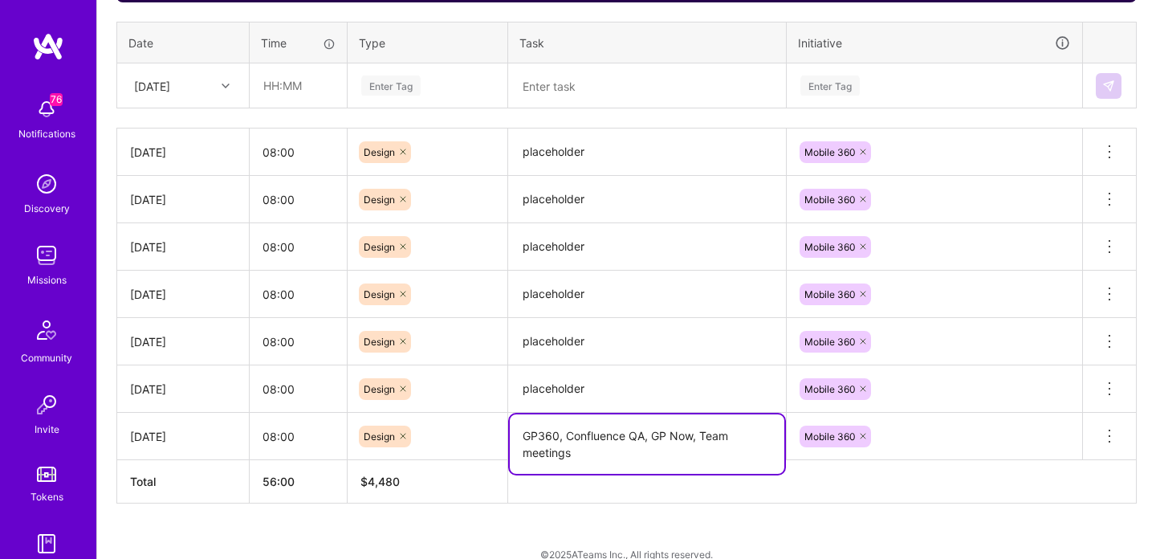
type textarea "GP360, Confluence QA, GP Now, Team meetings"
click at [544, 391] on textarea "placeholder" at bounding box center [647, 389] width 275 height 44
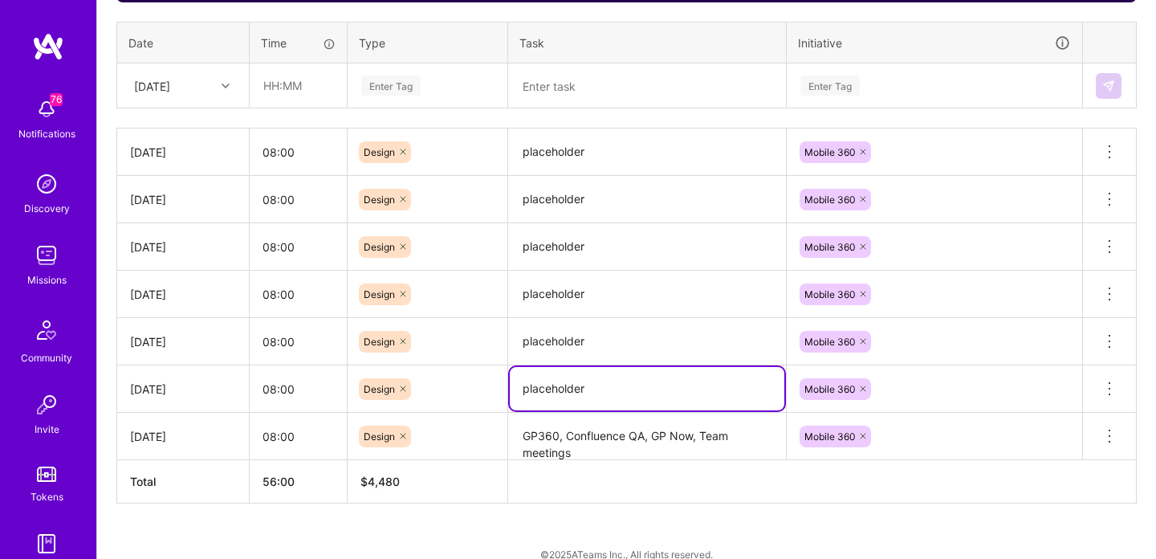
click at [544, 391] on textarea "placeholder" at bounding box center [647, 388] width 275 height 43
paste textarea "GP360, Confluence QA, GP Now, Team meetings"
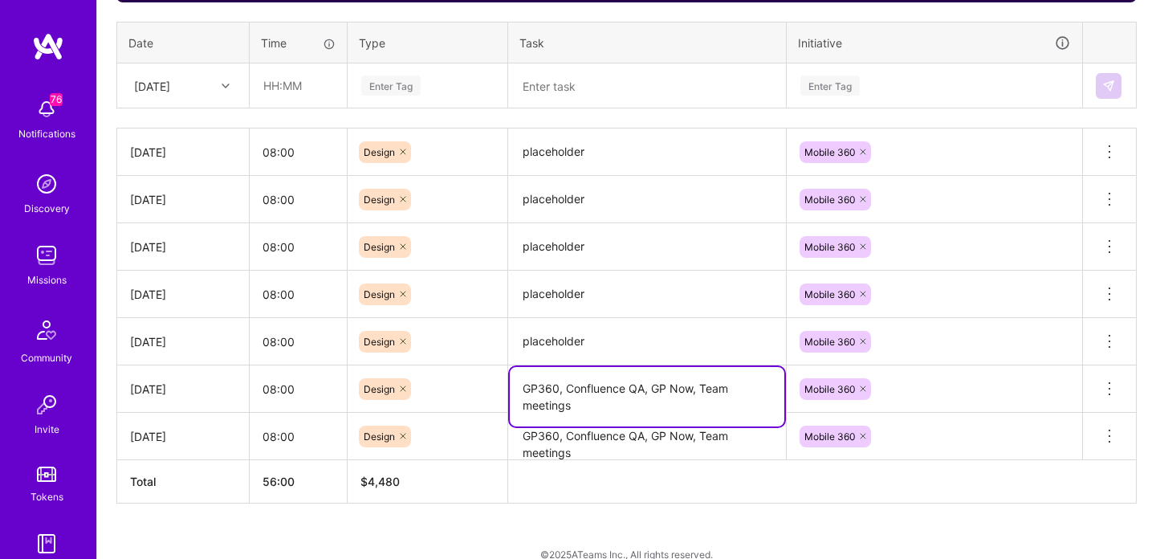
type textarea "GP360, Confluence QA, GP Now, Team meetings"
click at [554, 336] on textarea "placeholder" at bounding box center [647, 342] width 275 height 44
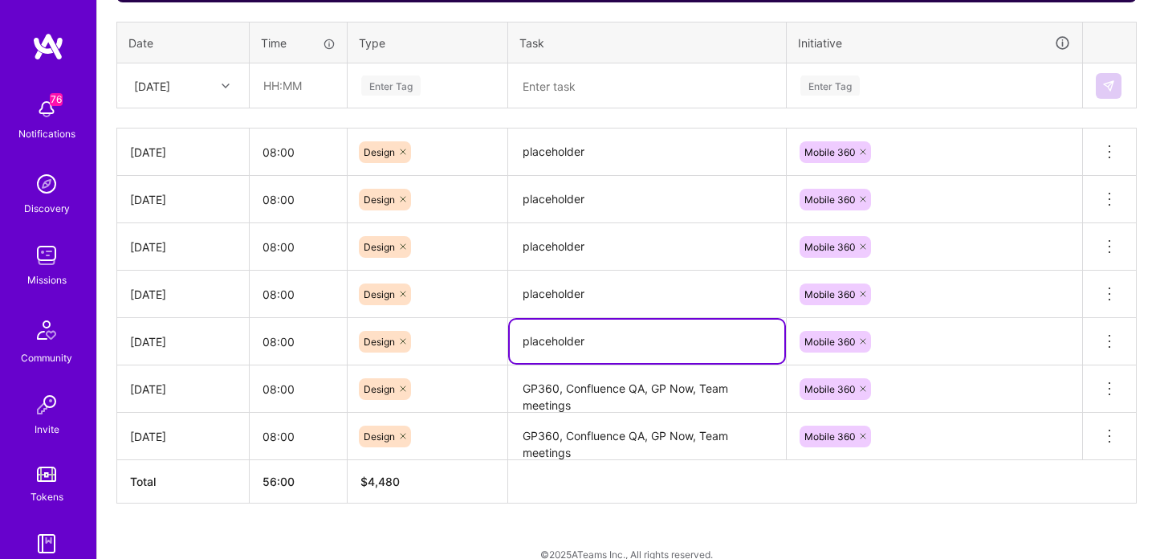
click at [554, 336] on textarea "placeholder" at bounding box center [647, 341] width 275 height 43
paste textarea "GP360, Confluence QA, GP Now, Team meetings"
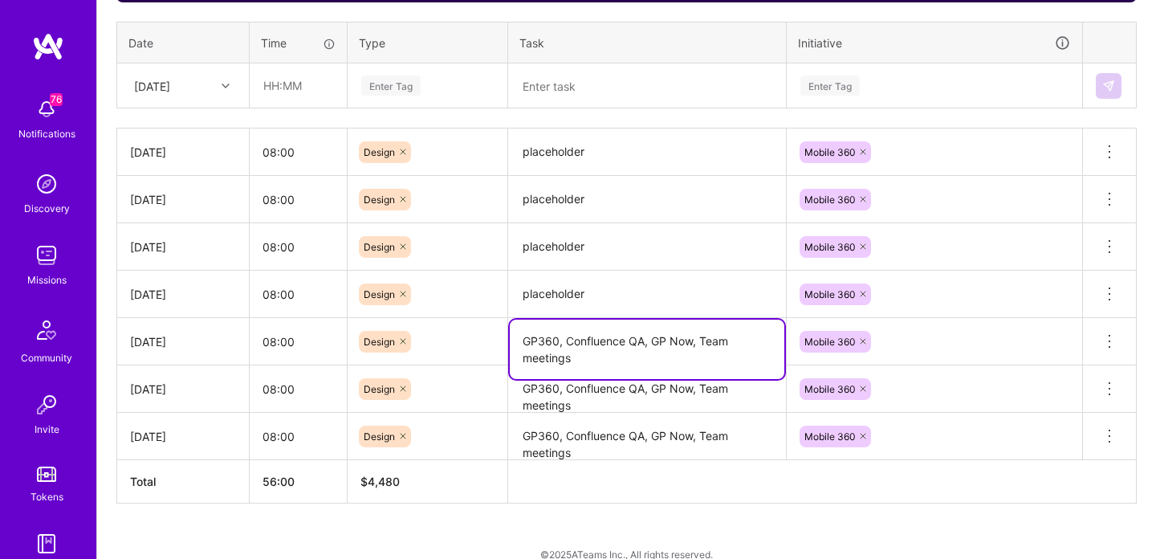
type textarea "GP360, Confluence QA, GP Now, Team meetings"
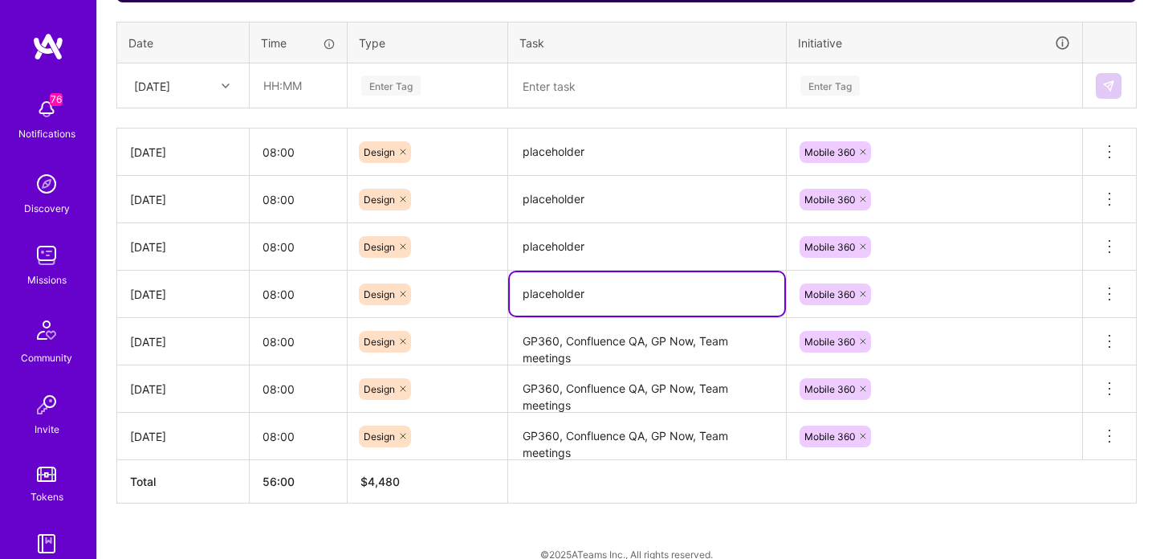
click at [562, 291] on textarea "placeholder" at bounding box center [647, 293] width 275 height 43
click at [562, 290] on textarea "placeholder" at bounding box center [647, 293] width 275 height 43
paste textarea "GP360, Confluence QA, GP Now, Team meetings"
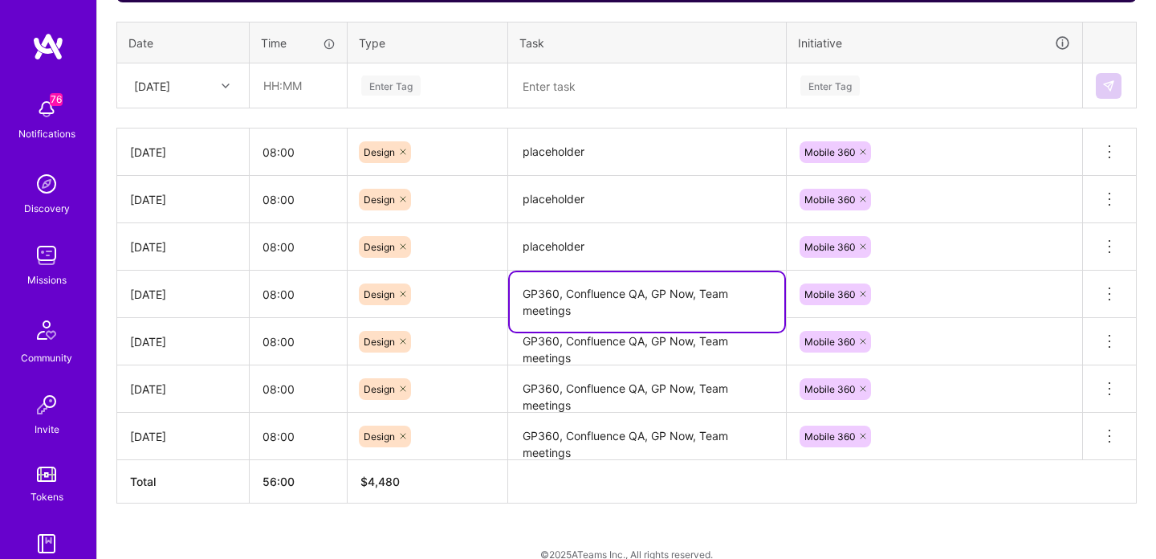
type textarea "GP360, Confluence QA, GP Now, Team meetings"
click at [564, 250] on textarea "placeholder" at bounding box center [647, 247] width 275 height 44
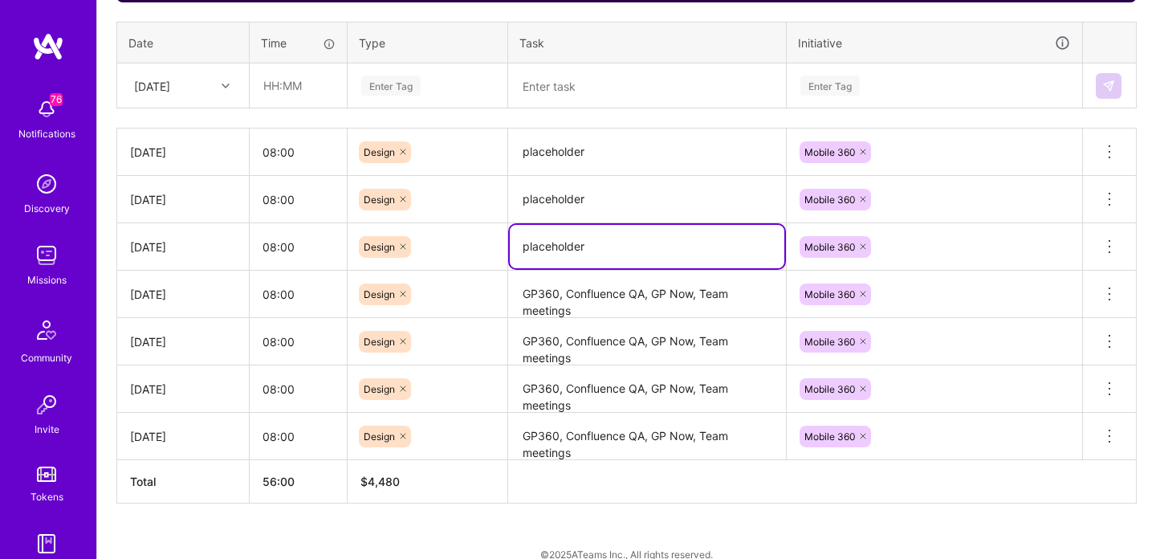
click at [564, 250] on textarea "placeholder" at bounding box center [647, 246] width 275 height 43
paste textarea "GP360, Confluence QA, GP Now, Team meetings"
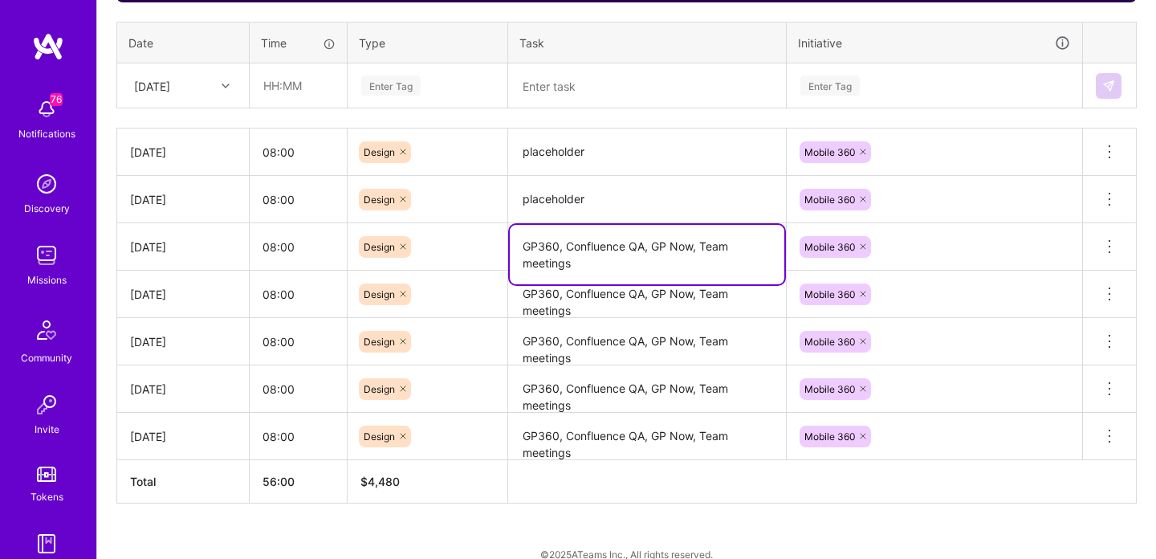
type textarea "GP360, Confluence QA, GP Now, Team meetings"
click at [564, 201] on textarea "placeholder" at bounding box center [647, 199] width 275 height 44
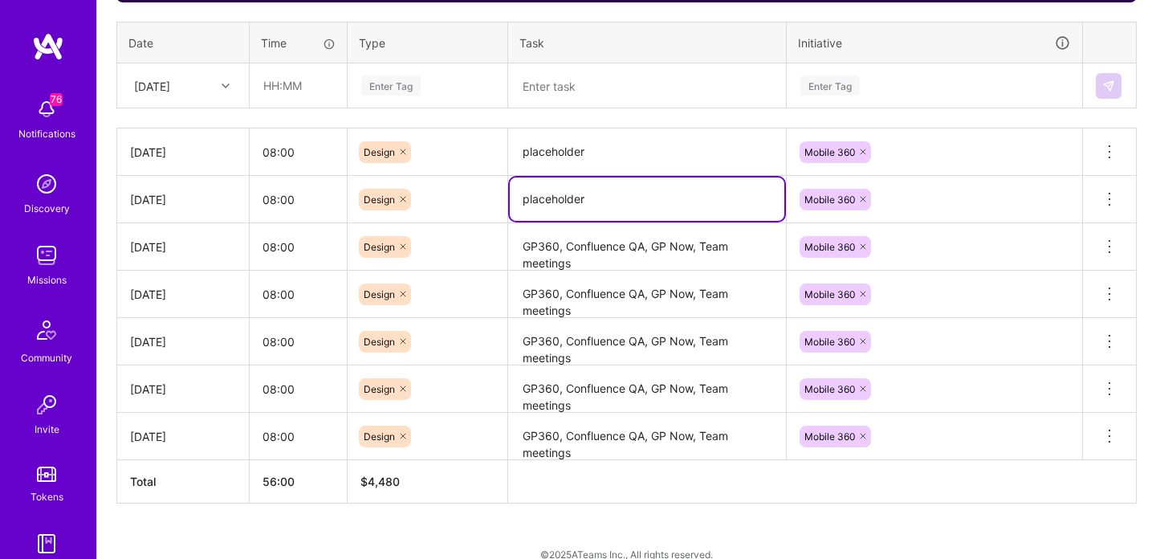
click at [564, 201] on textarea "placeholder" at bounding box center [647, 198] width 275 height 43
paste textarea "GP360, Confluence QA, GP Now, Team meetings"
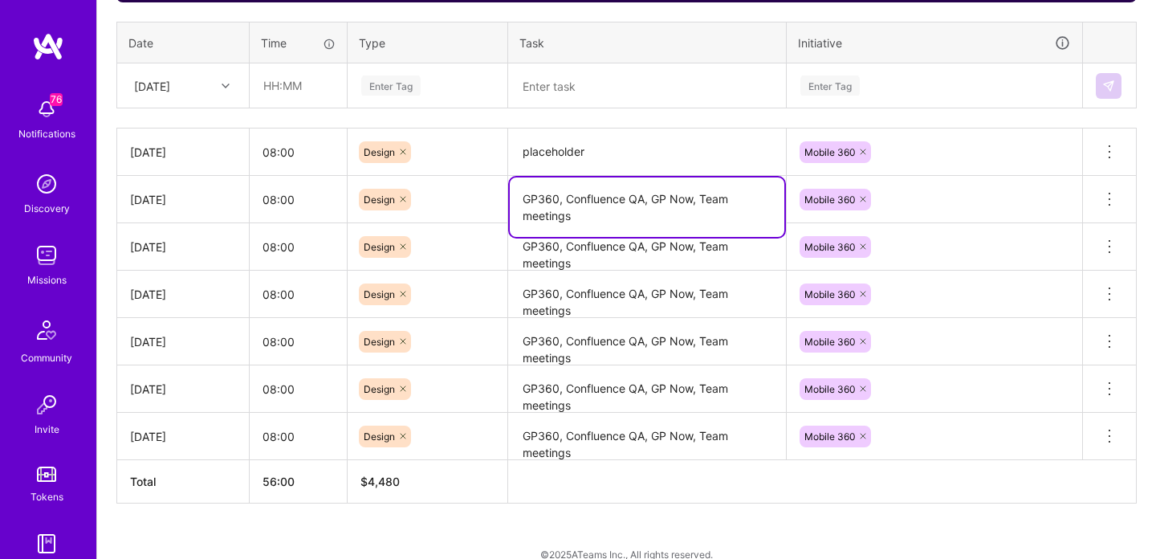
type textarea "GP360, Confluence QA, GP Now, Team meetings"
click at [565, 153] on textarea "placeholder" at bounding box center [647, 152] width 275 height 44
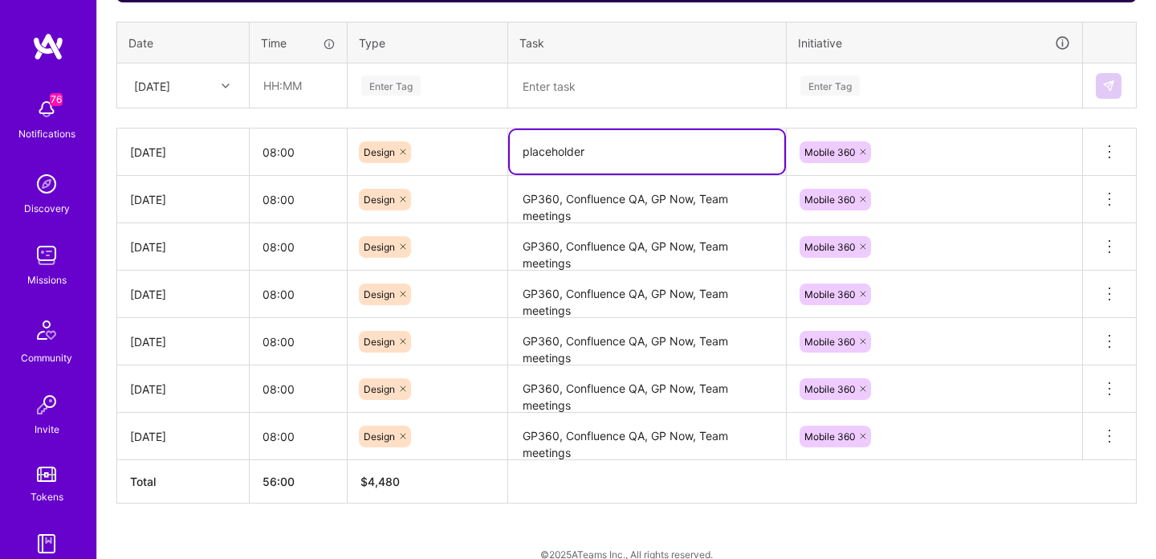
click at [565, 153] on textarea "placeholder" at bounding box center [647, 151] width 275 height 43
paste textarea "GP360, Confluence QA, GP Now, Team meetings"
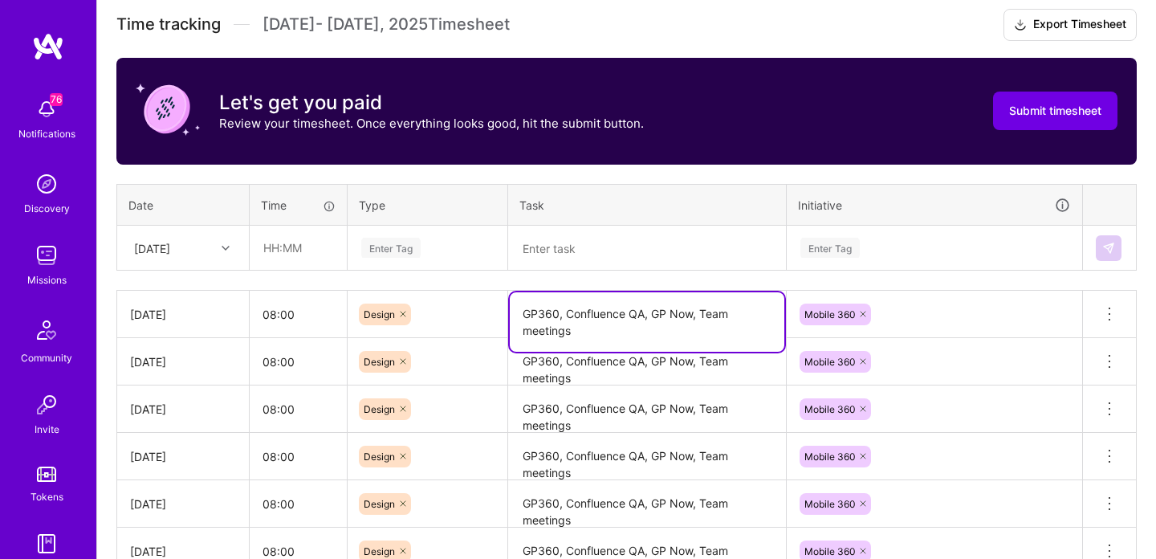
scroll to position [389, 0]
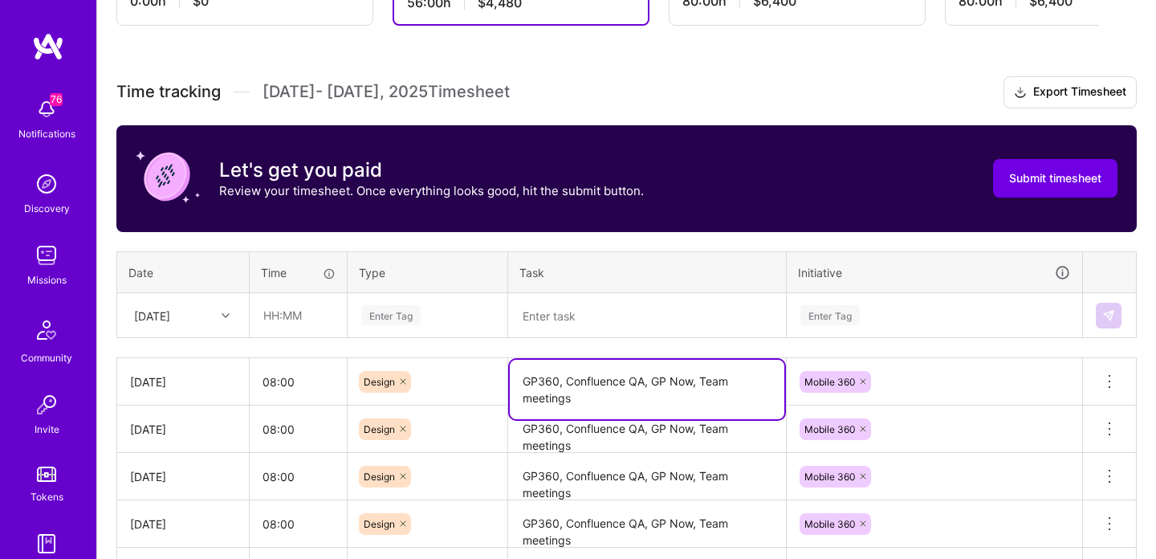
type textarea "GP360, Confluence QA, GP Now, Team meetings"
click at [633, 102] on h3 "Time tracking [DATE] - [DATE] Timesheet Export Timesheet" at bounding box center [626, 92] width 1020 height 32
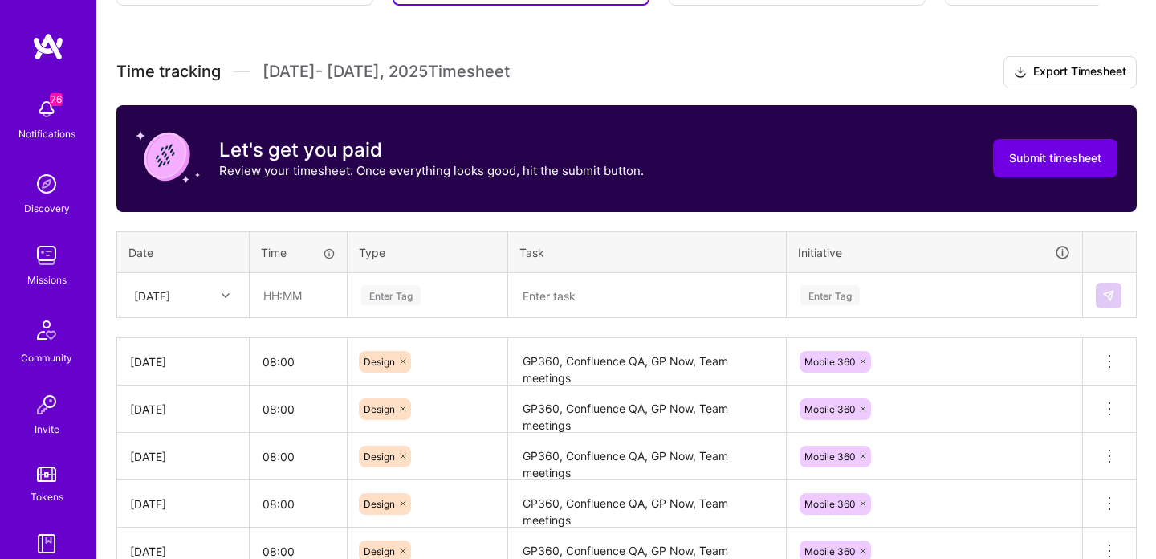
scroll to position [369, 0]
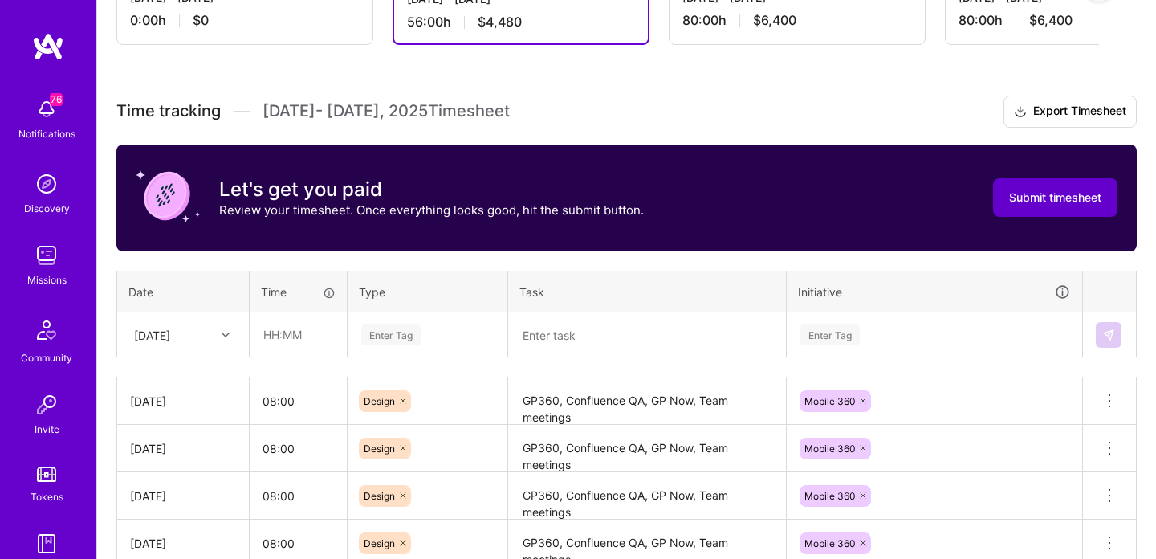
click at [1053, 190] on span "Submit timesheet" at bounding box center [1055, 197] width 92 height 16
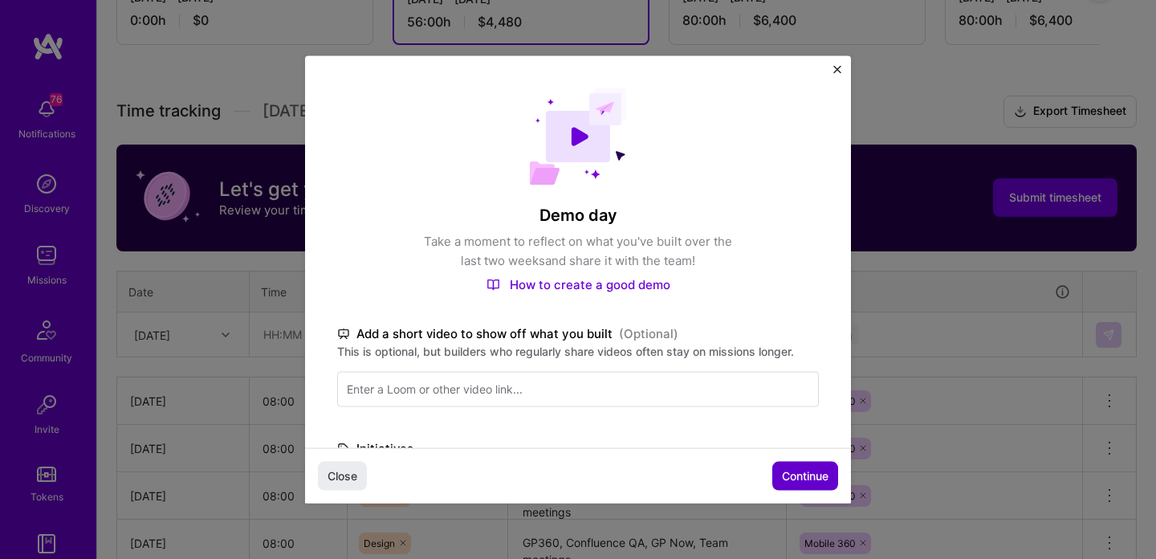
click at [789, 473] on span "Continue" at bounding box center [805, 475] width 47 height 16
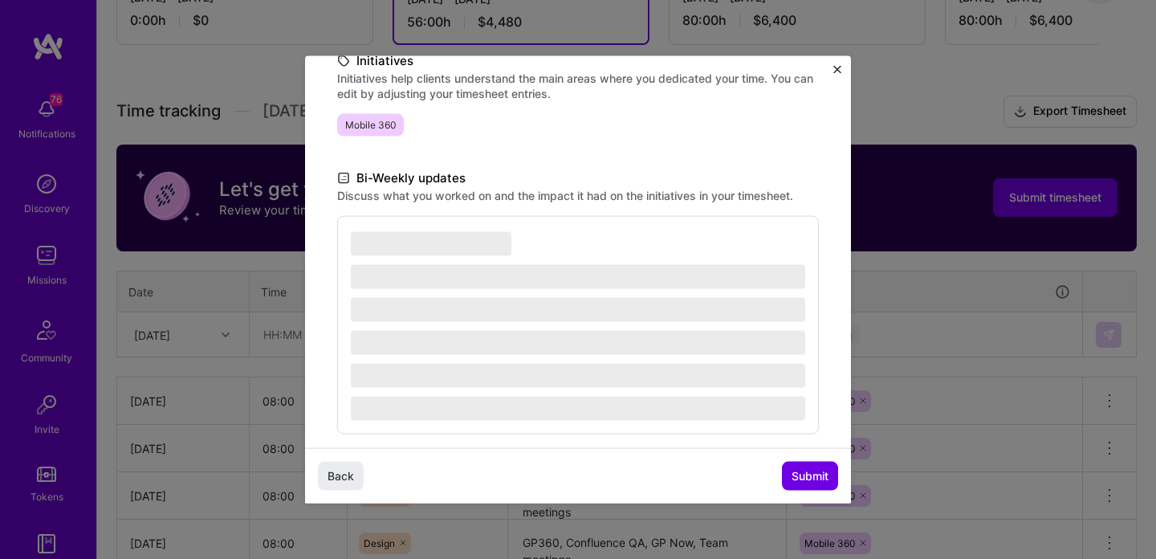
scroll to position [246, 0]
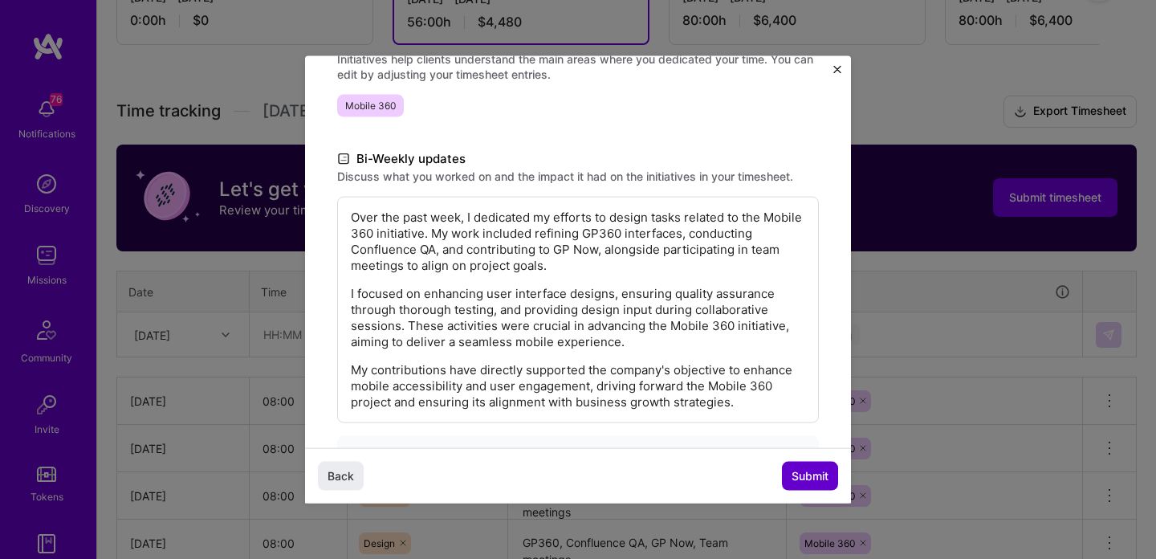
click at [814, 474] on span "Submit" at bounding box center [810, 475] width 37 height 16
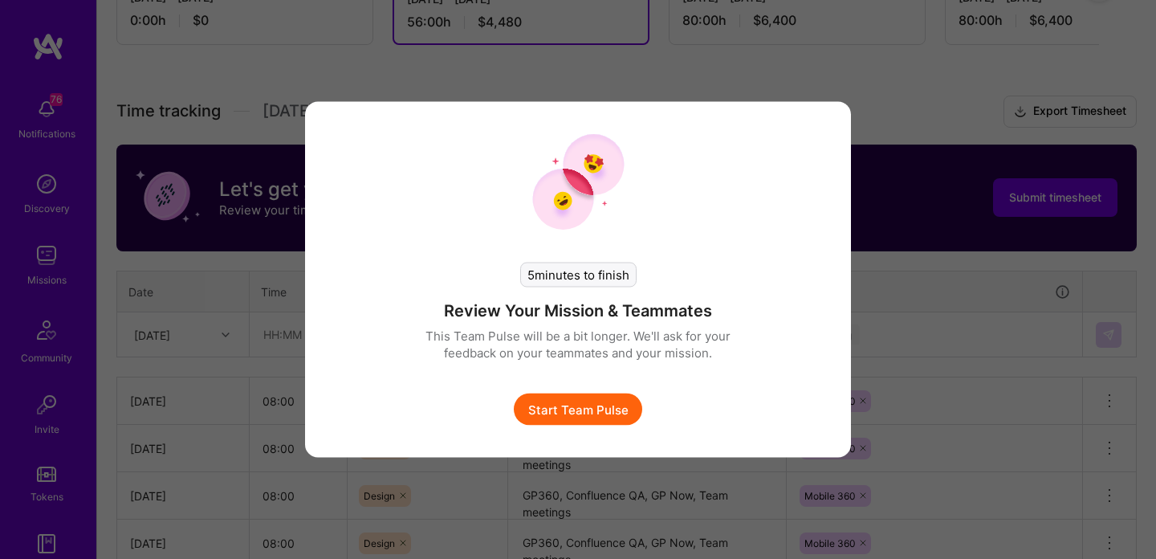
click at [593, 408] on button "Start Team Pulse" at bounding box center [578, 409] width 128 height 32
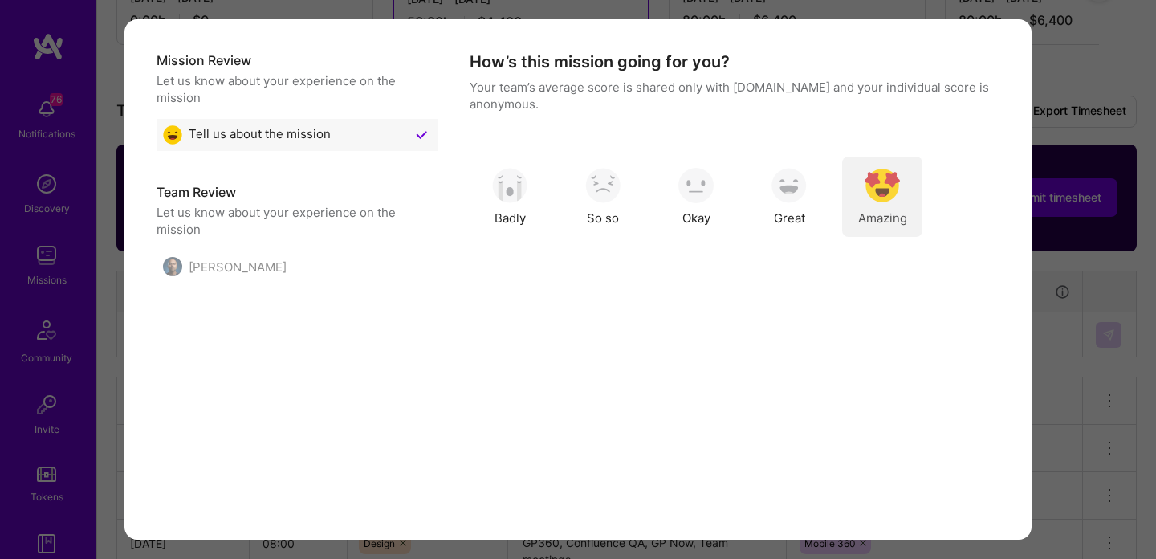
click at [878, 185] on img "modal" at bounding box center [882, 185] width 35 height 35
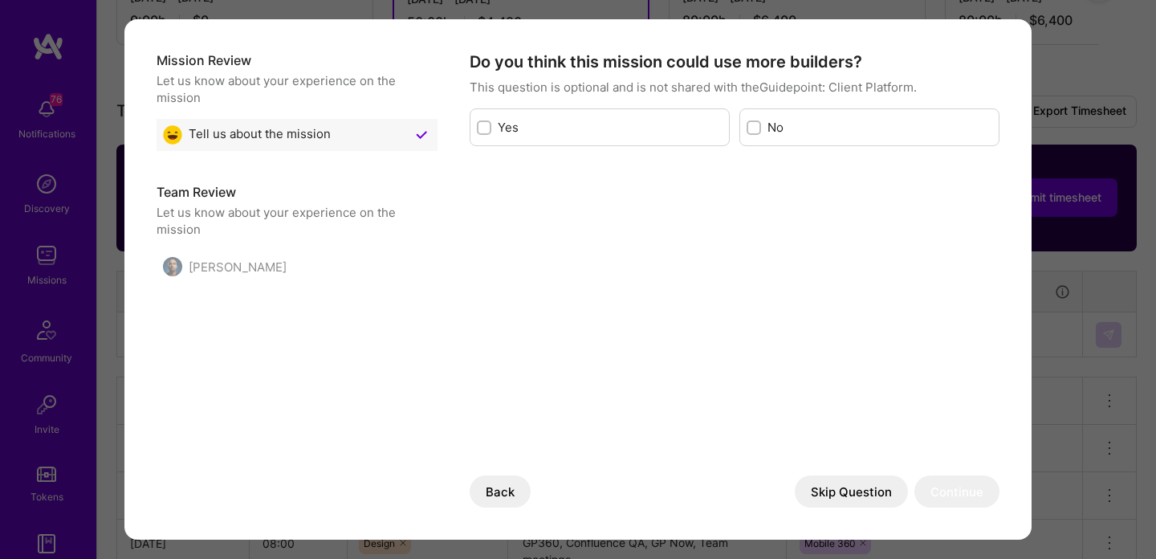
click at [861, 132] on label "No" at bounding box center [880, 127] width 225 height 17
click at [761, 132] on input "modal" at bounding box center [755, 128] width 11 height 11
checkbox input "true"
click at [965, 491] on button "Continue" at bounding box center [956, 491] width 85 height 32
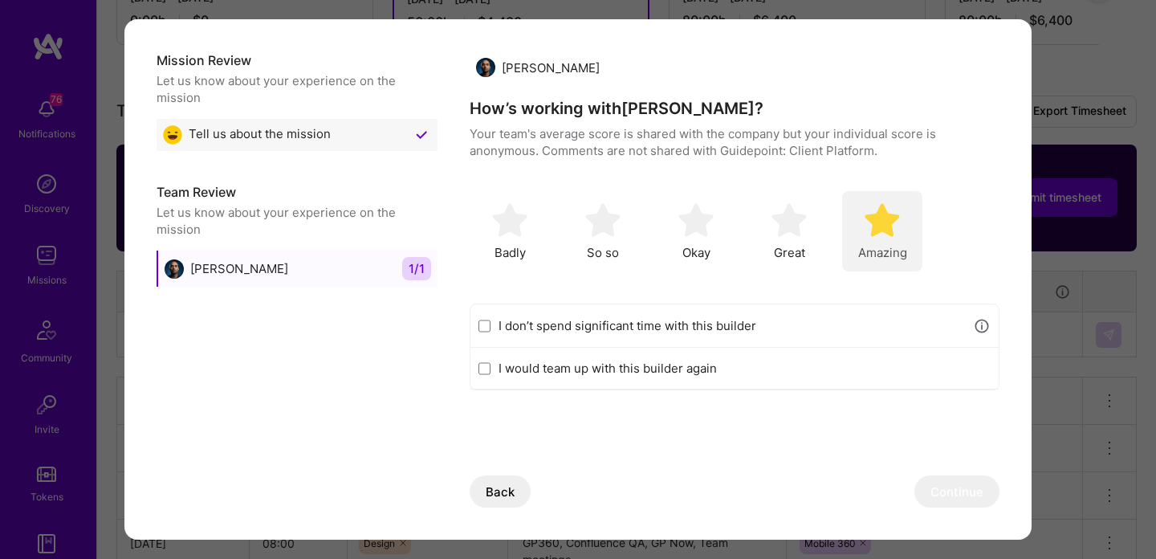
click at [893, 228] on img "modal" at bounding box center [882, 219] width 35 height 35
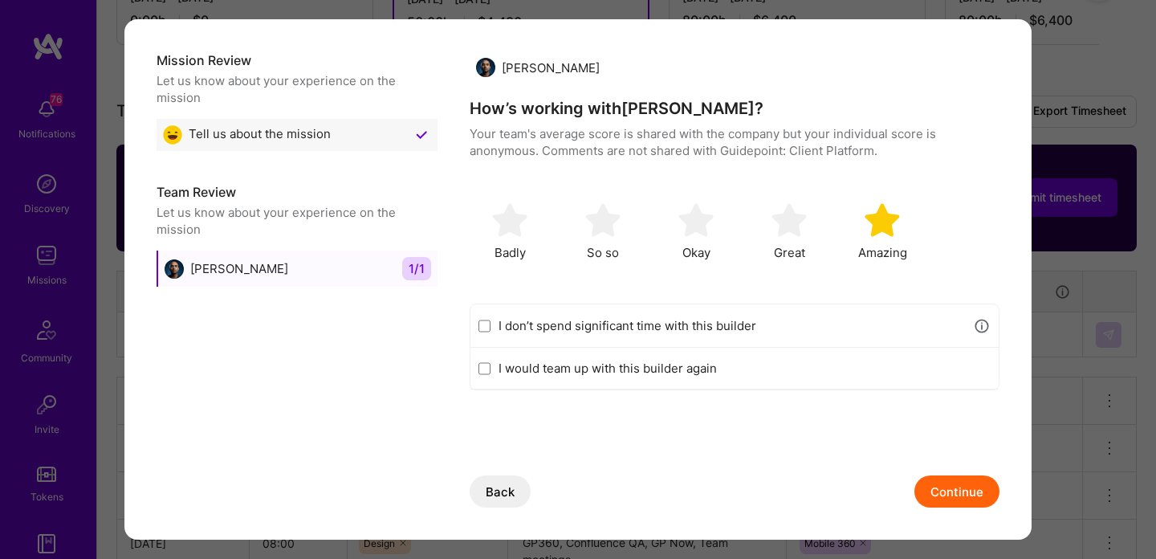
click at [986, 492] on button "Continue" at bounding box center [956, 491] width 85 height 32
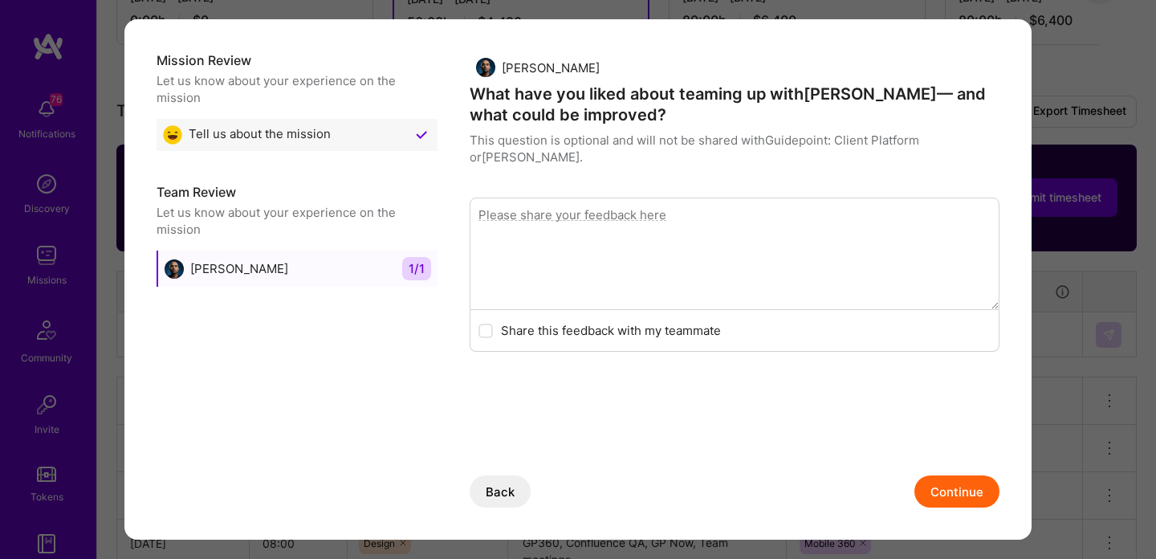
click at [832, 283] on textarea "modal" at bounding box center [735, 254] width 530 height 112
type textarea "[PERSON_NAME] has been great! Doing great work"
click at [982, 497] on button "Continue" at bounding box center [956, 491] width 85 height 32
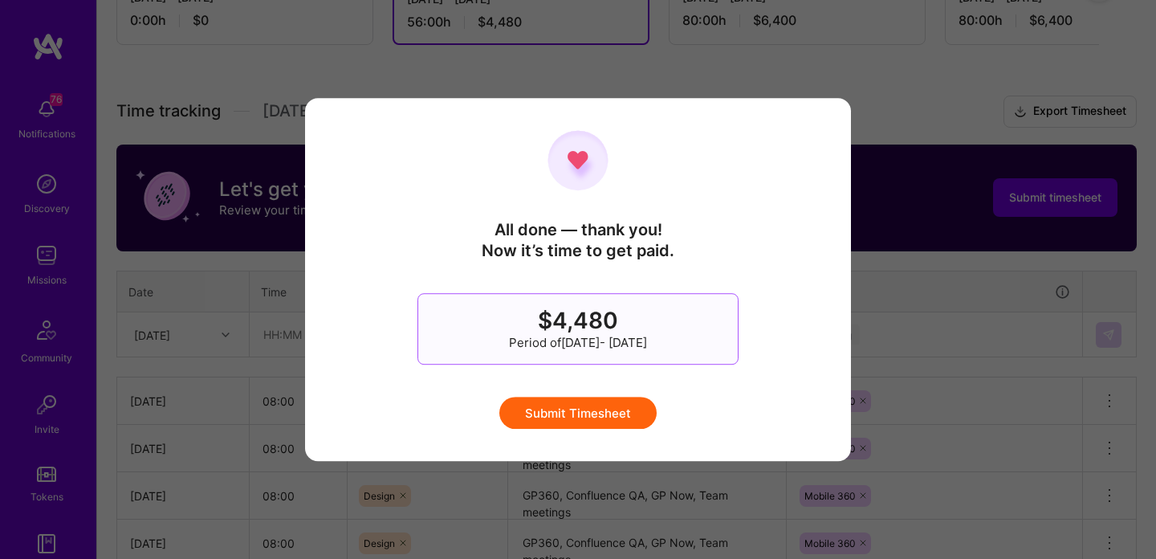
click at [586, 394] on div "All done — thank you! Now it’s time to get paid. $4,480 Period of [DATE] - [DAT…" at bounding box center [578, 279] width 482 height 299
click at [576, 415] on button "Submit Timesheet" at bounding box center [577, 413] width 157 height 32
